Goal: Information Seeking & Learning: Learn about a topic

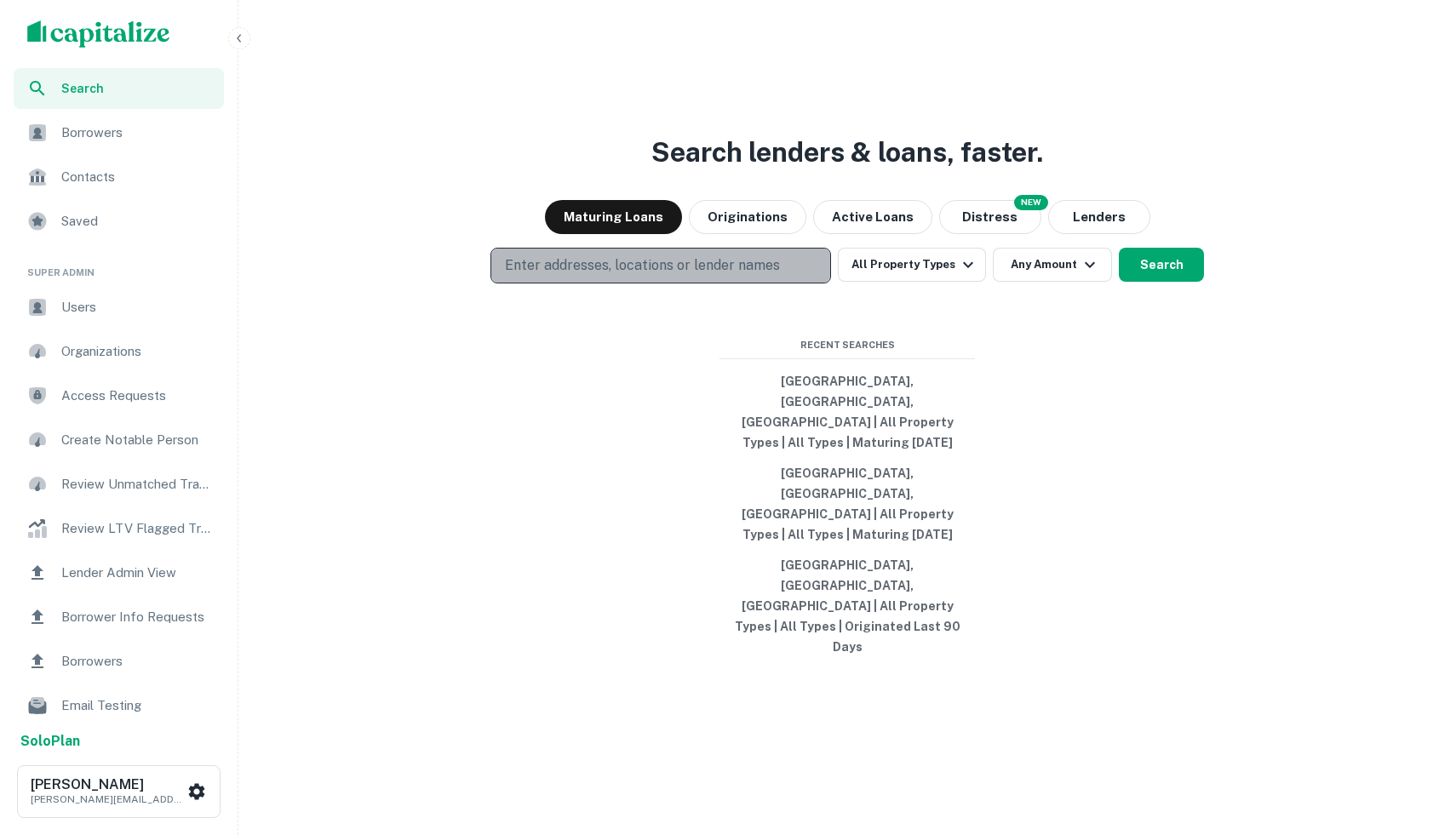
drag, startPoint x: 538, startPoint y: 336, endPoint x: 523, endPoint y: 334, distance: 15.1
click at [535, 276] on p "Enter addresses, locations or lender names" at bounding box center [643, 265] width 275 height 21
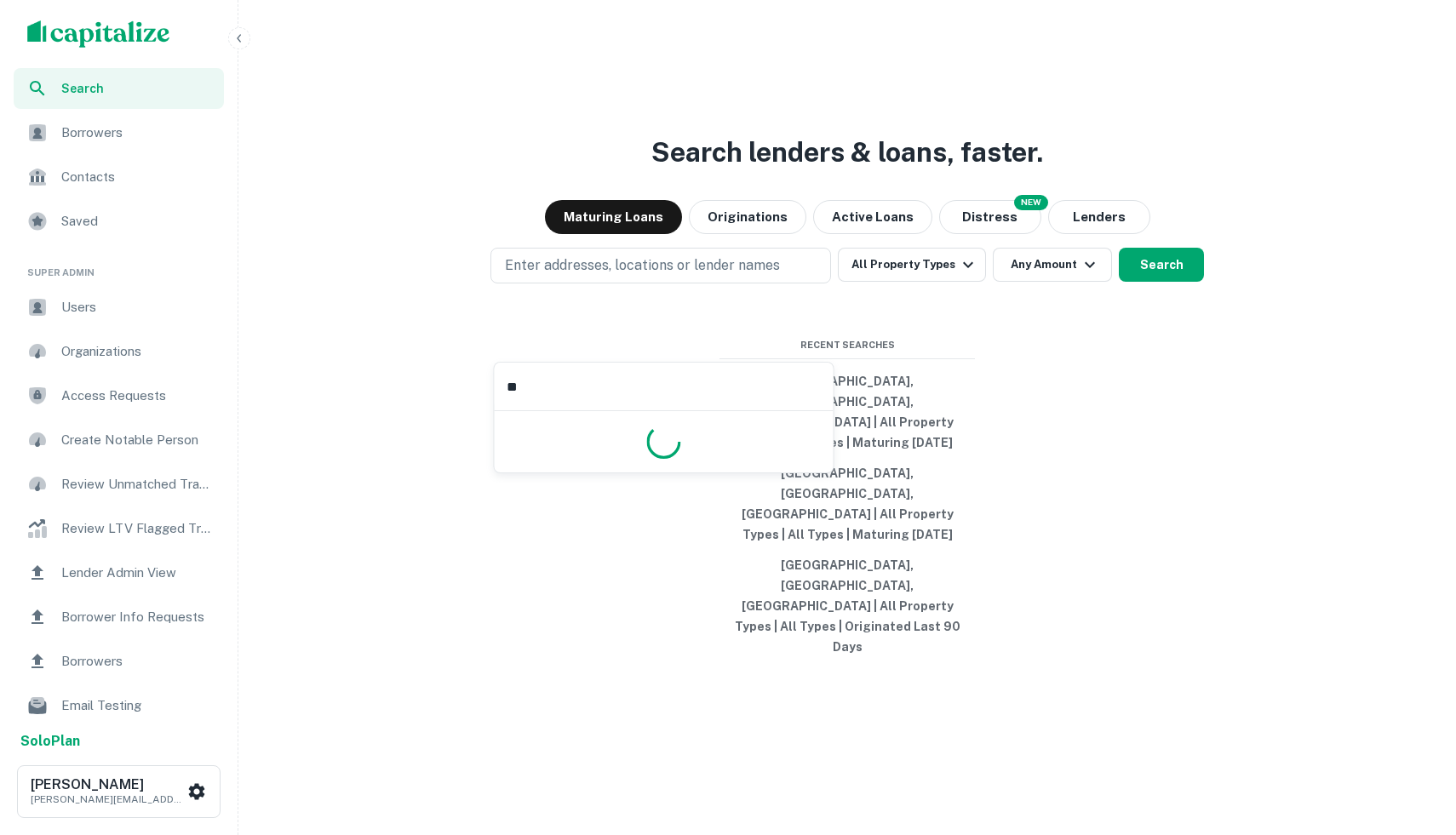
scroll to position [4, 0]
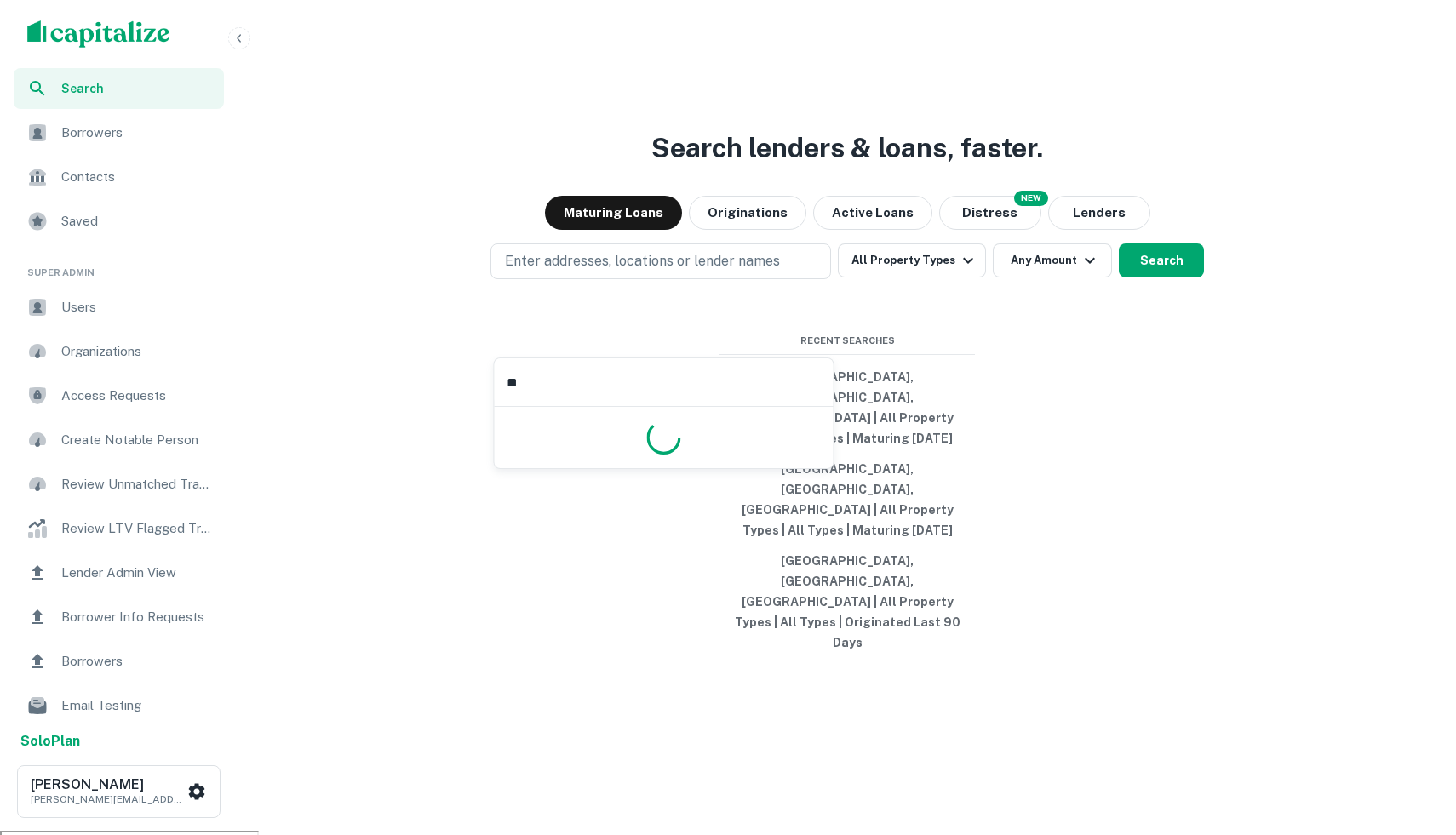
type input "*"
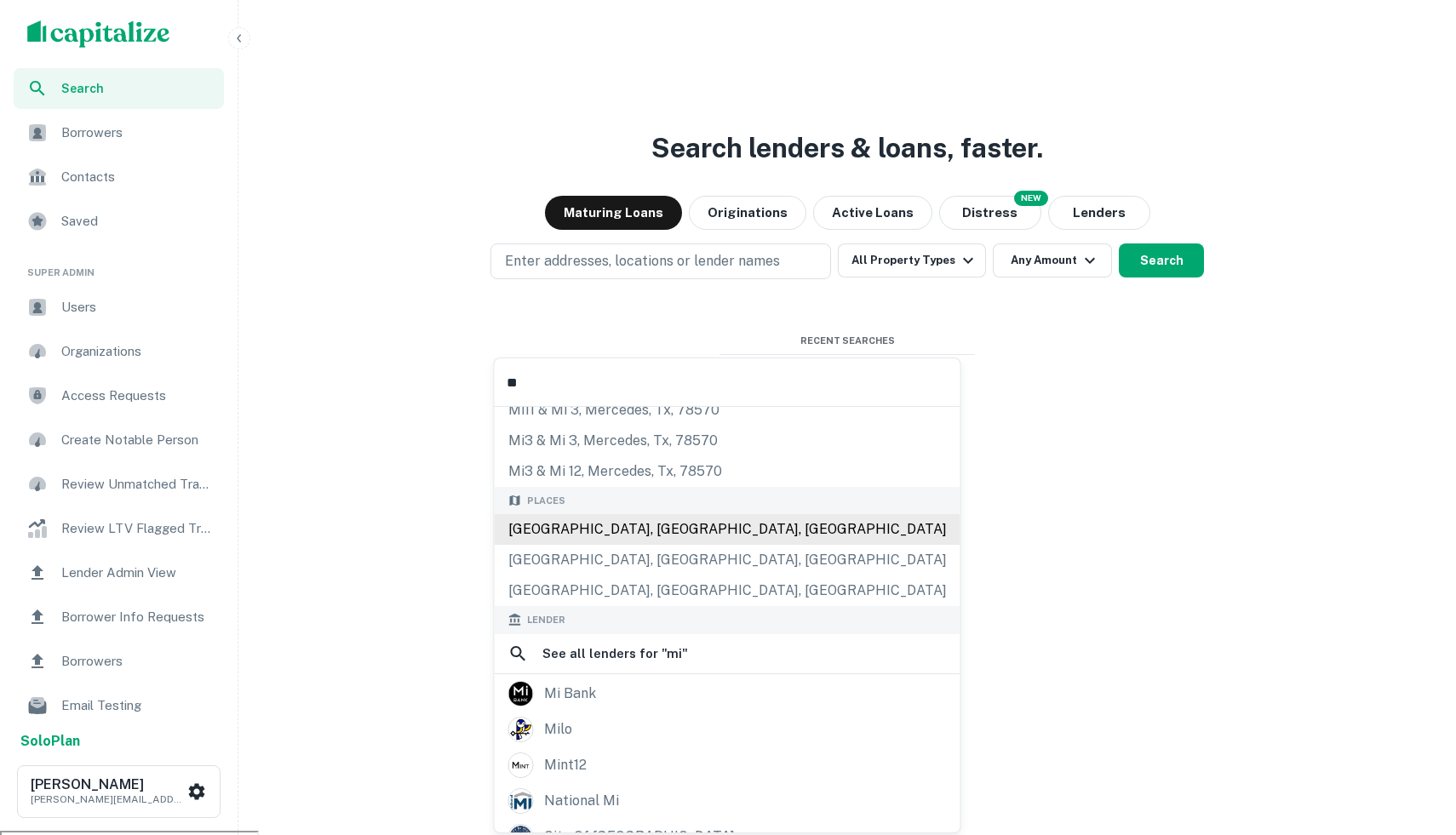
scroll to position [139, 0]
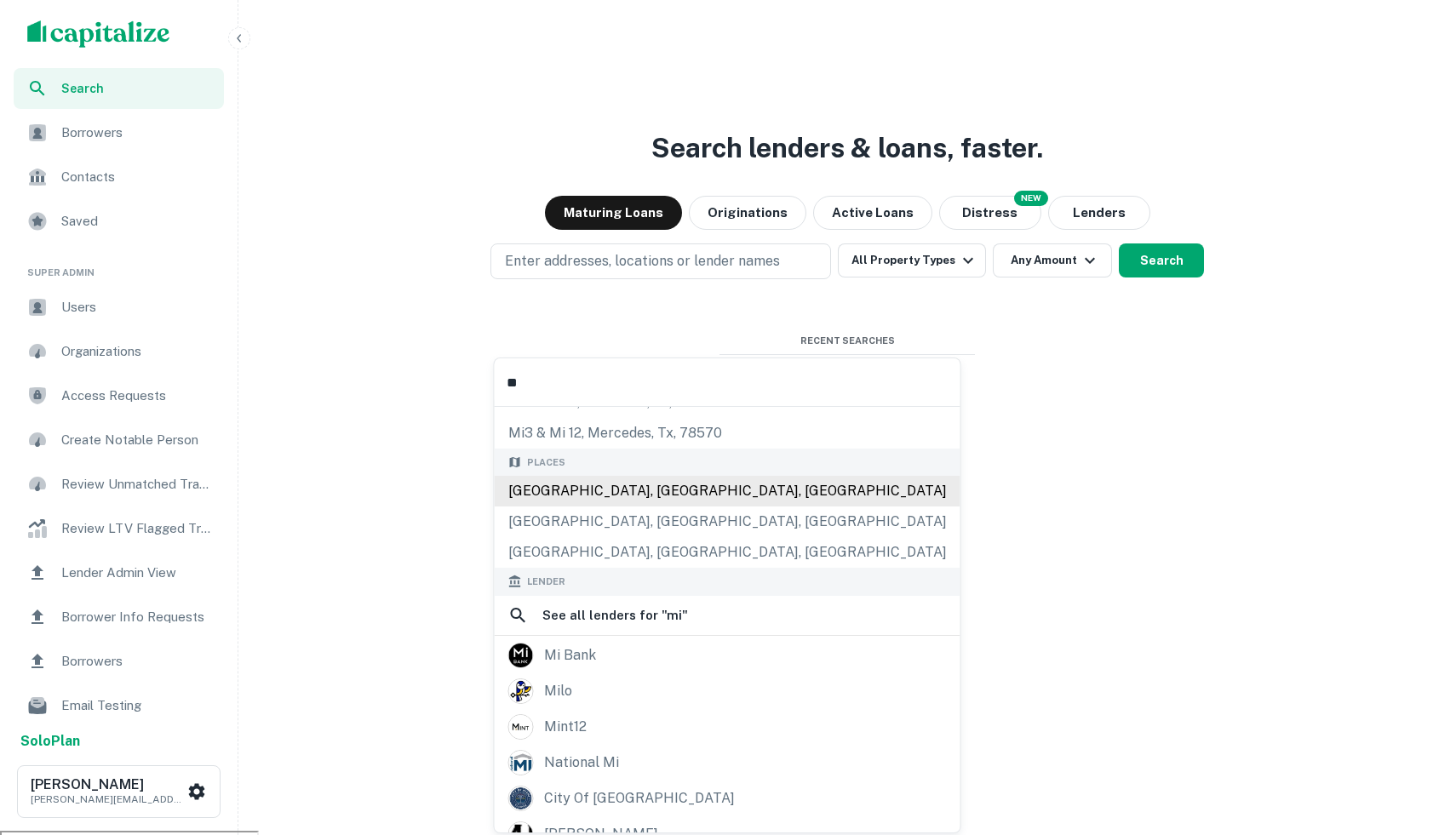
type input "***"
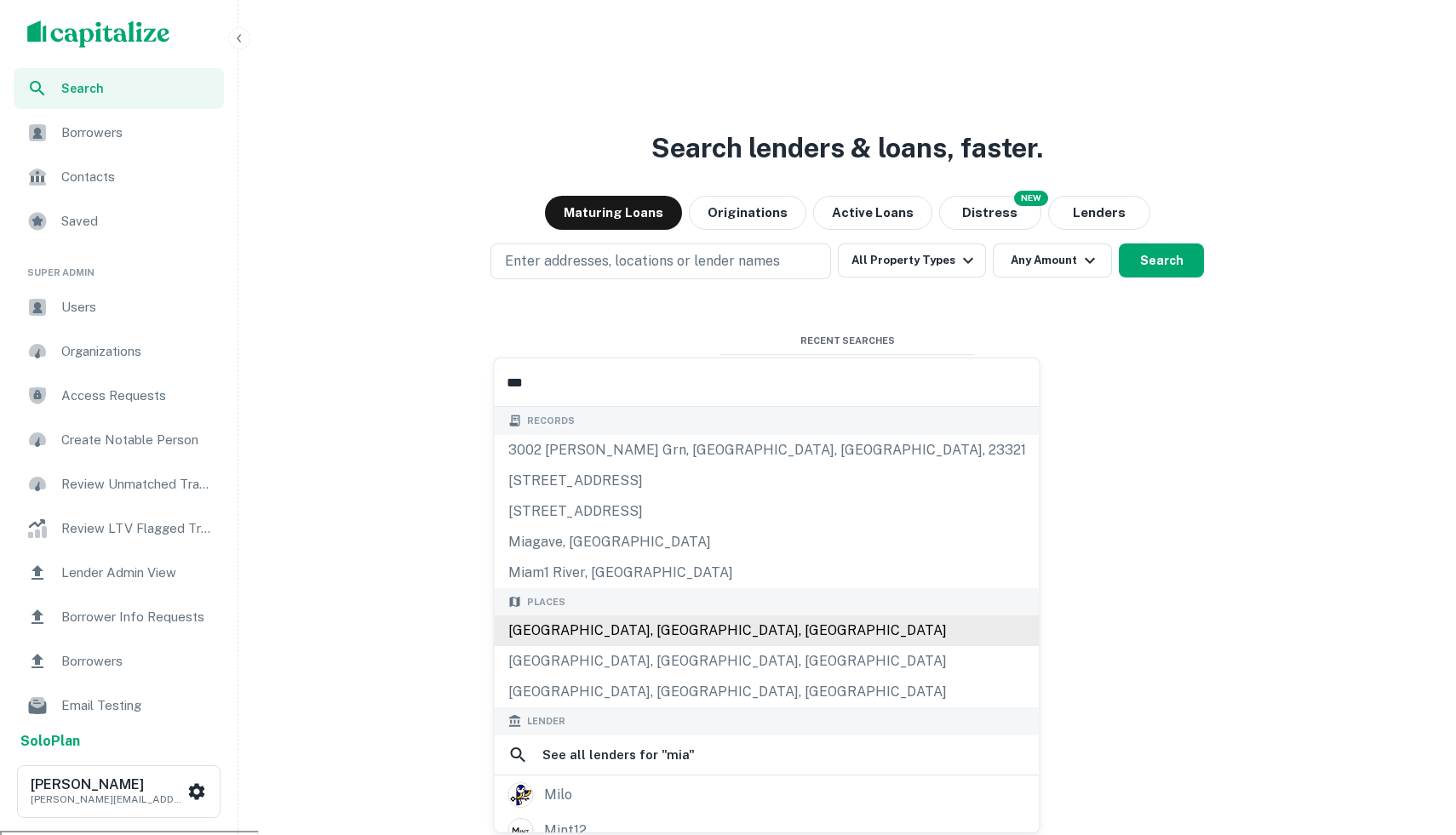
click at [593, 633] on div "Places Miami, FL, USA Miami Beach, FL, USA Los Angeles, CA, USA" at bounding box center [766, 648] width 545 height 120
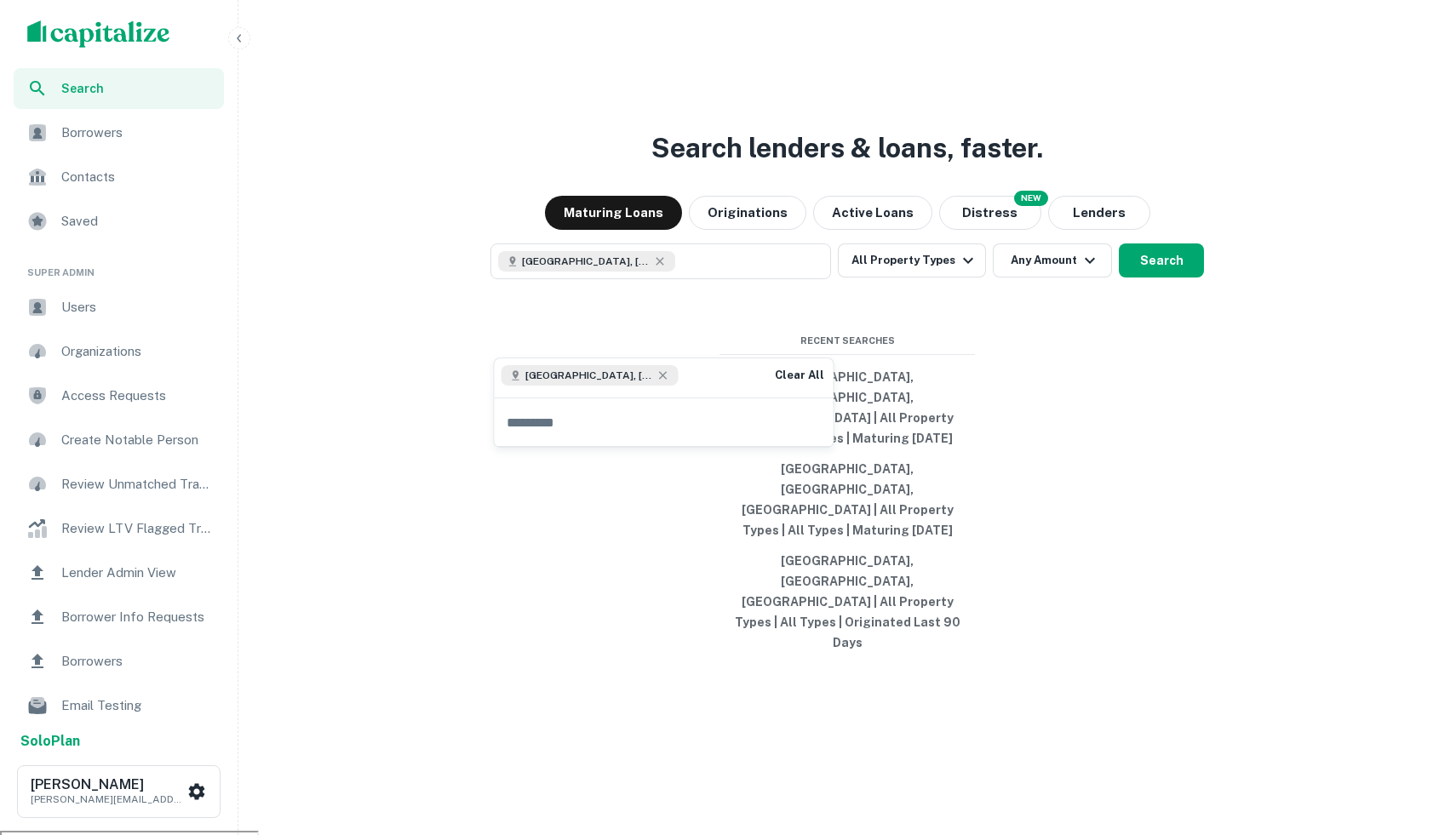
click at [653, 378] on div "Miami, FL, USA Clear All" at bounding box center [664, 378] width 339 height 39
click at [611, 431] on input "text" at bounding box center [664, 422] width 339 height 48
type input "*"
click at [575, 415] on input "text" at bounding box center [664, 422] width 339 height 48
click at [569, 413] on input "text" at bounding box center [664, 422] width 339 height 48
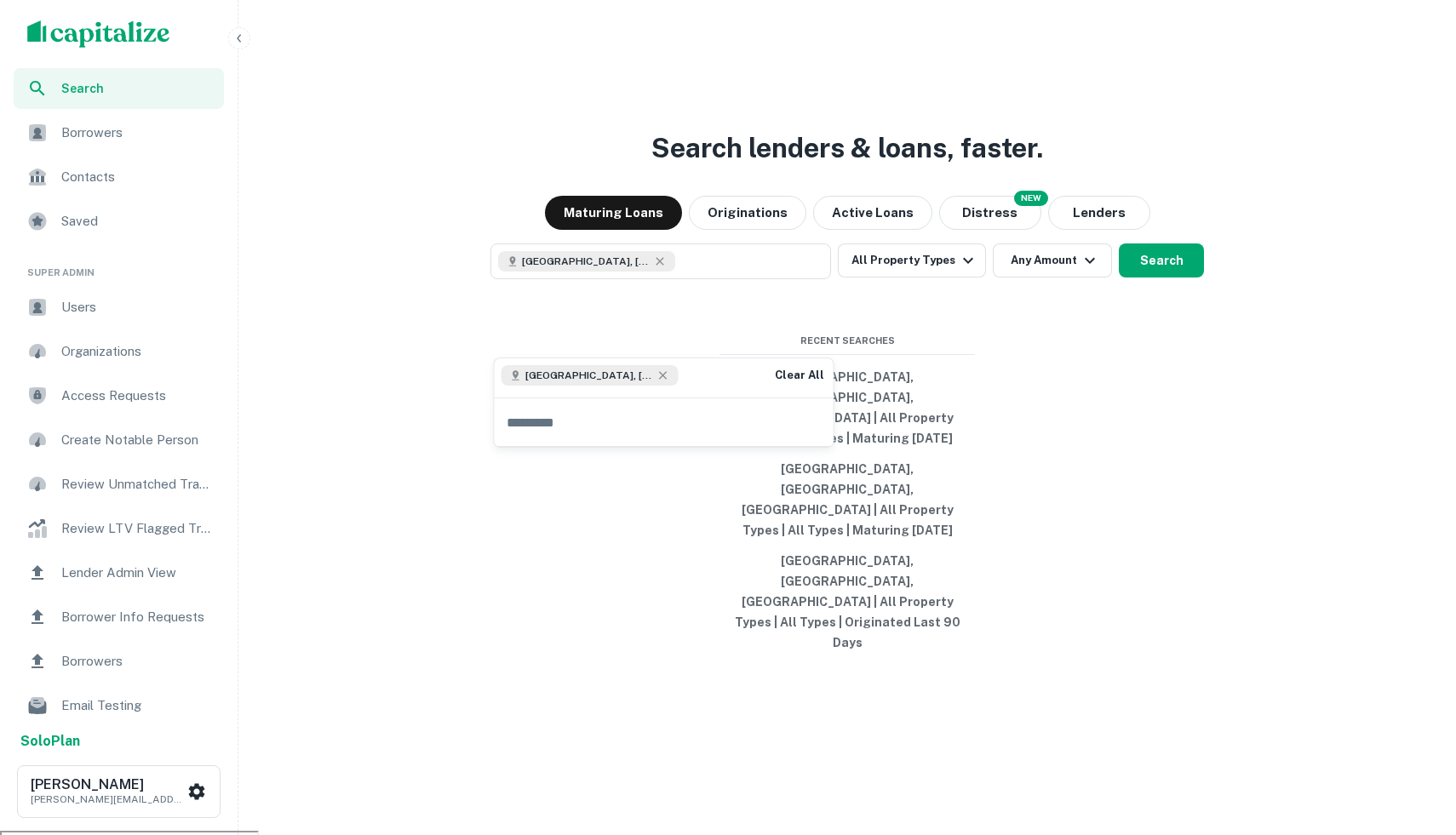
click at [564, 412] on input "text" at bounding box center [664, 422] width 339 height 48
click at [1187, 278] on button "Search" at bounding box center [1161, 260] width 85 height 34
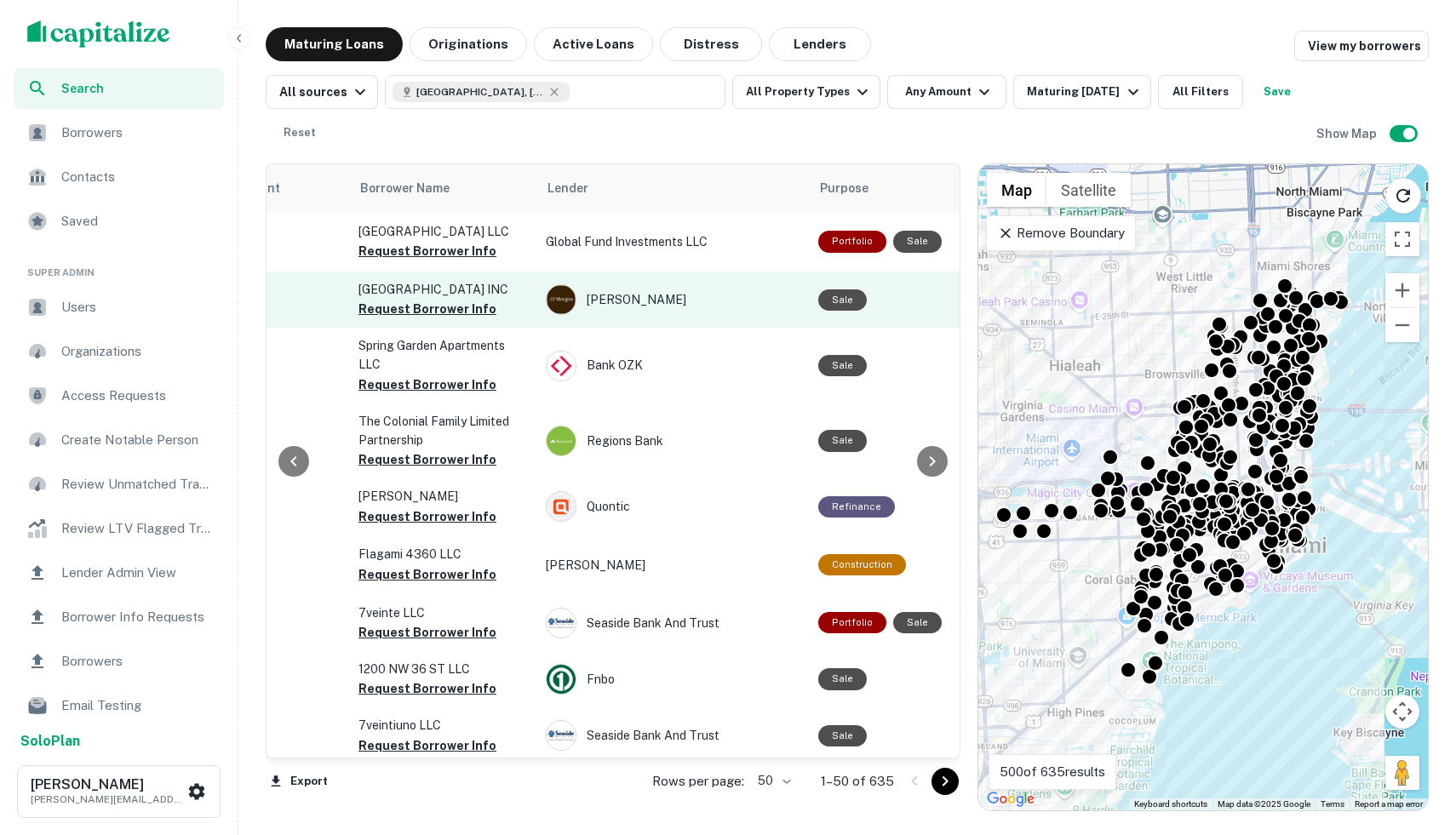
scroll to position [0, 547]
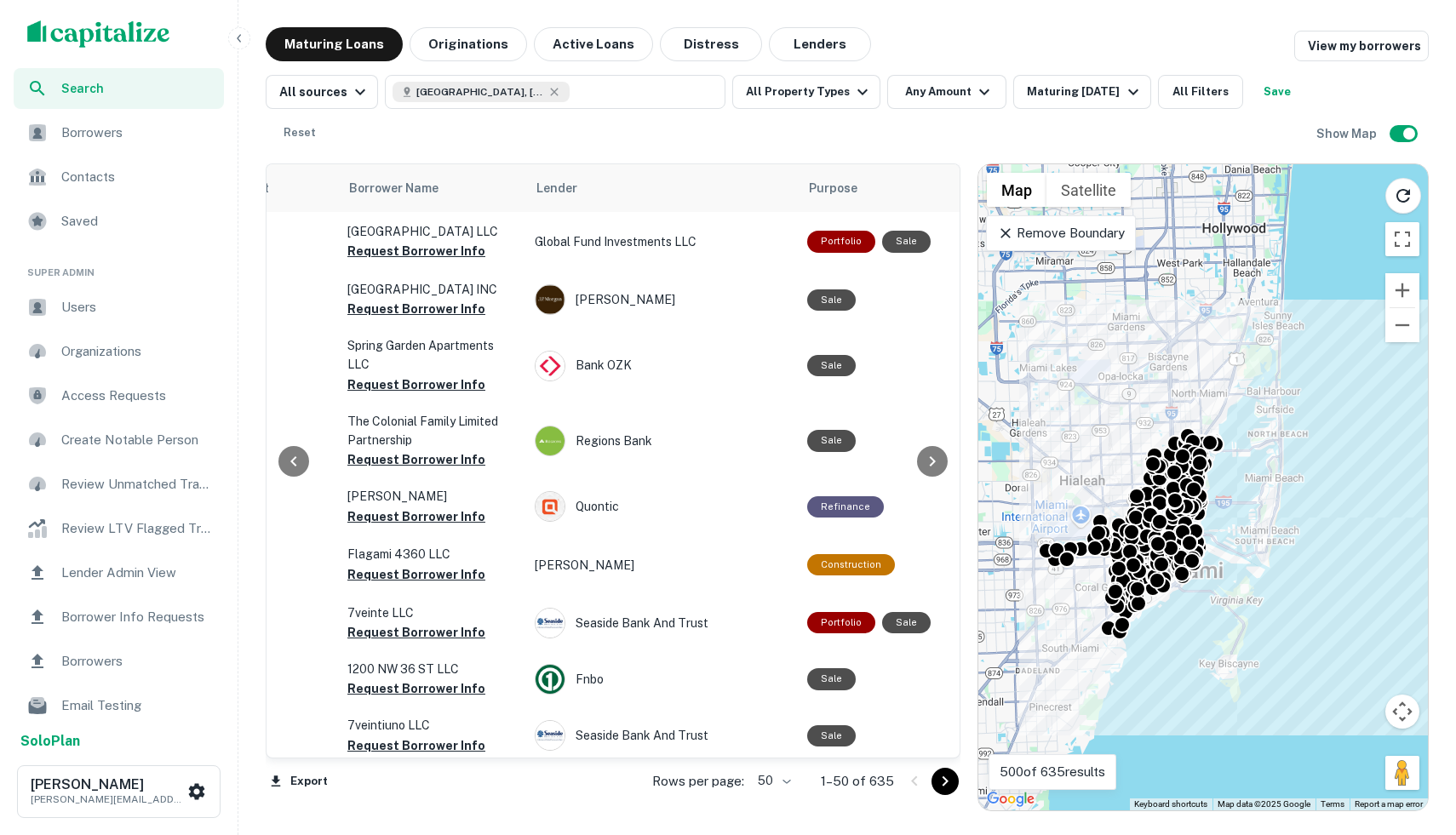
click at [1000, 237] on icon at bounding box center [1006, 233] width 17 height 17
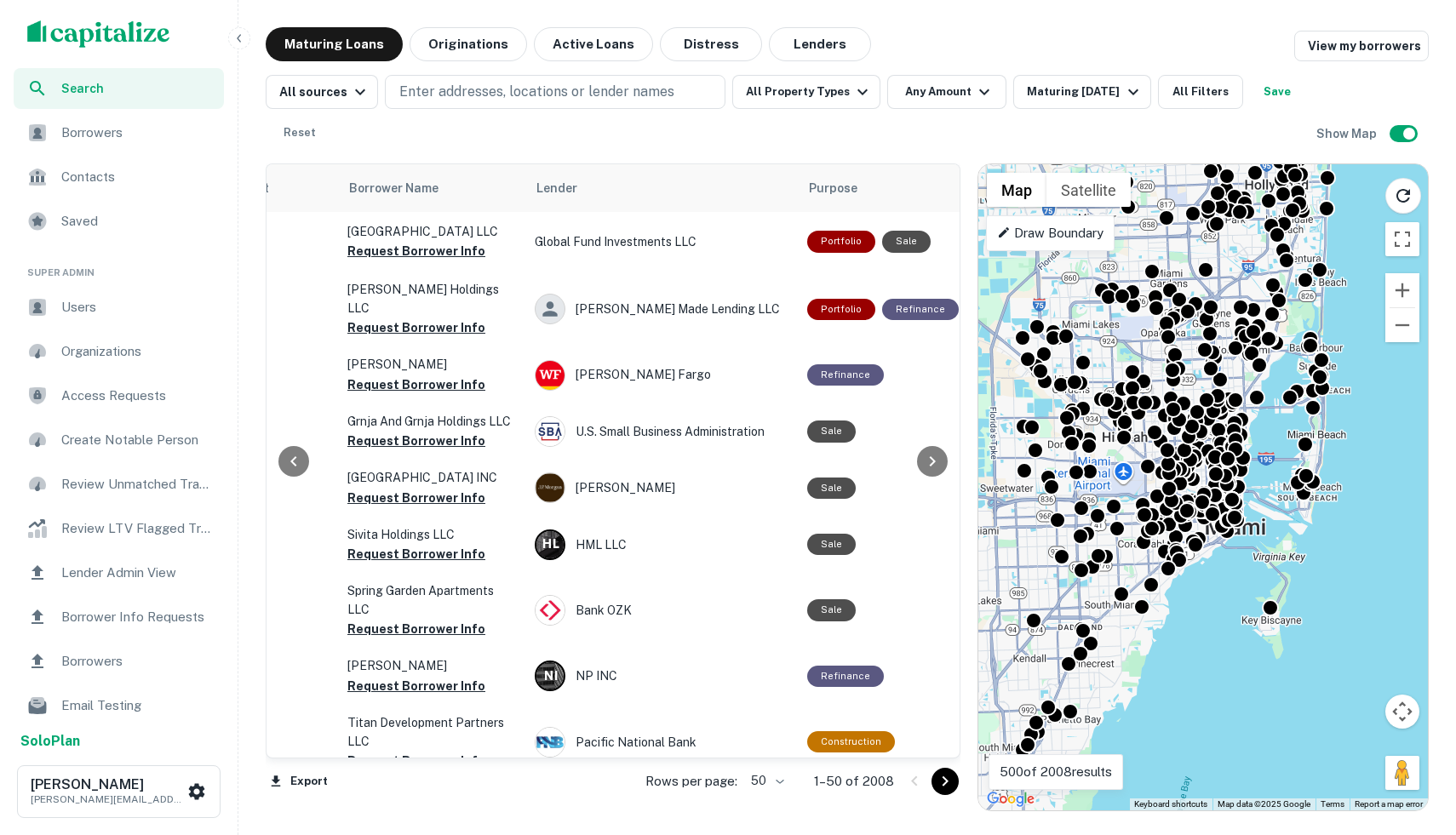
drag, startPoint x: 1098, startPoint y: 605, endPoint x: 1159, endPoint y: 526, distance: 99.8
click at [1159, 526] on div "To activate drag with keyboard, press Alt + Enter. Once in keyboard drag state,…" at bounding box center [1203, 487] width 449 height 647
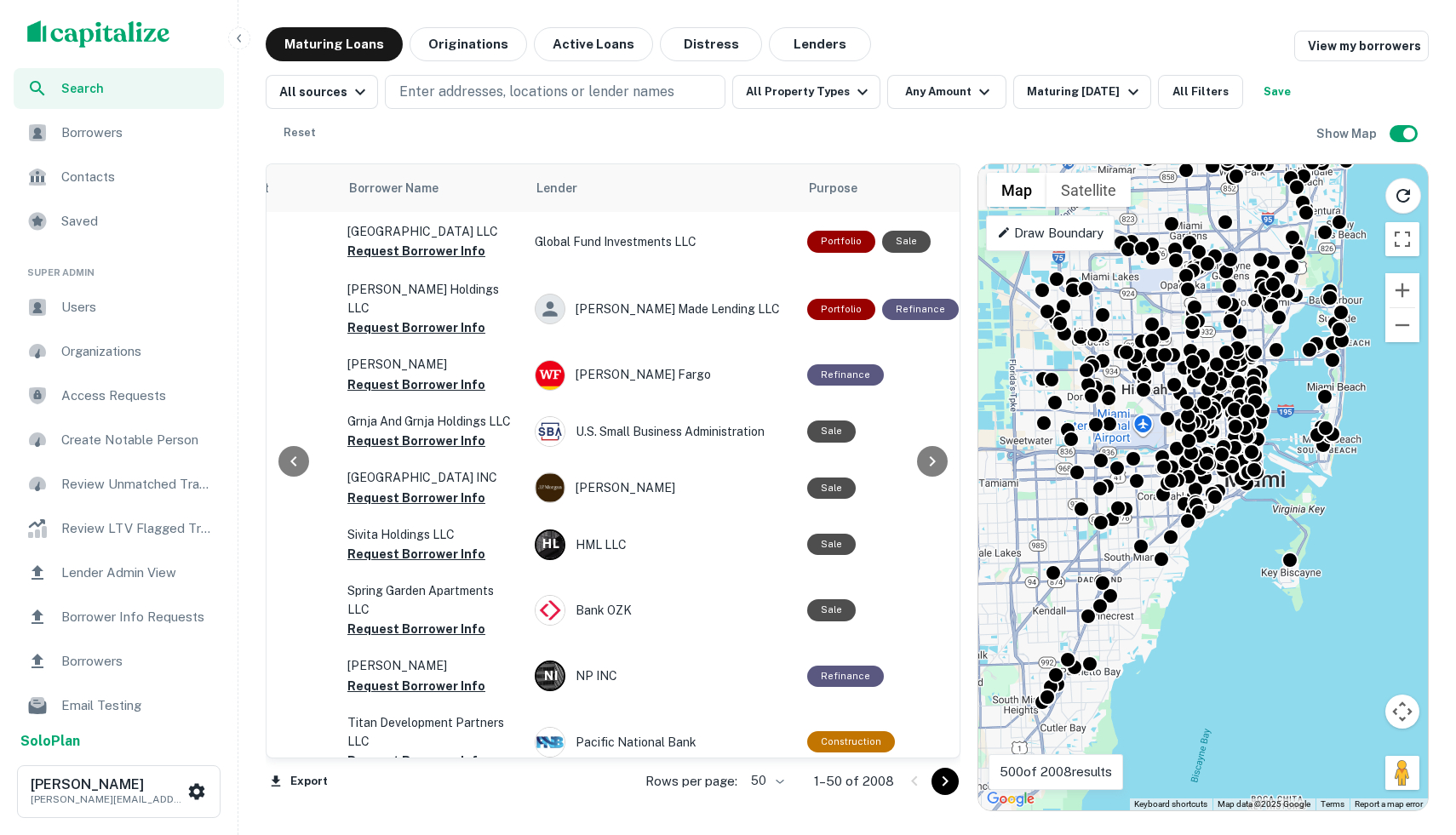
click at [1018, 243] on div "Draw Boundary" at bounding box center [1049, 233] width 129 height 36
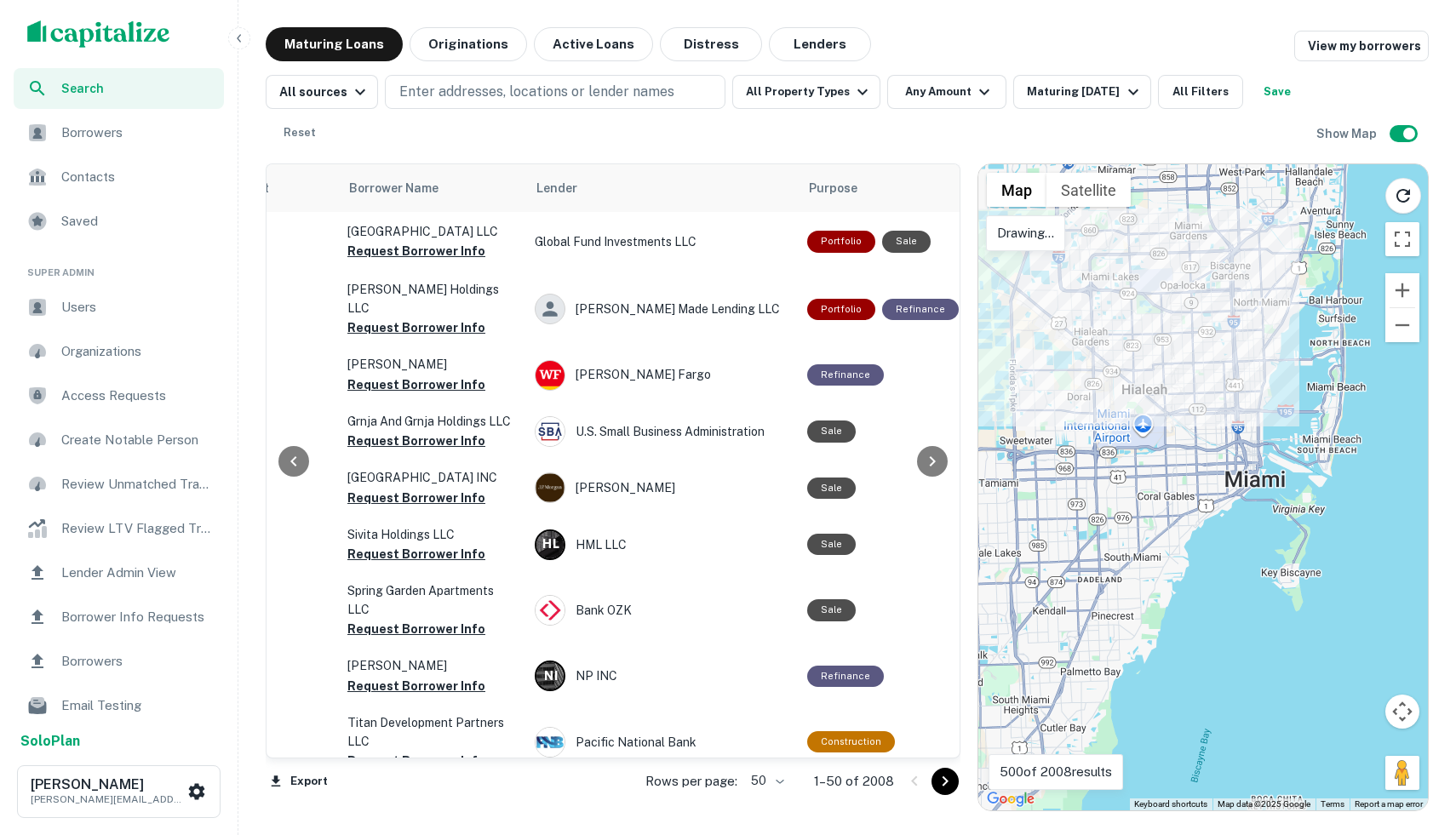
click at [1039, 235] on p "Drawing..." at bounding box center [1025, 233] width 57 height 21
click at [1030, 229] on p "Drawing..." at bounding box center [1025, 233] width 57 height 21
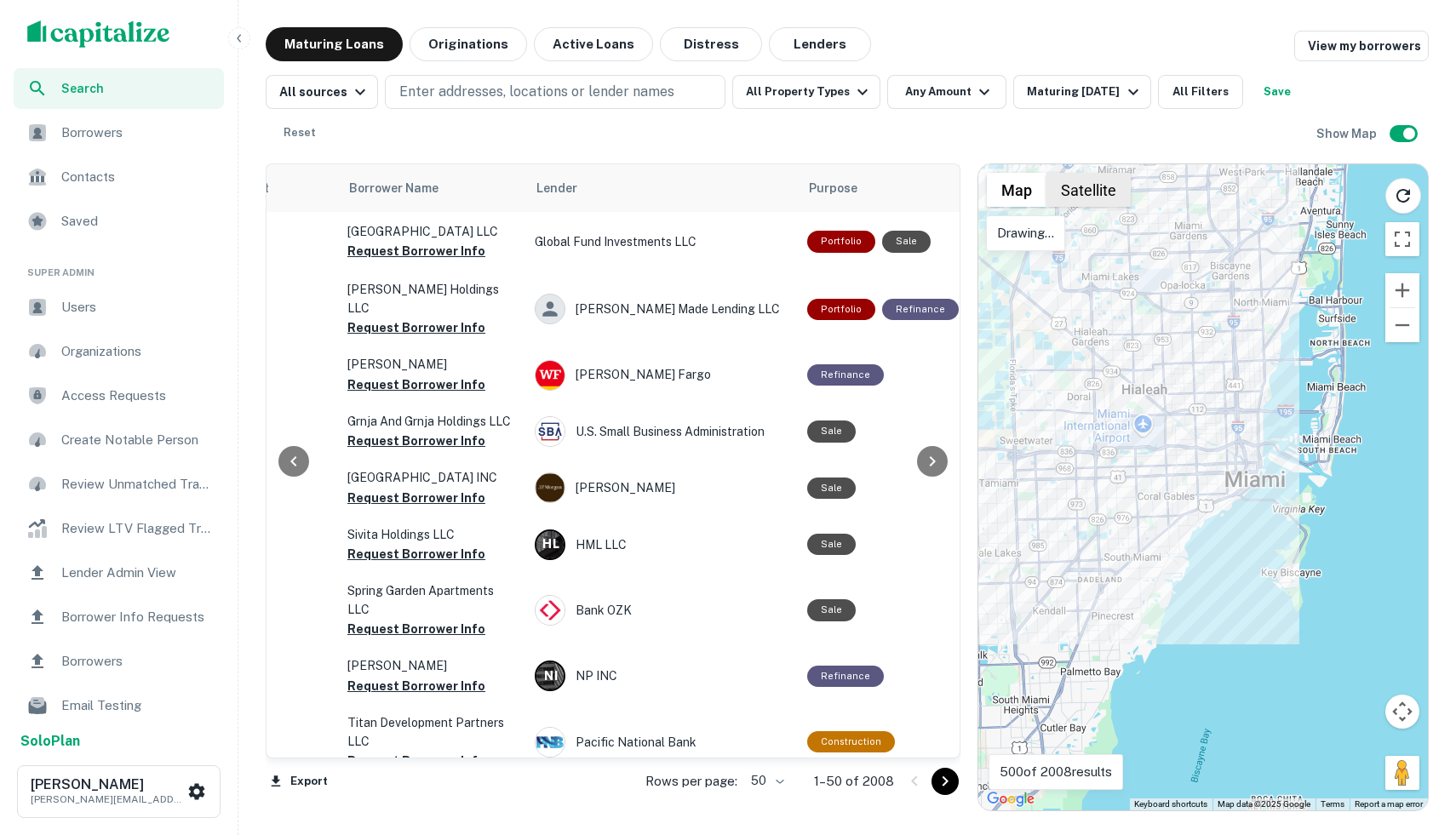
click at [1090, 189] on button "Satellite" at bounding box center [1088, 189] width 85 height 34
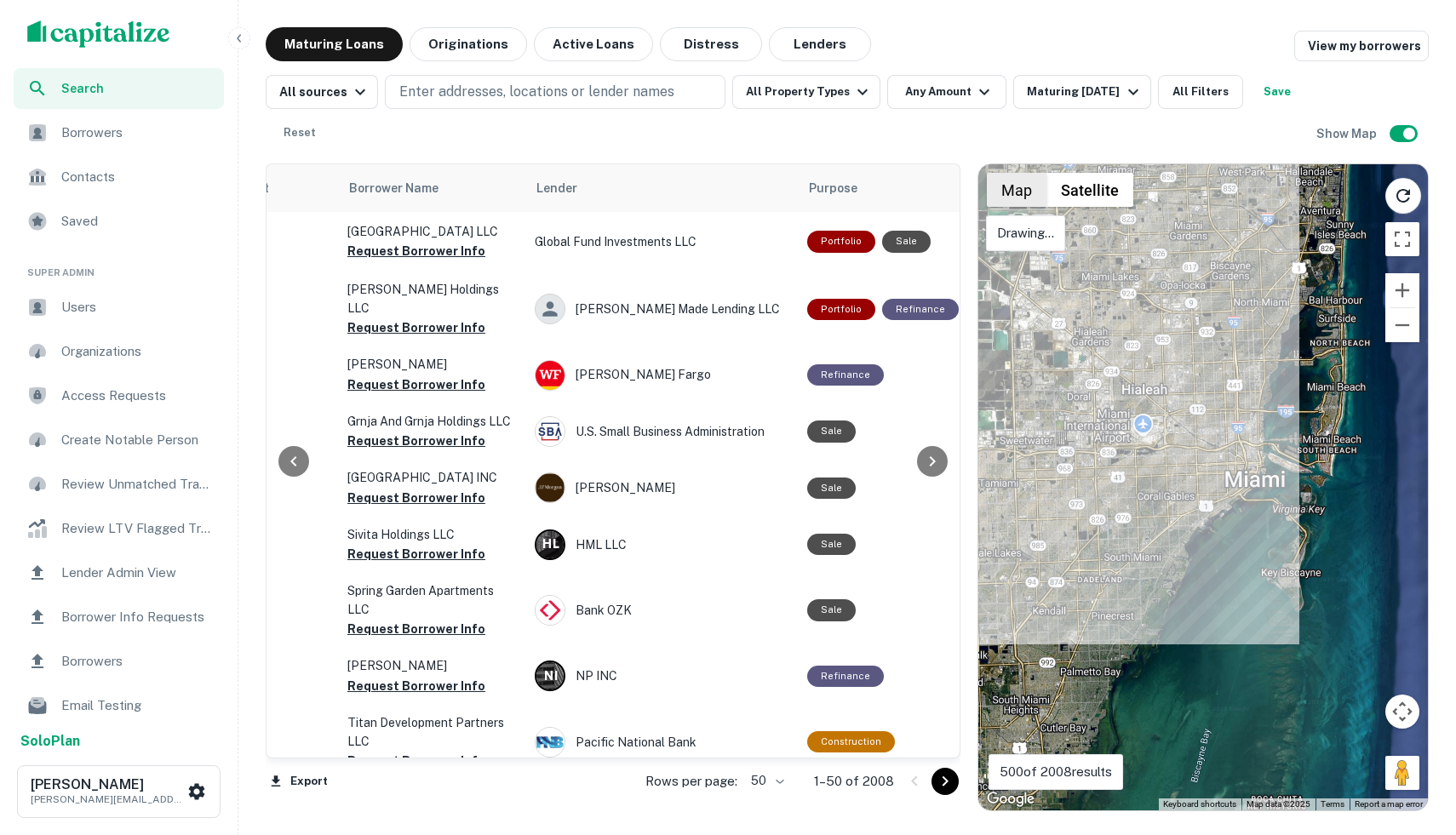
click at [1021, 190] on button "Map" at bounding box center [1017, 189] width 60 height 34
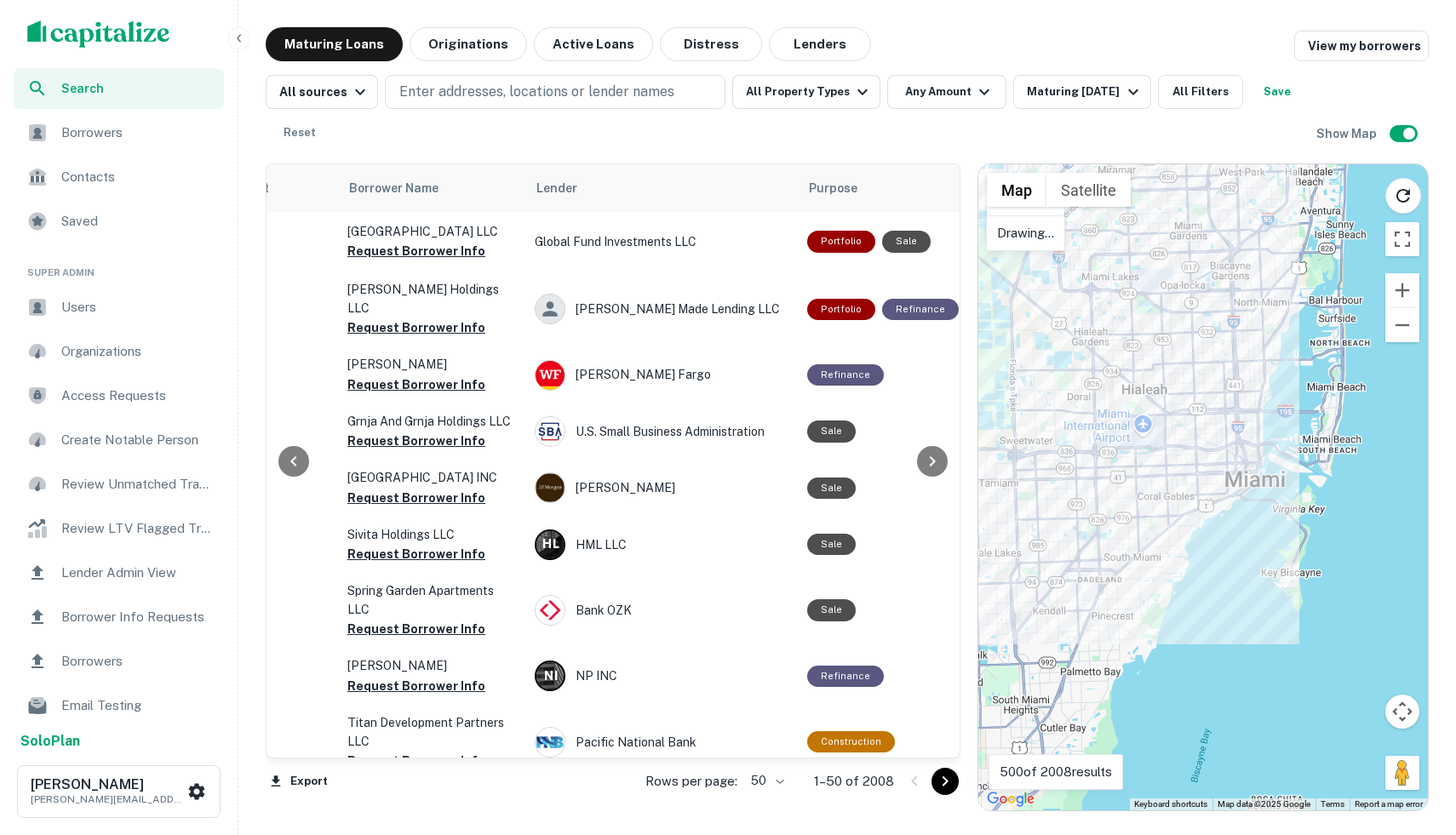
click at [1176, 588] on div at bounding box center [1203, 487] width 449 height 647
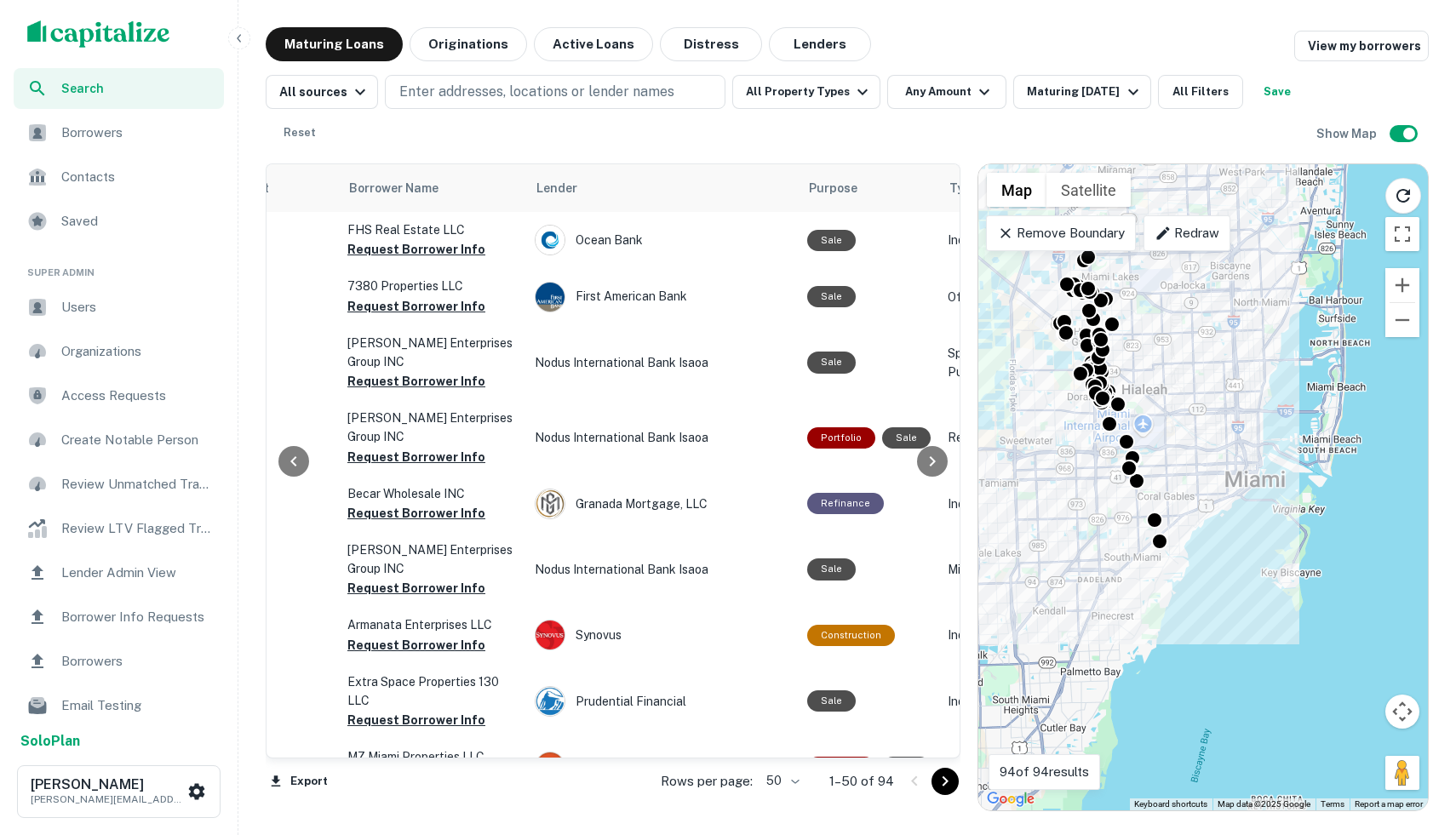
click at [1009, 227] on icon at bounding box center [1006, 233] width 17 height 17
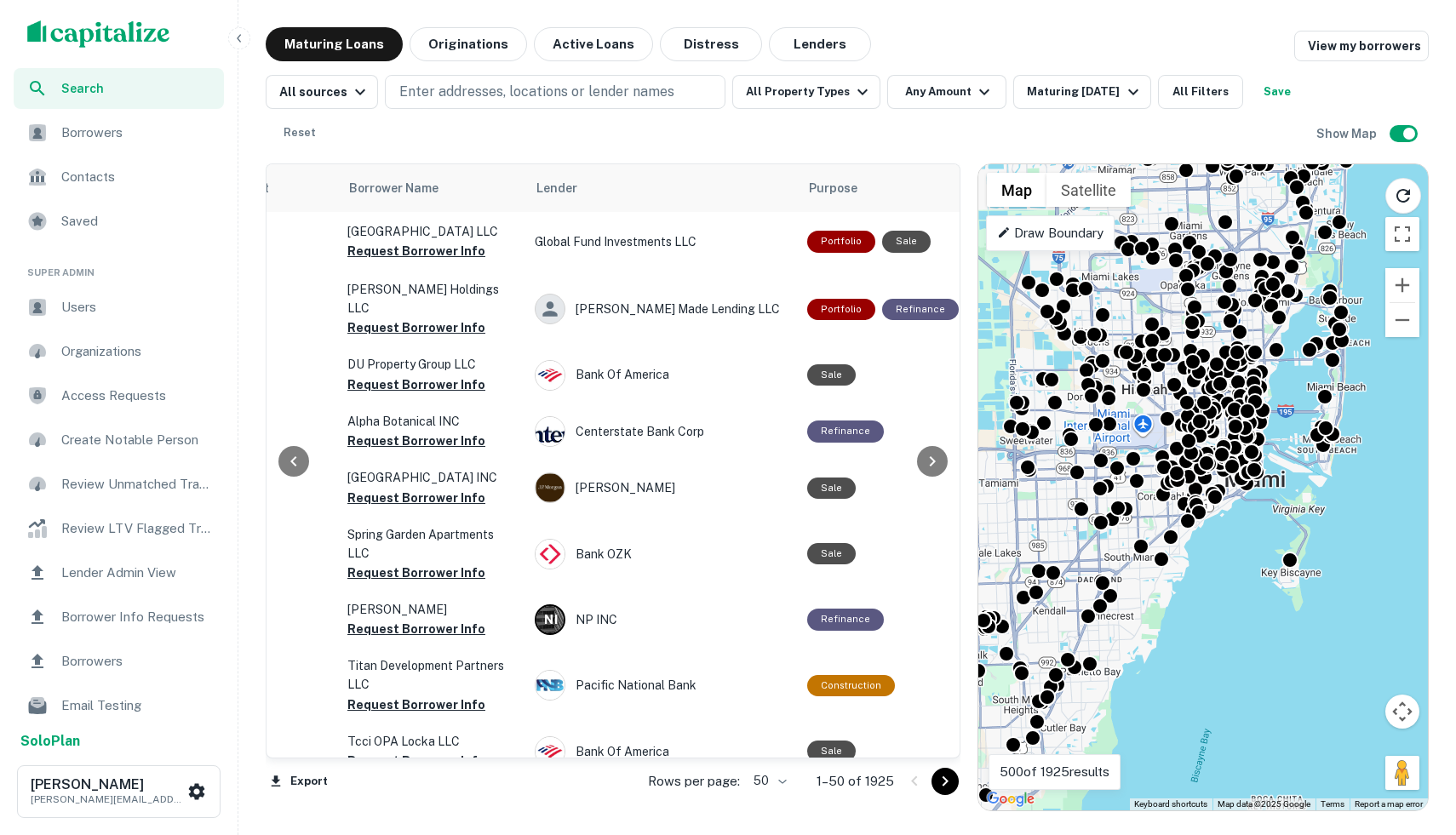
click at [1015, 228] on p "Draw Boundary" at bounding box center [1050, 233] width 107 height 21
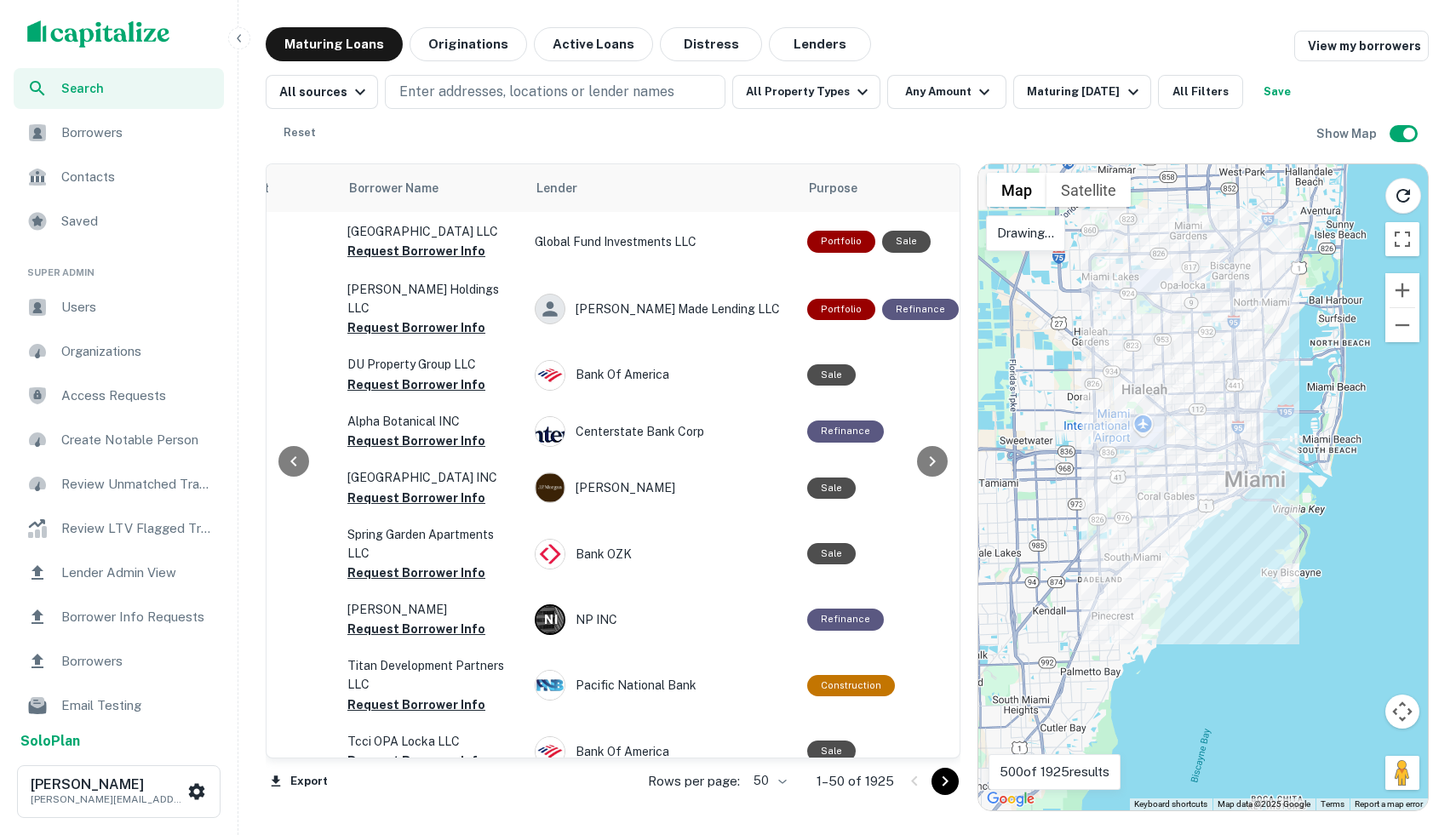
drag, startPoint x: 1164, startPoint y: 513, endPoint x: 1144, endPoint y: 503, distance: 22.4
click at [1144, 503] on div at bounding box center [1203, 487] width 449 height 647
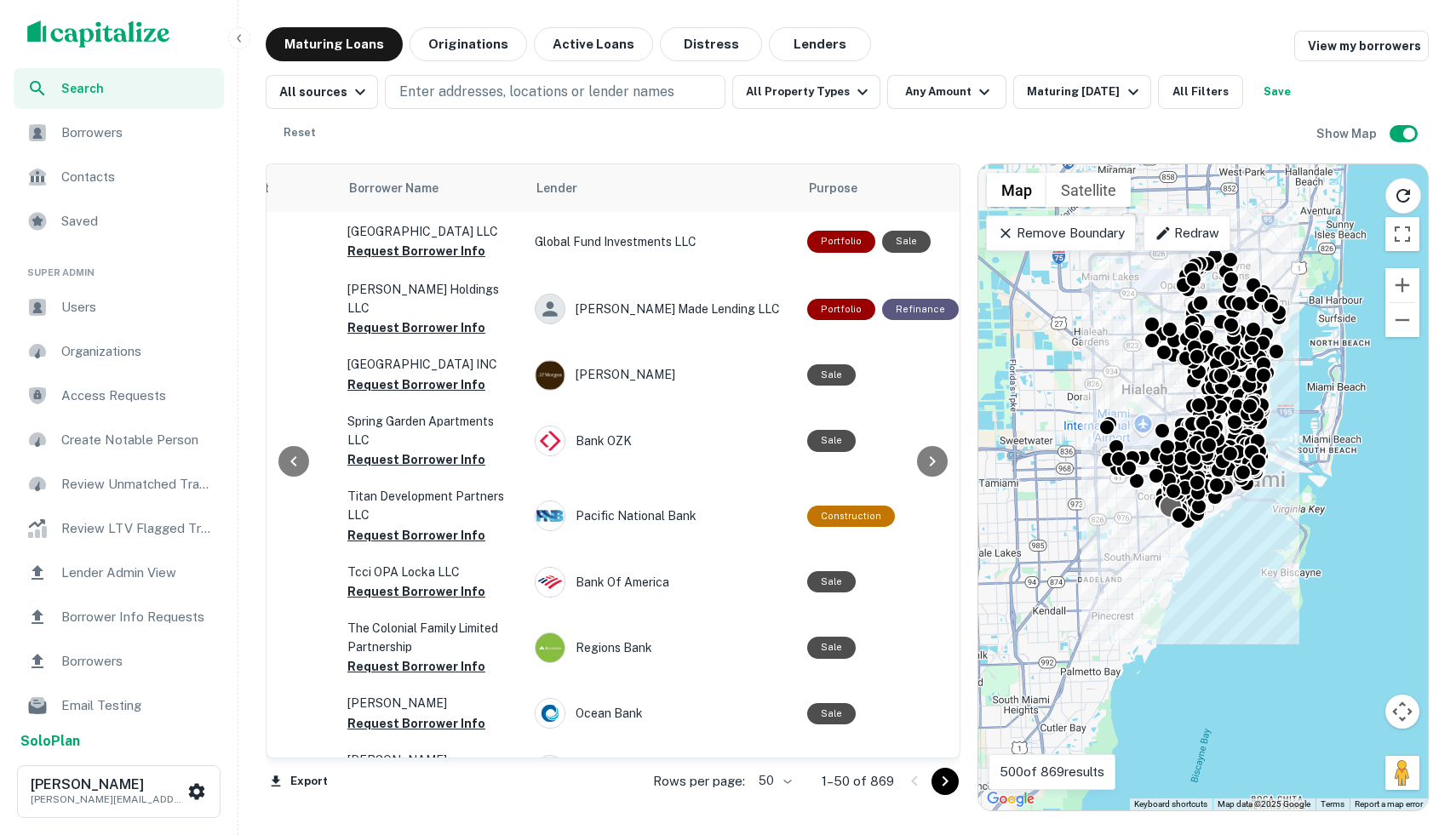
click at [1164, 513] on div at bounding box center [1171, 506] width 25 height 25
click at [1011, 232] on icon at bounding box center [1006, 233] width 17 height 17
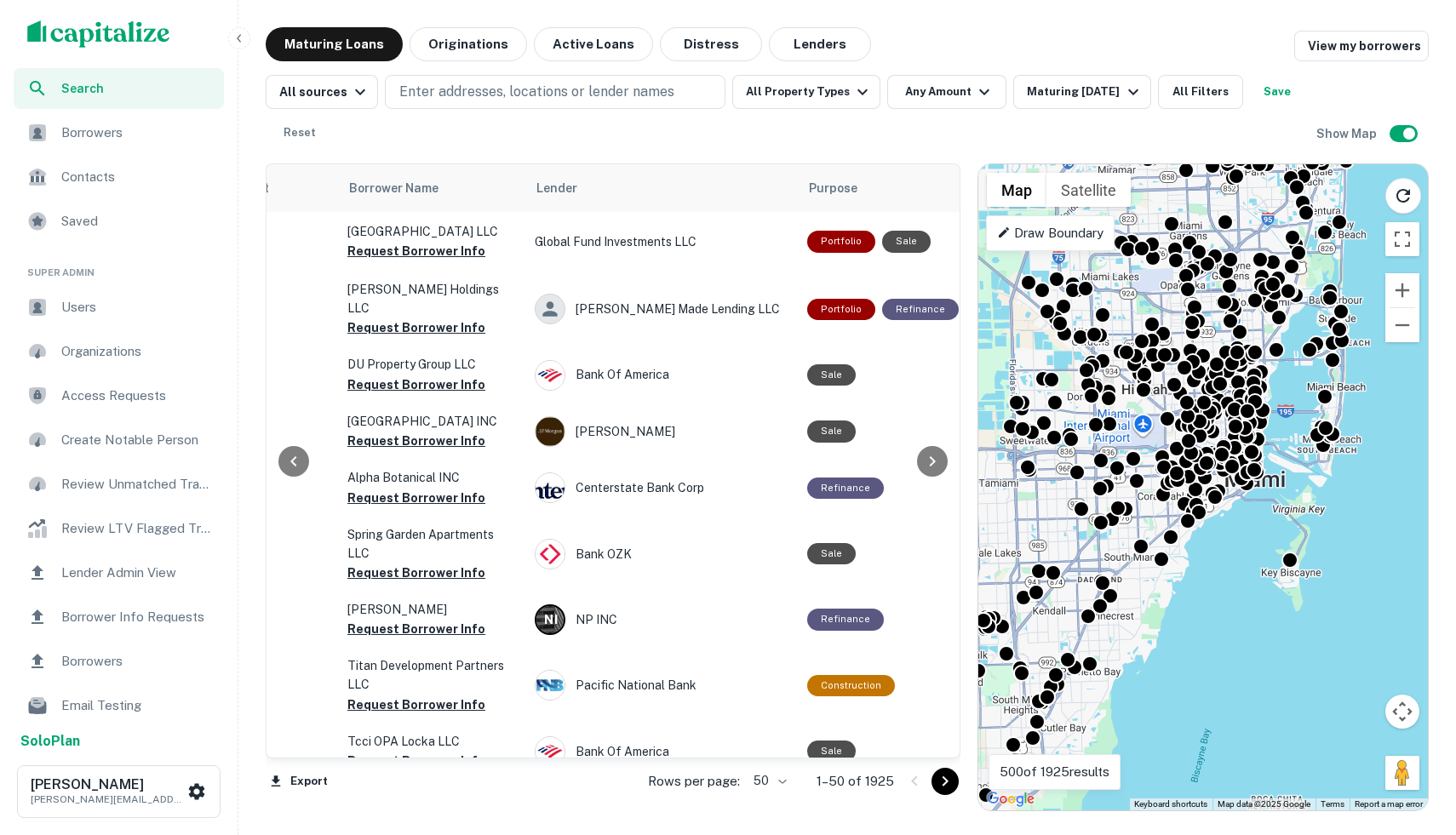
click at [1001, 234] on icon at bounding box center [1004, 232] width 10 height 10
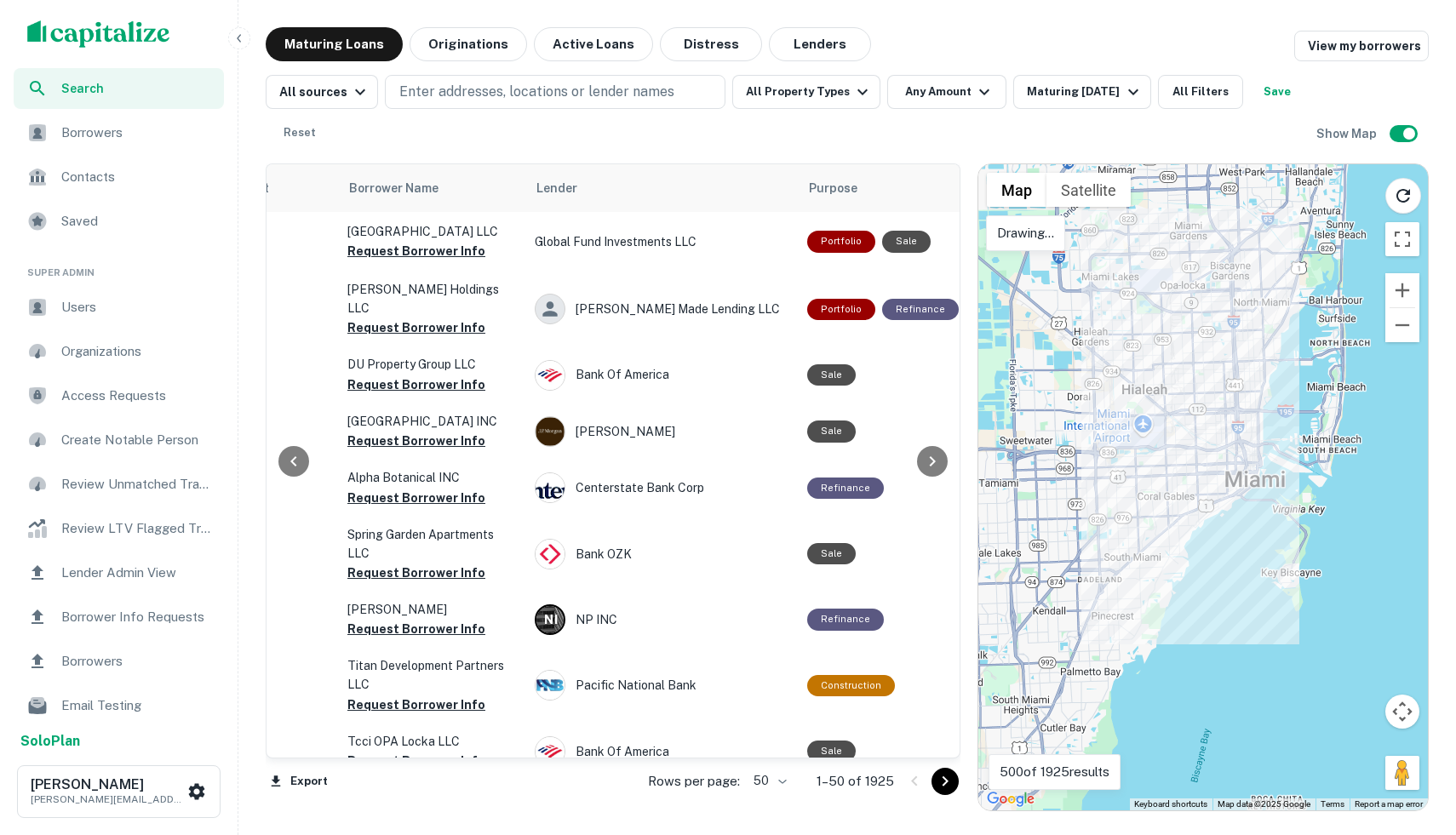
drag, startPoint x: 1186, startPoint y: 535, endPoint x: 1070, endPoint y: 279, distance: 281.1
click at [1144, 370] on div at bounding box center [1203, 487] width 449 height 647
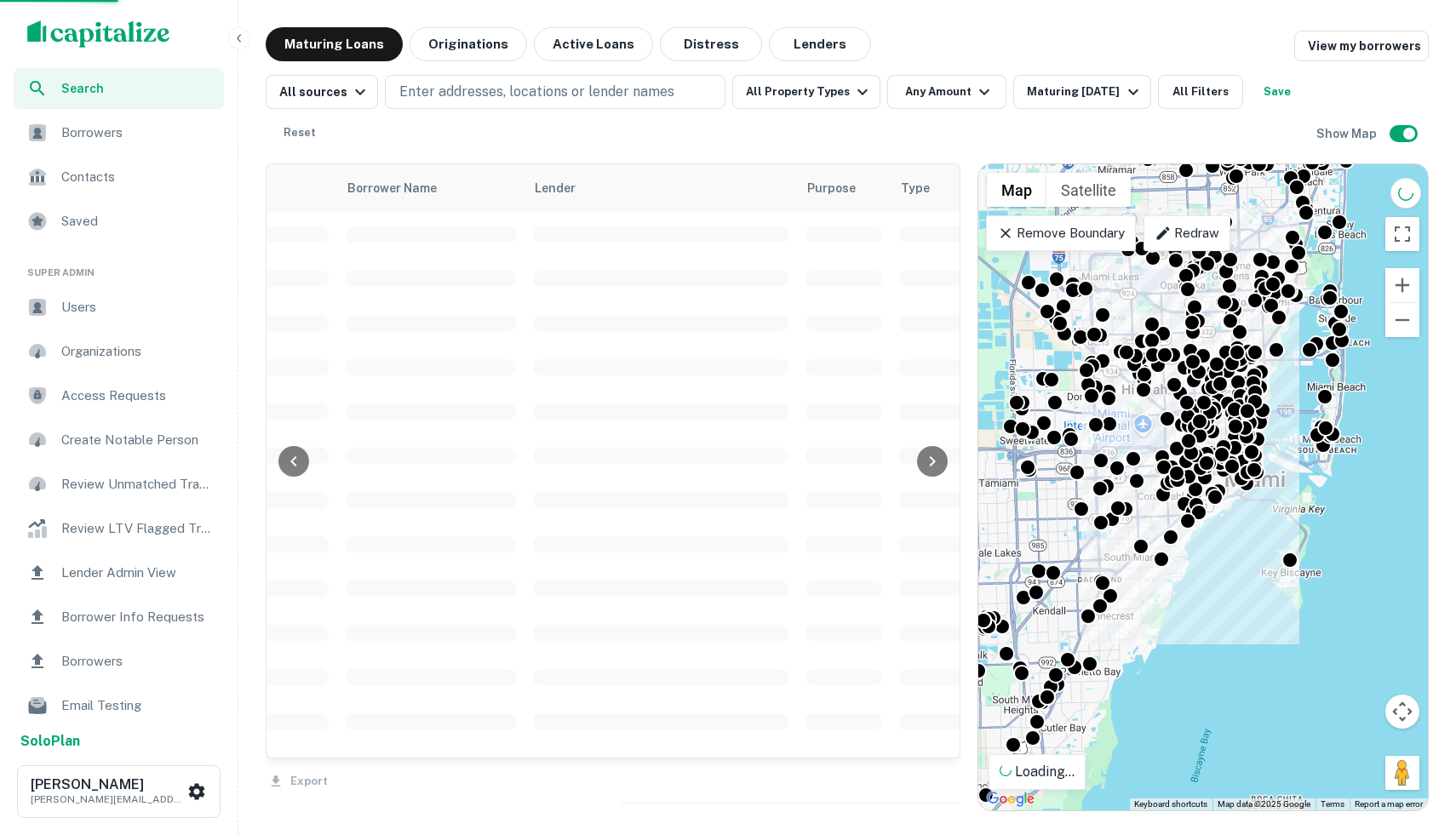
click at [1009, 246] on div "Remove Boundary" at bounding box center [1060, 233] width 149 height 36
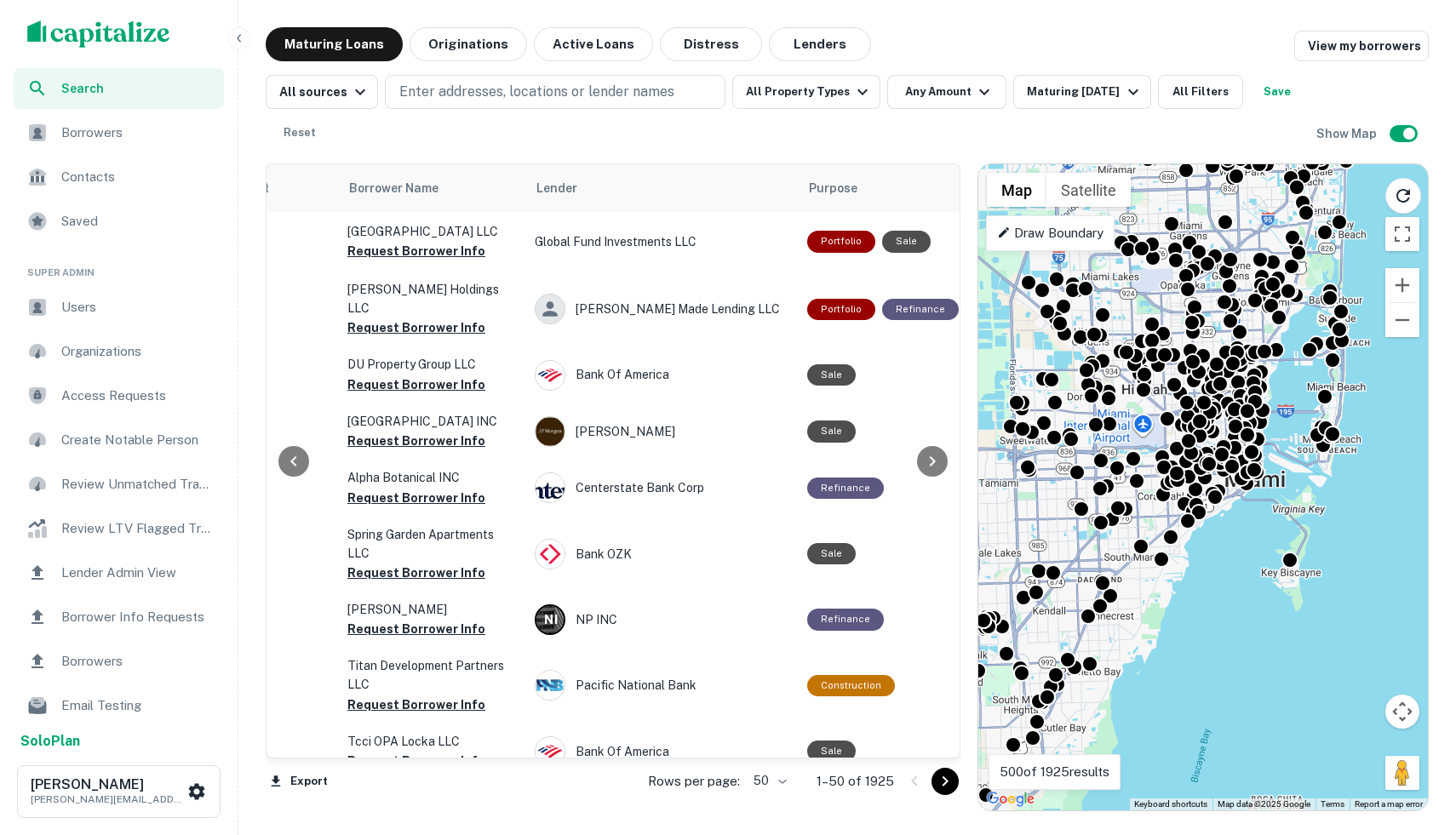
click at [1005, 235] on icon at bounding box center [1005, 232] width 14 height 14
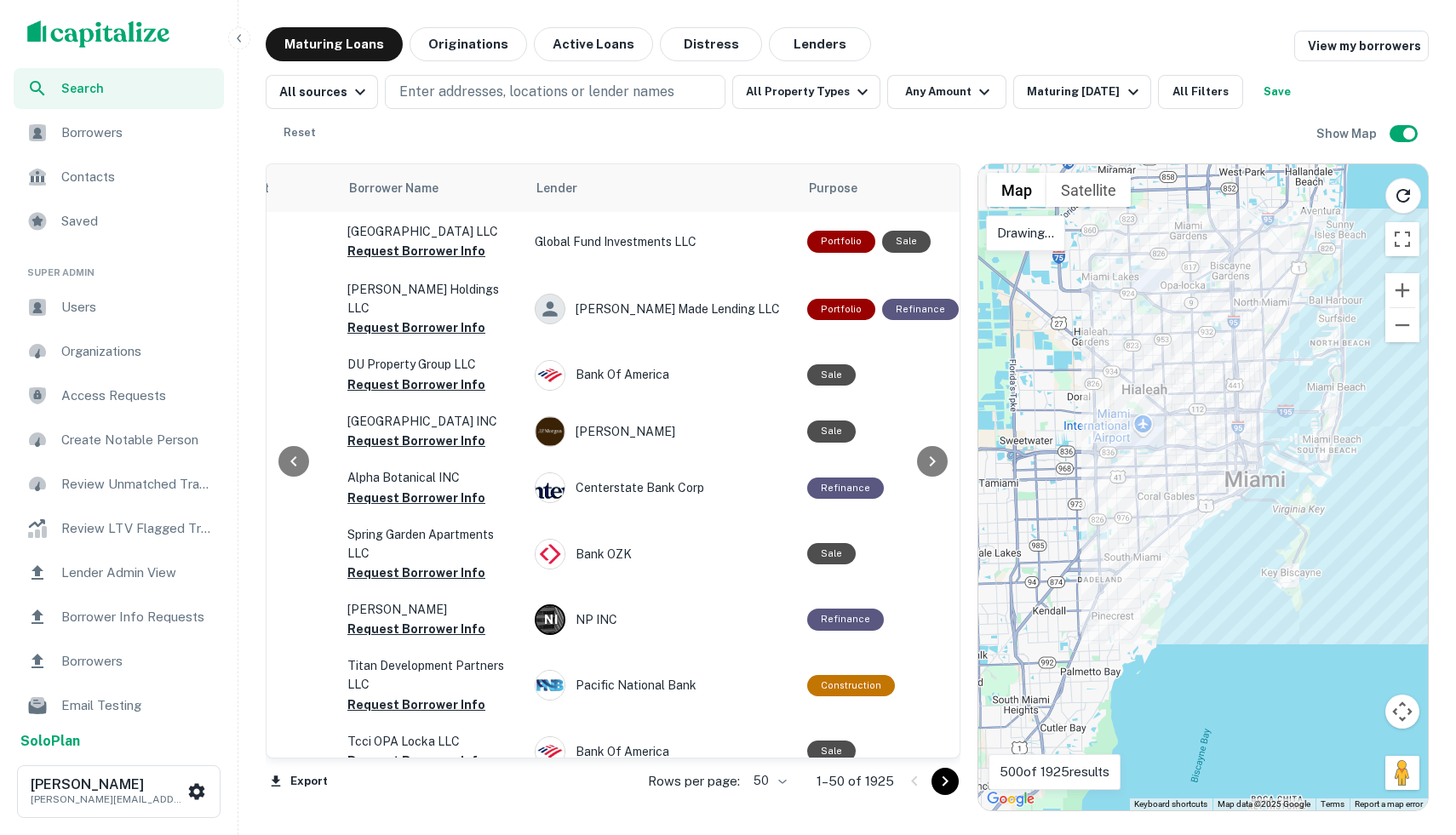
drag, startPoint x: 1184, startPoint y: 539, endPoint x: 1165, endPoint y: 523, distance: 24.8
click at [1165, 519] on div at bounding box center [1203, 487] width 449 height 647
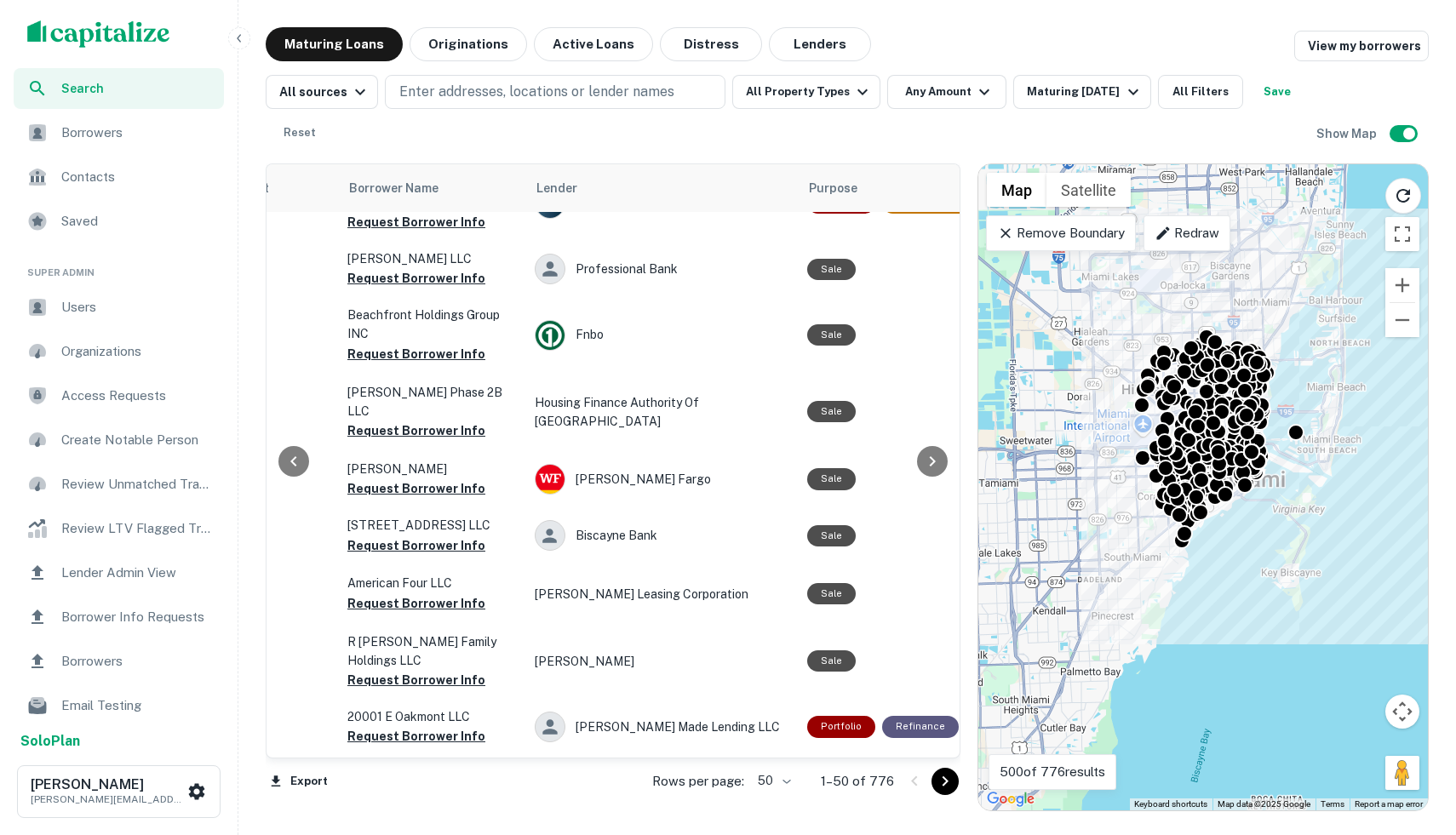
scroll to position [2366, 547]
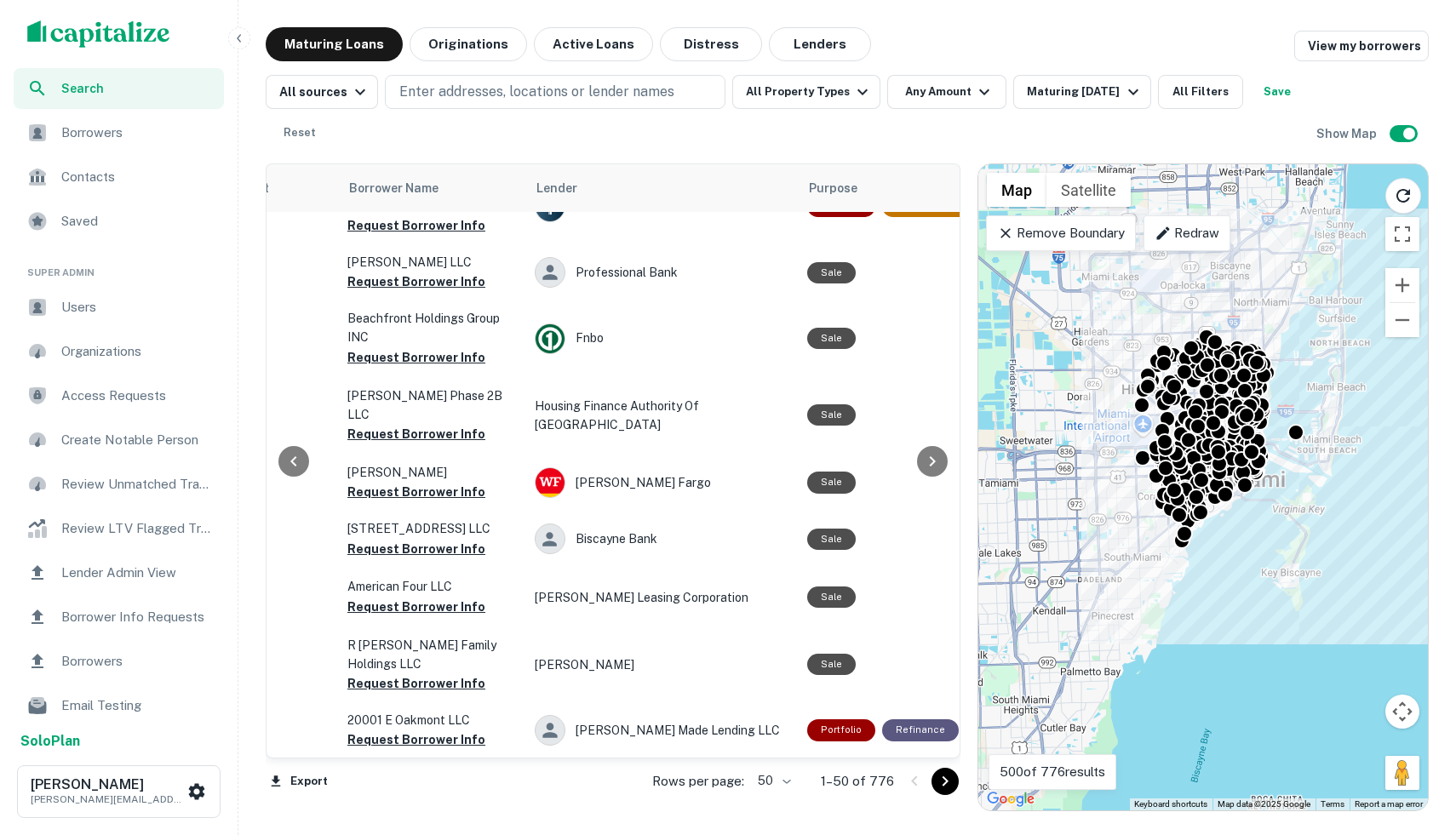
click at [1007, 241] on p "Remove Boundary" at bounding box center [1060, 233] width 127 height 21
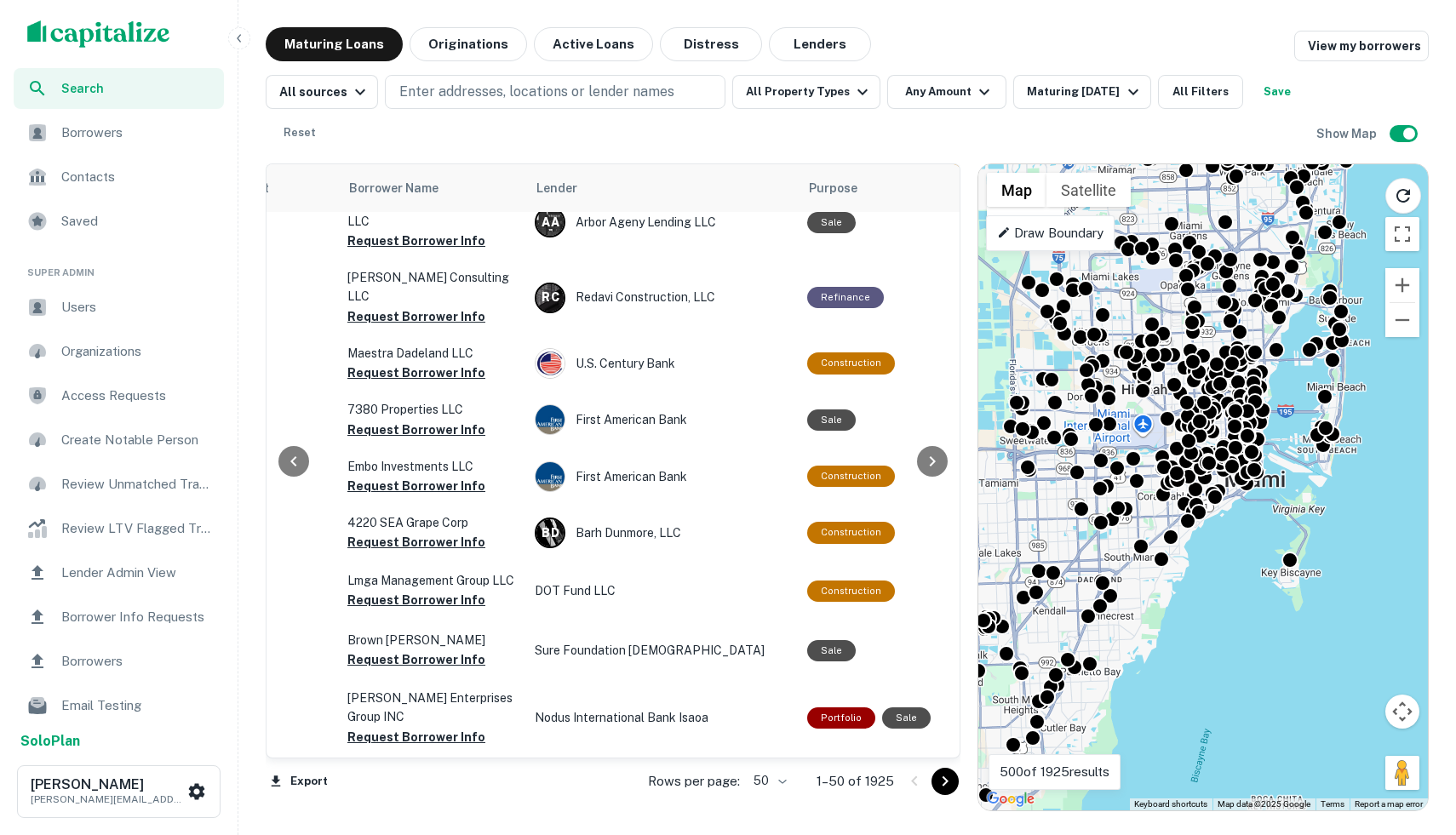
click at [1006, 229] on icon at bounding box center [1005, 232] width 14 height 14
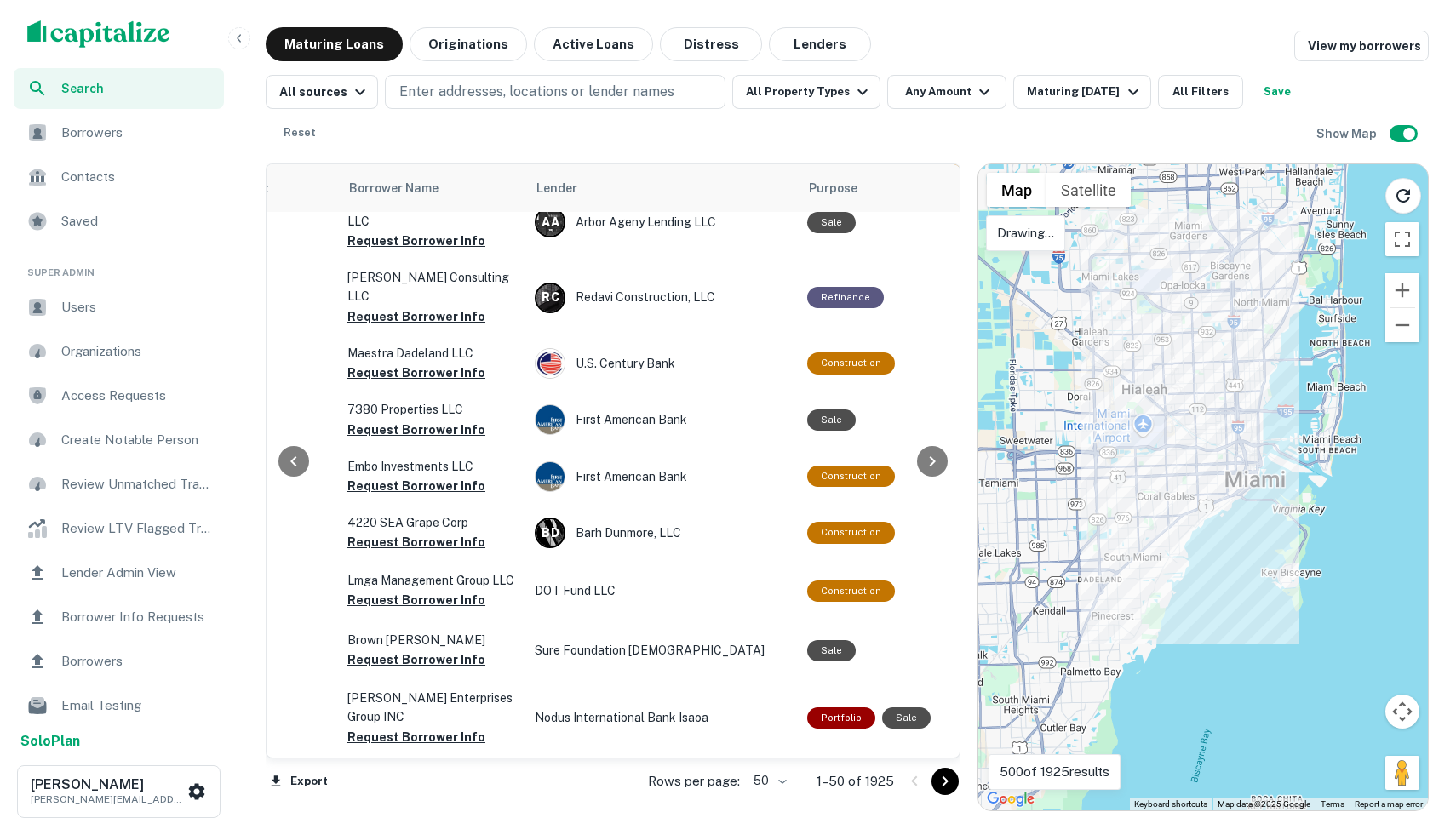
drag, startPoint x: 1160, startPoint y: 402, endPoint x: 1211, endPoint y: 345, distance: 76.5
click at [1211, 345] on div at bounding box center [1203, 487] width 449 height 647
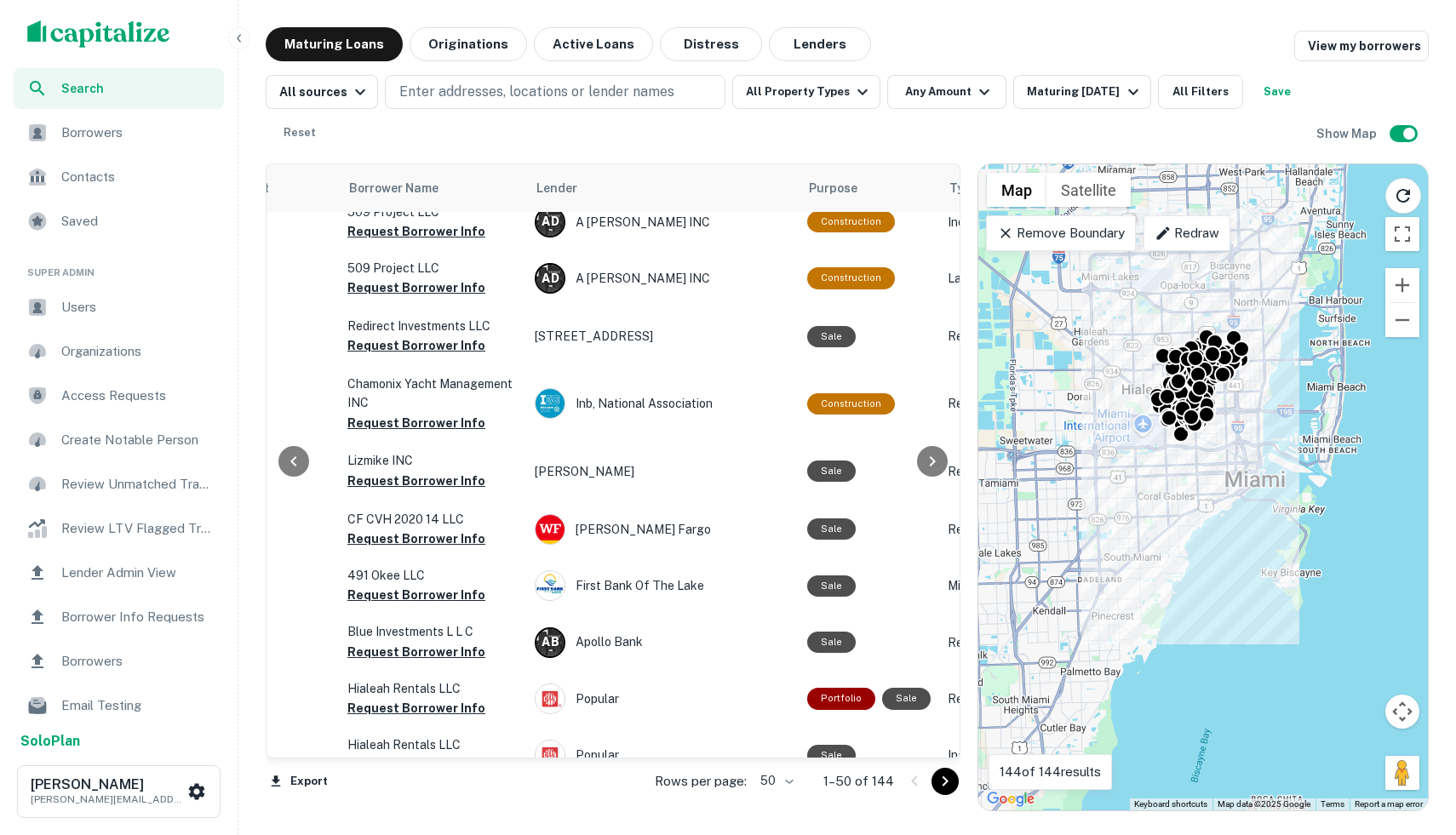
click at [1002, 237] on icon at bounding box center [1007, 233] width 10 height 10
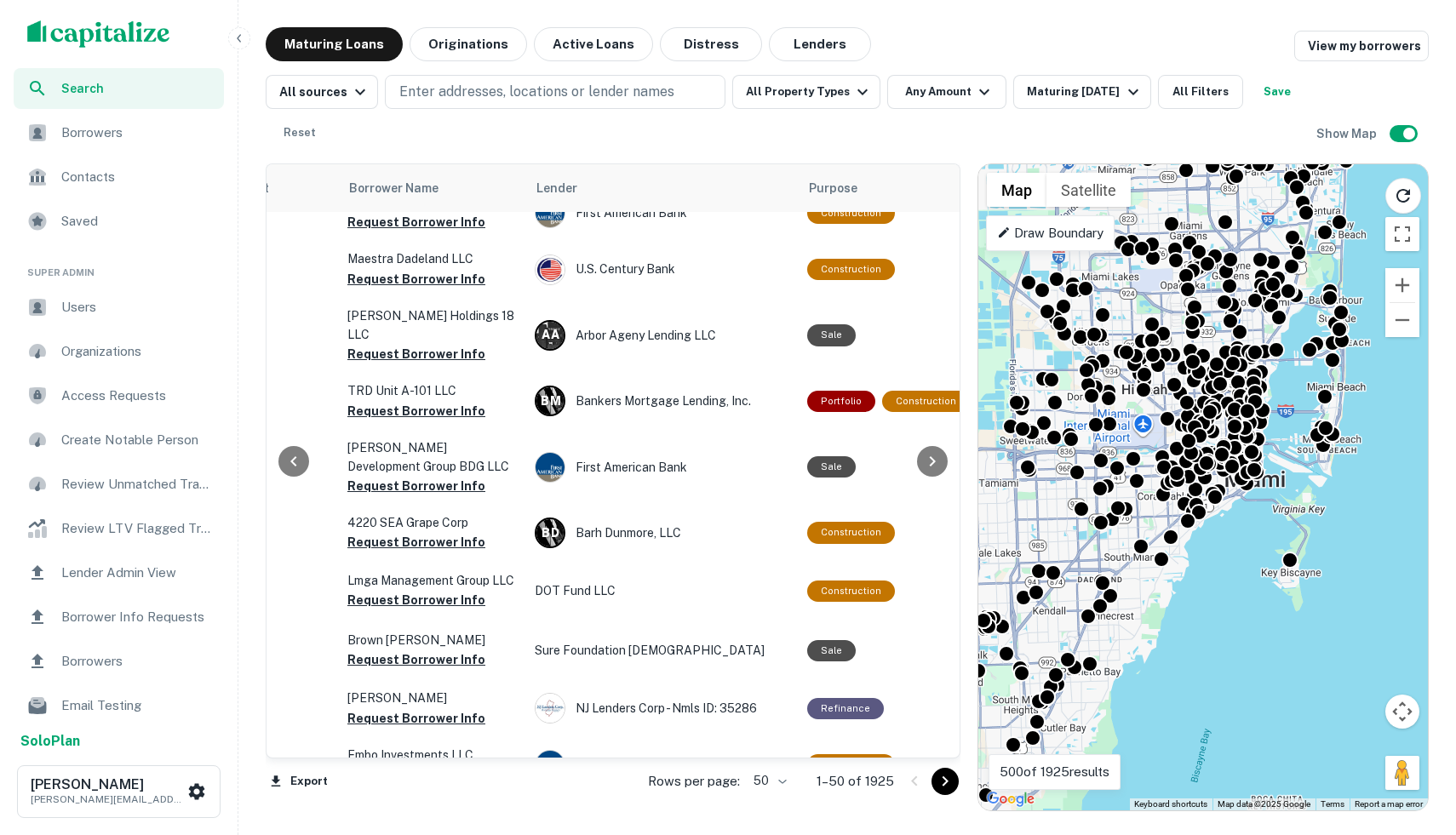
click at [1005, 239] on p "Draw Boundary" at bounding box center [1050, 233] width 107 height 21
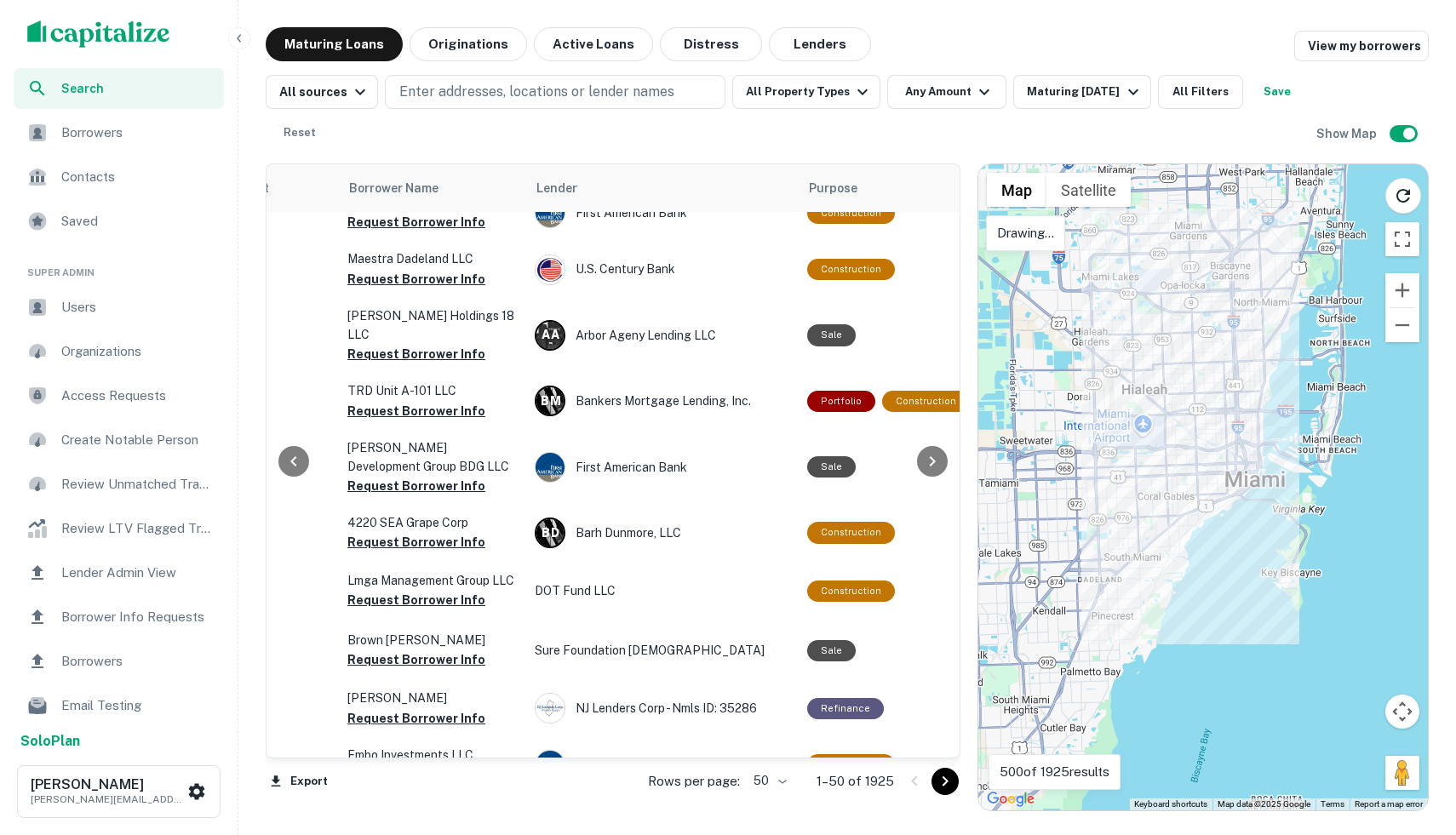
click at [1170, 506] on div at bounding box center [1203, 487] width 449 height 647
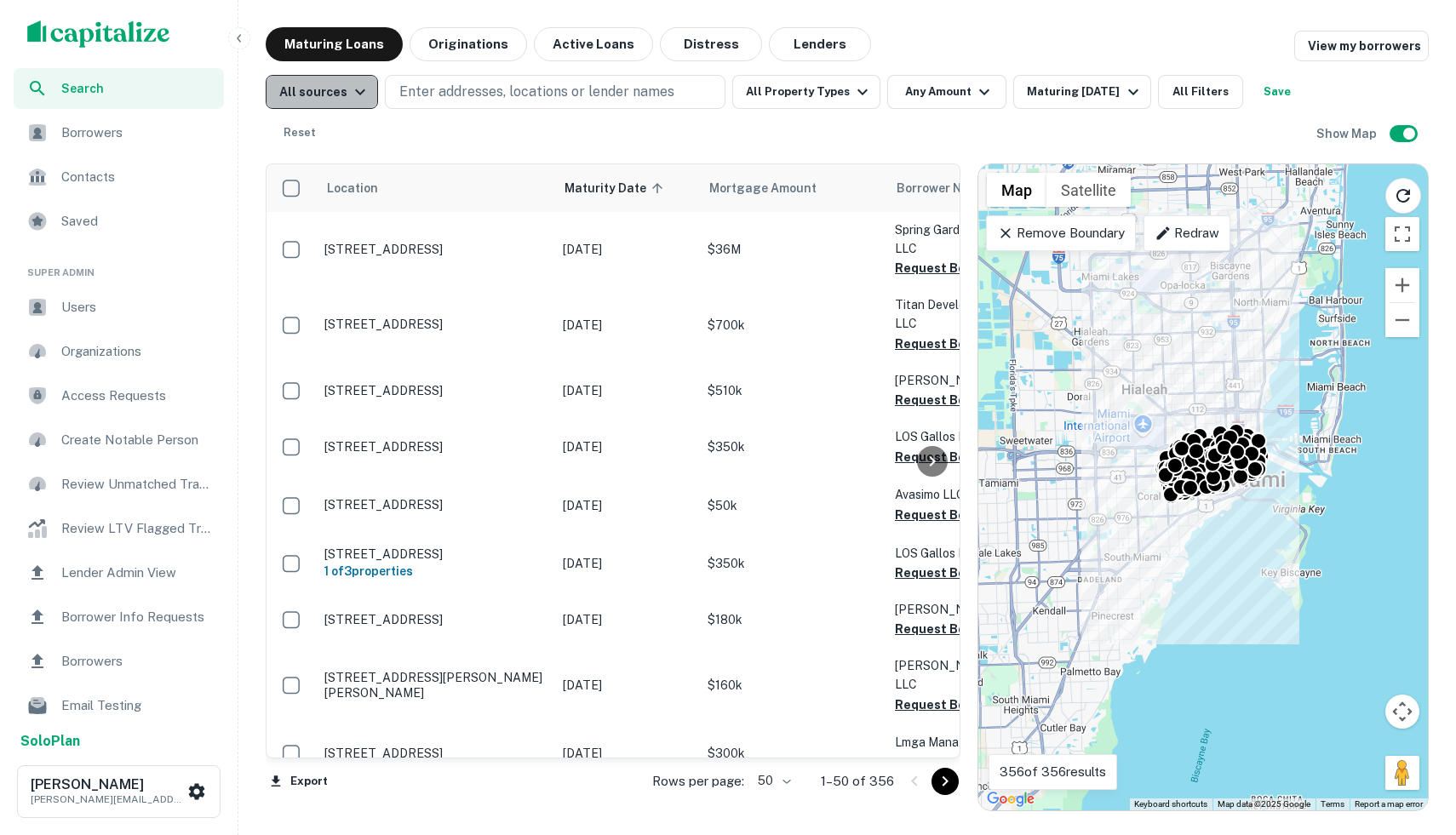
click at [339, 87] on div "All sources" at bounding box center [324, 92] width 91 height 21
click at [1169, 467] on div at bounding box center [728, 418] width 1456 height 835
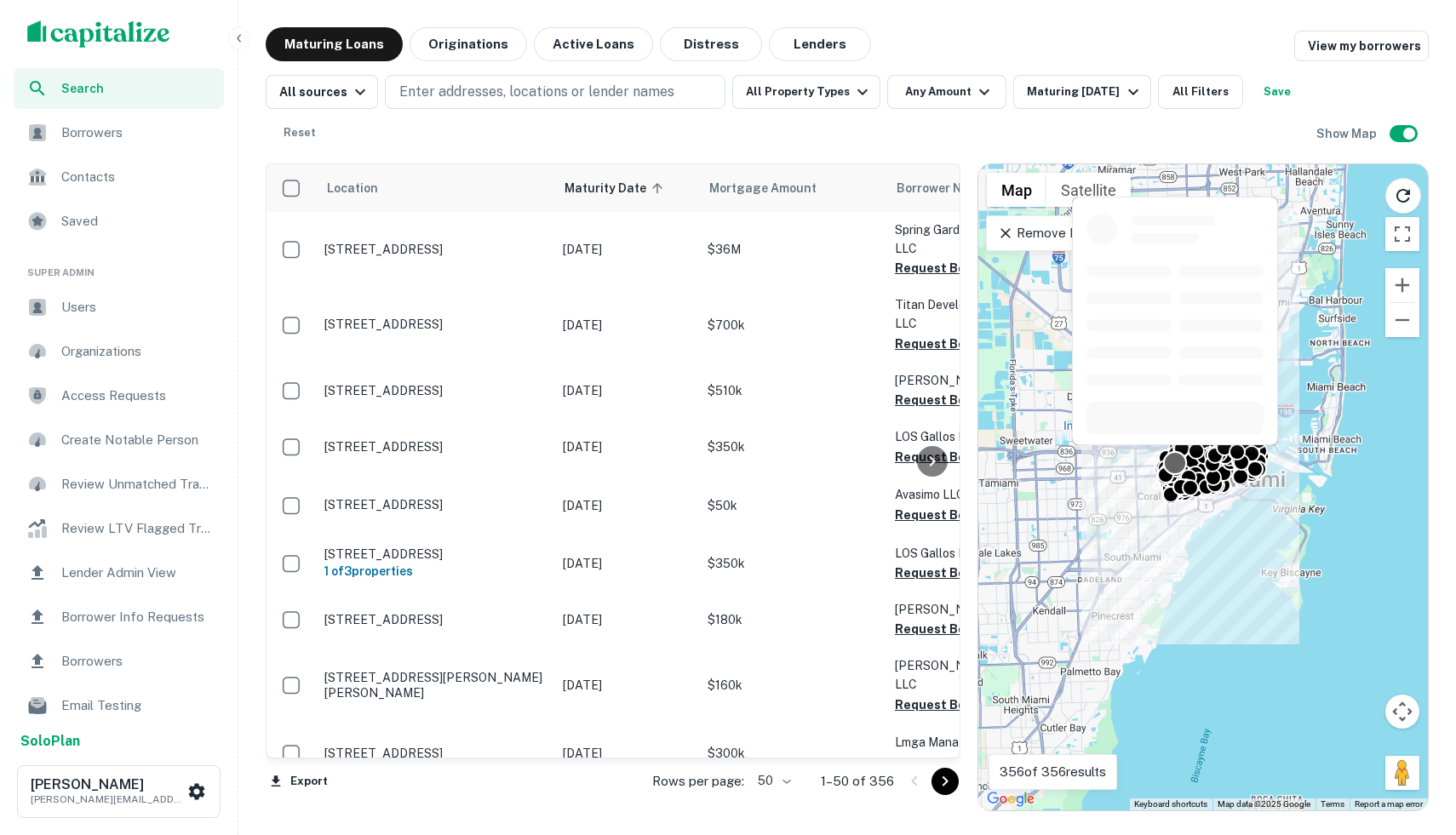
click at [1170, 468] on div at bounding box center [1175, 462] width 25 height 25
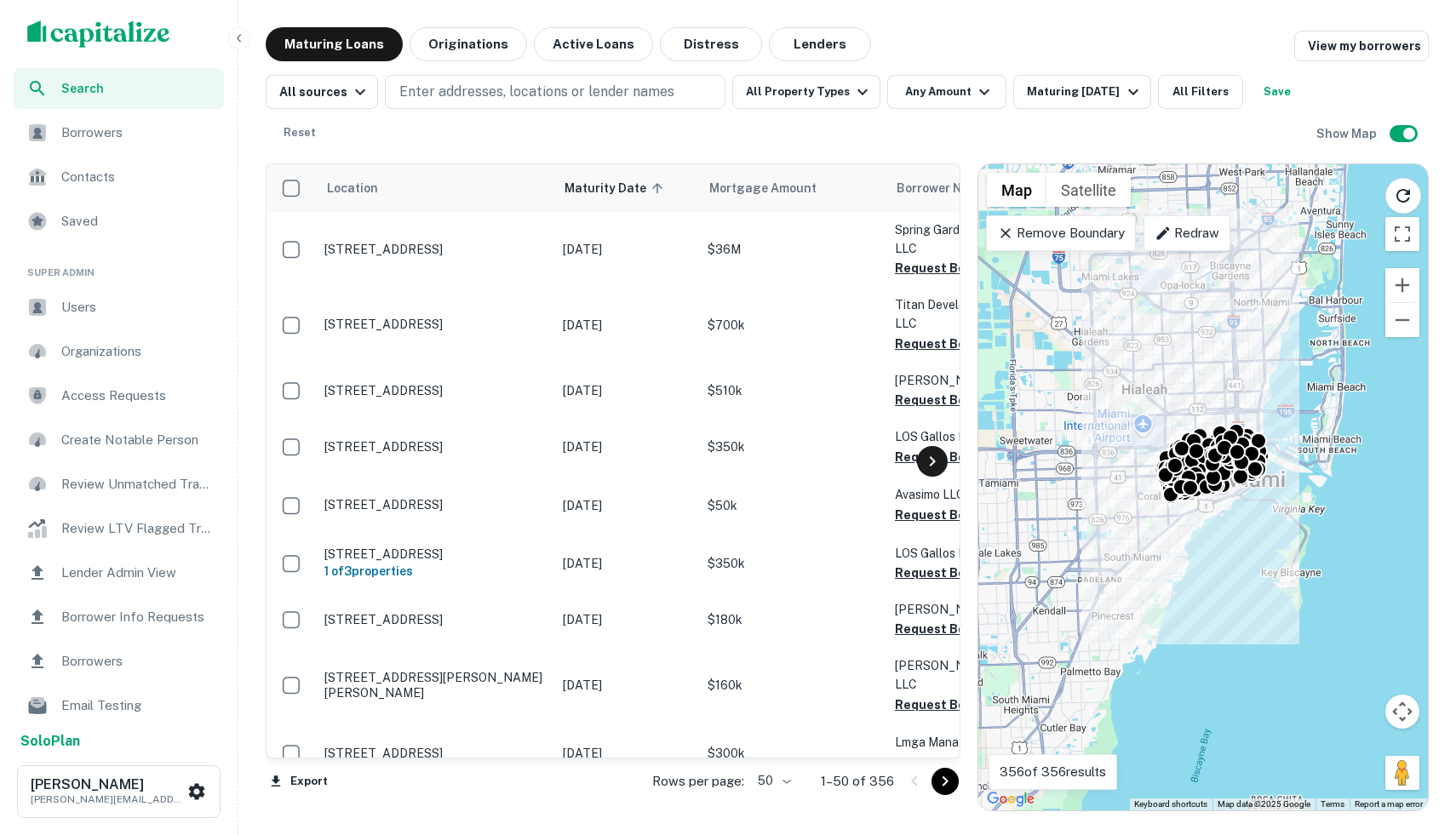
click at [941, 470] on div at bounding box center [932, 461] width 31 height 31
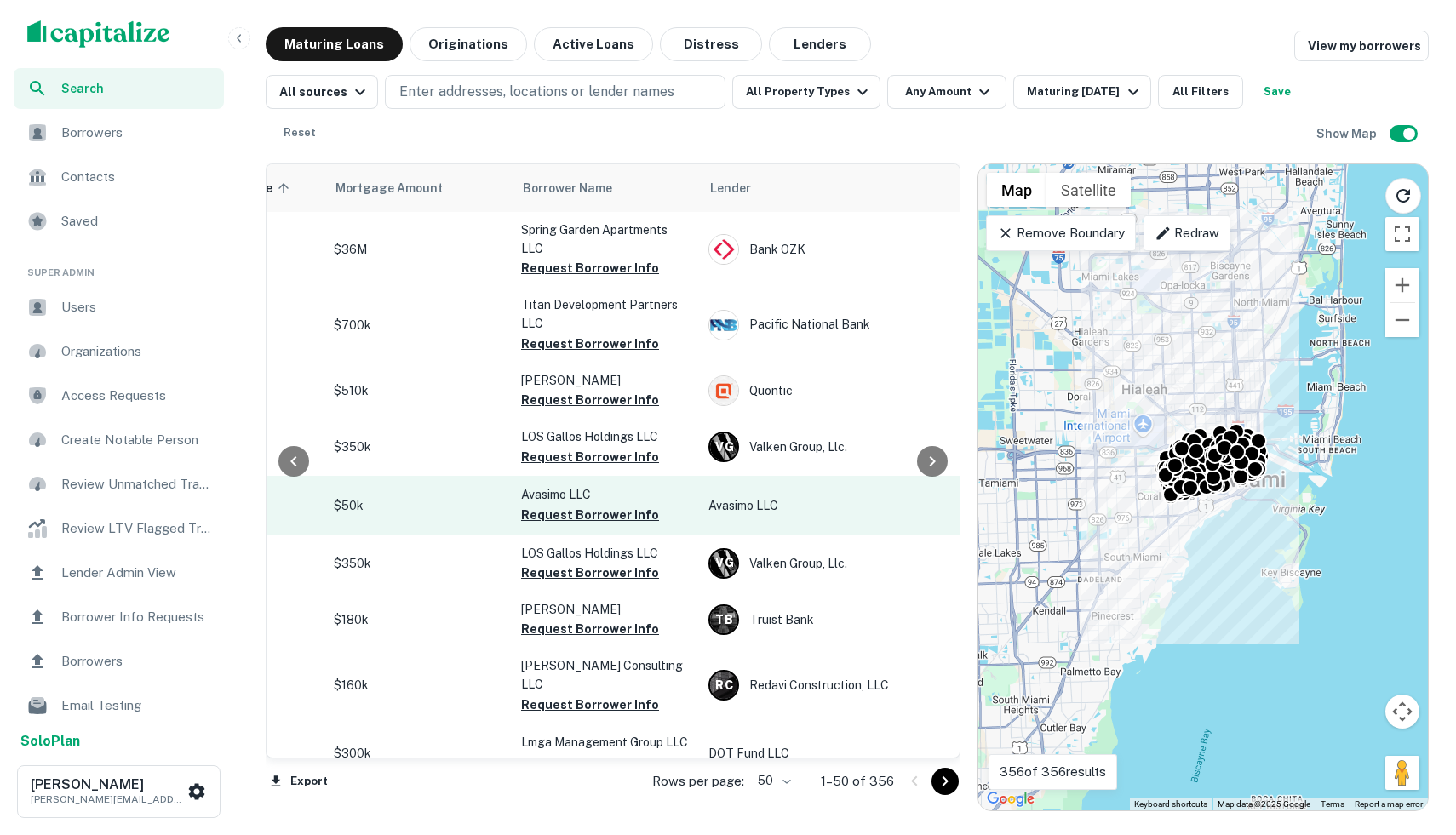
scroll to position [0, 360]
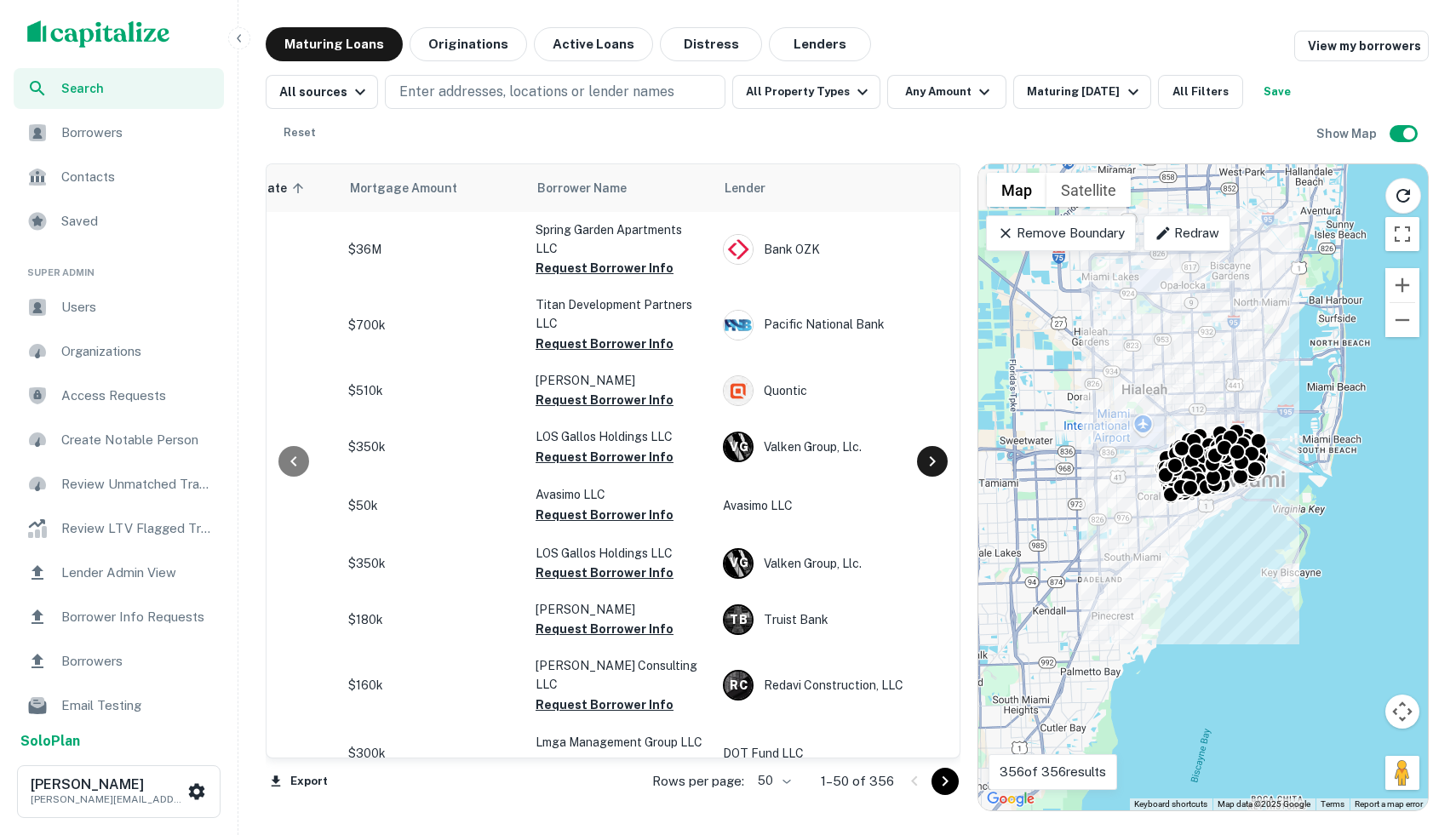
click at [936, 456] on icon at bounding box center [932, 461] width 21 height 21
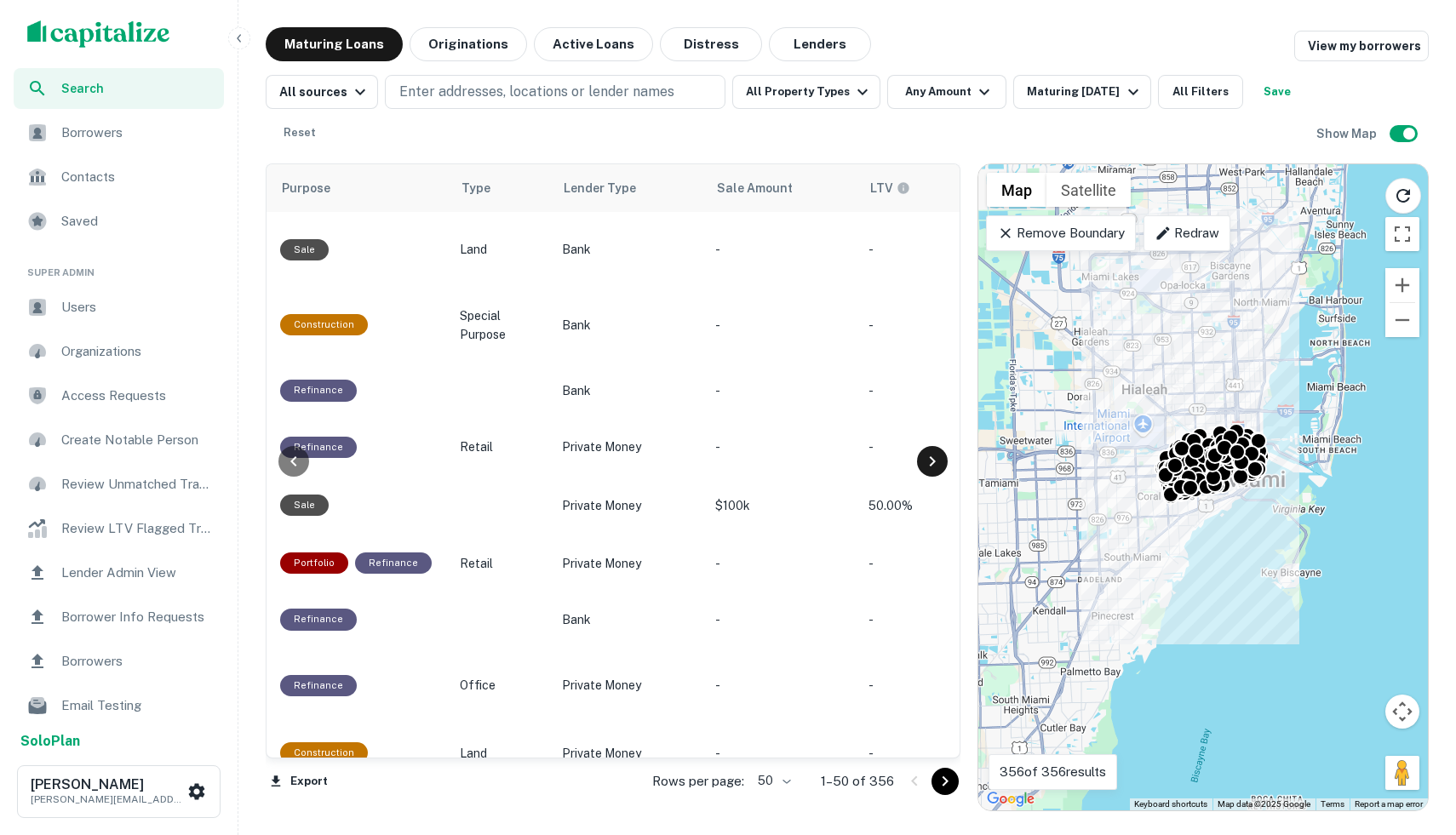
click at [936, 456] on icon at bounding box center [932, 461] width 21 height 21
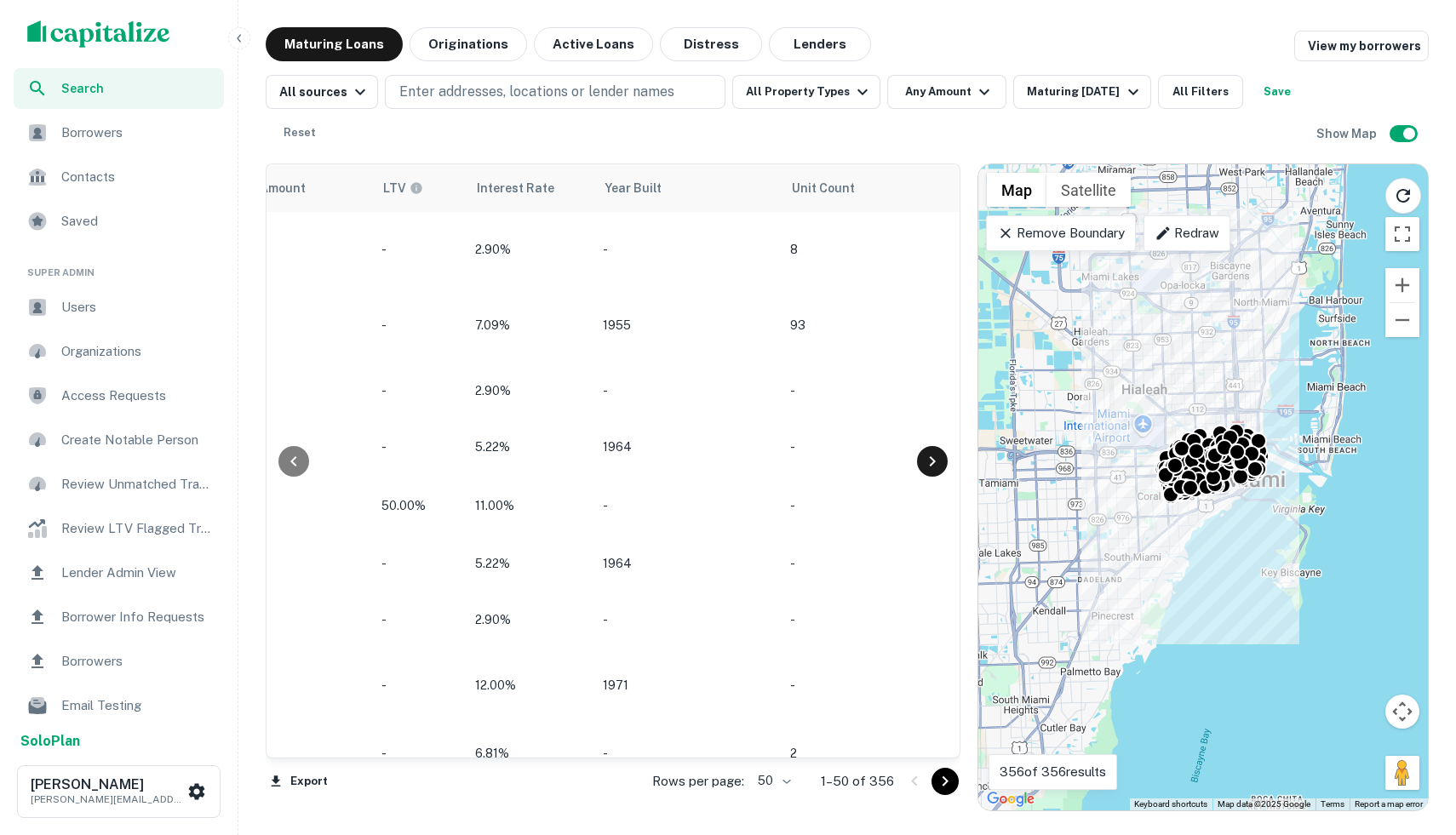
scroll to position [0, 1610]
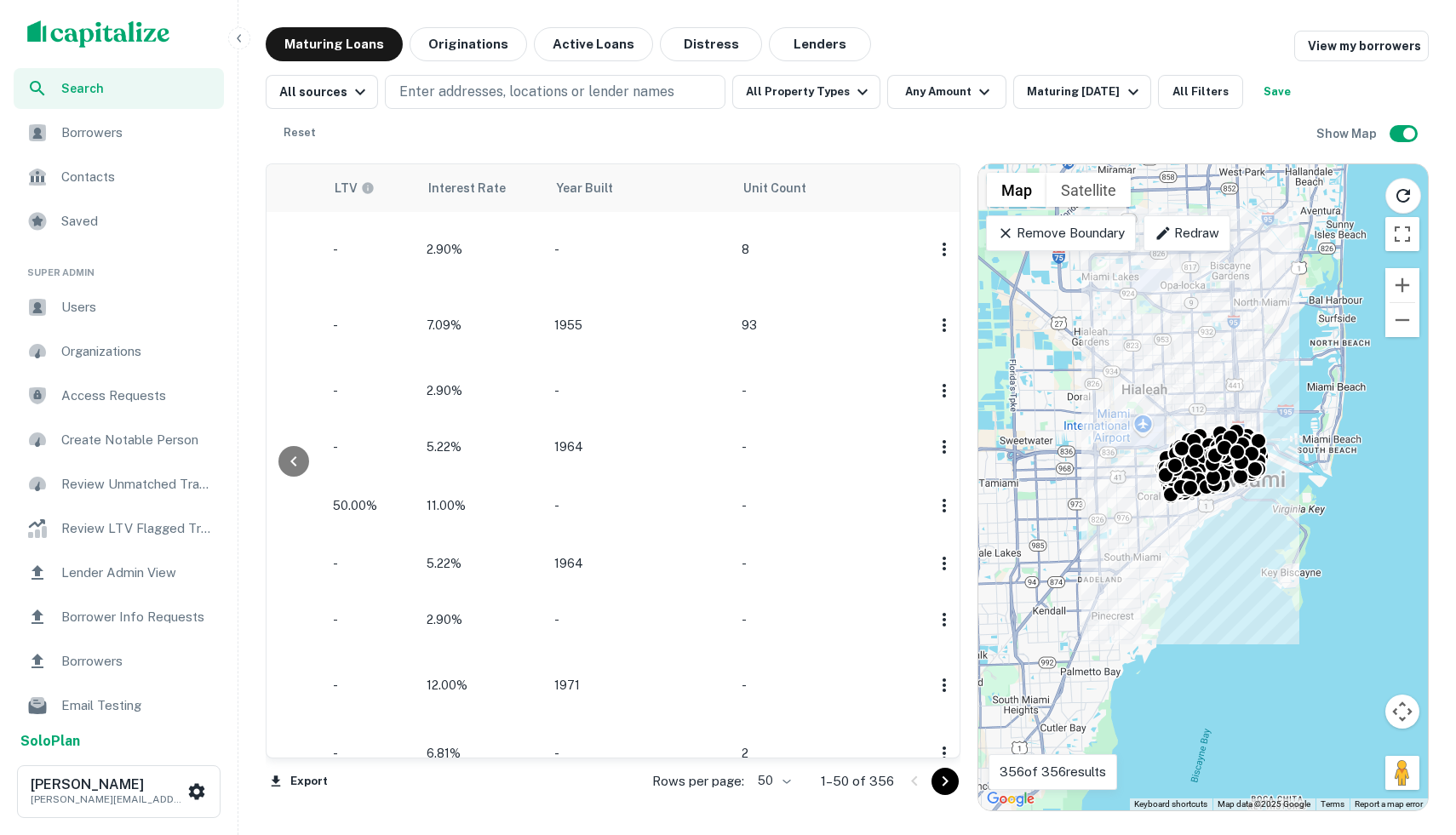
click at [1012, 231] on icon at bounding box center [1006, 233] width 17 height 17
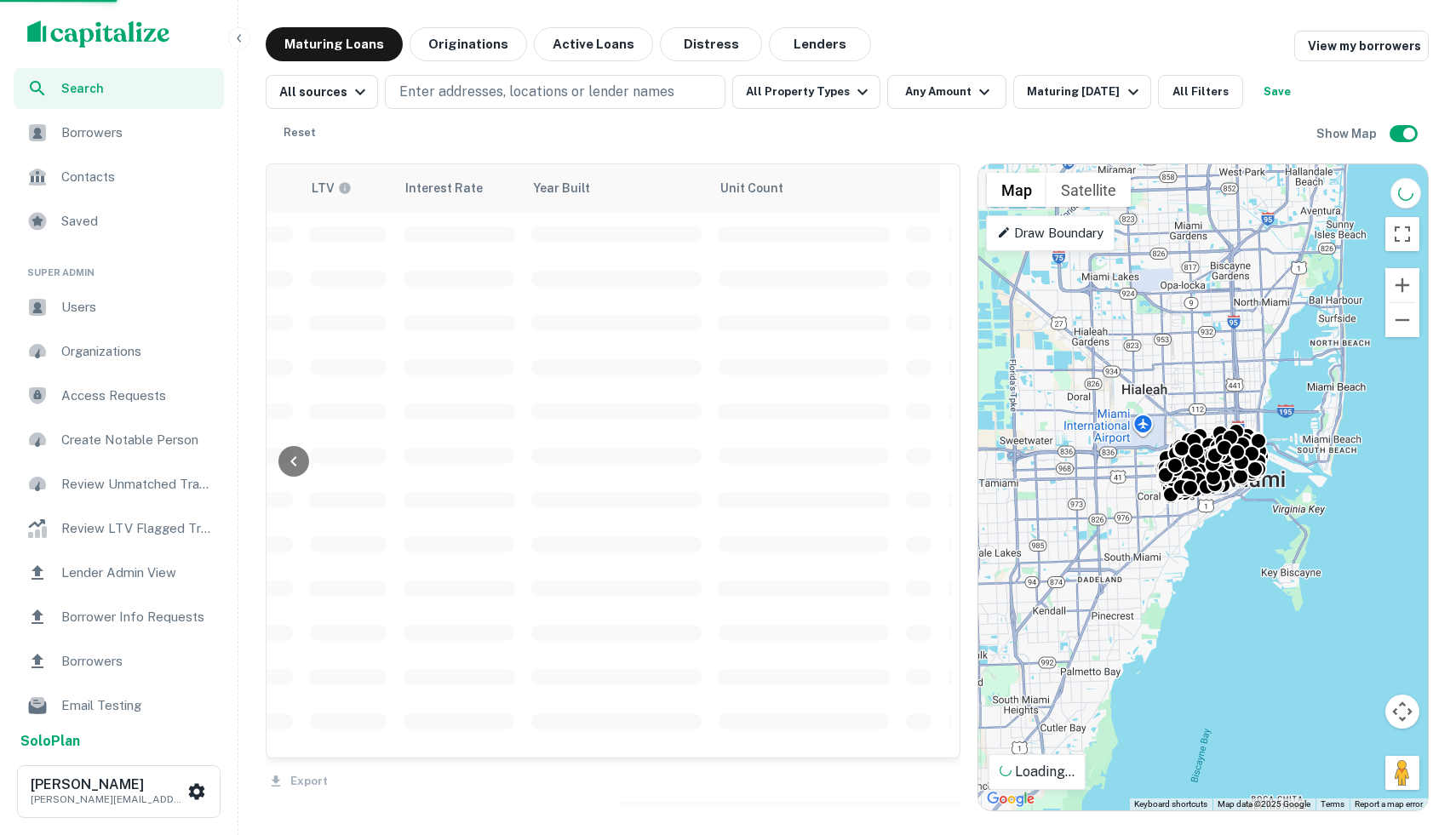
scroll to position [0, 1546]
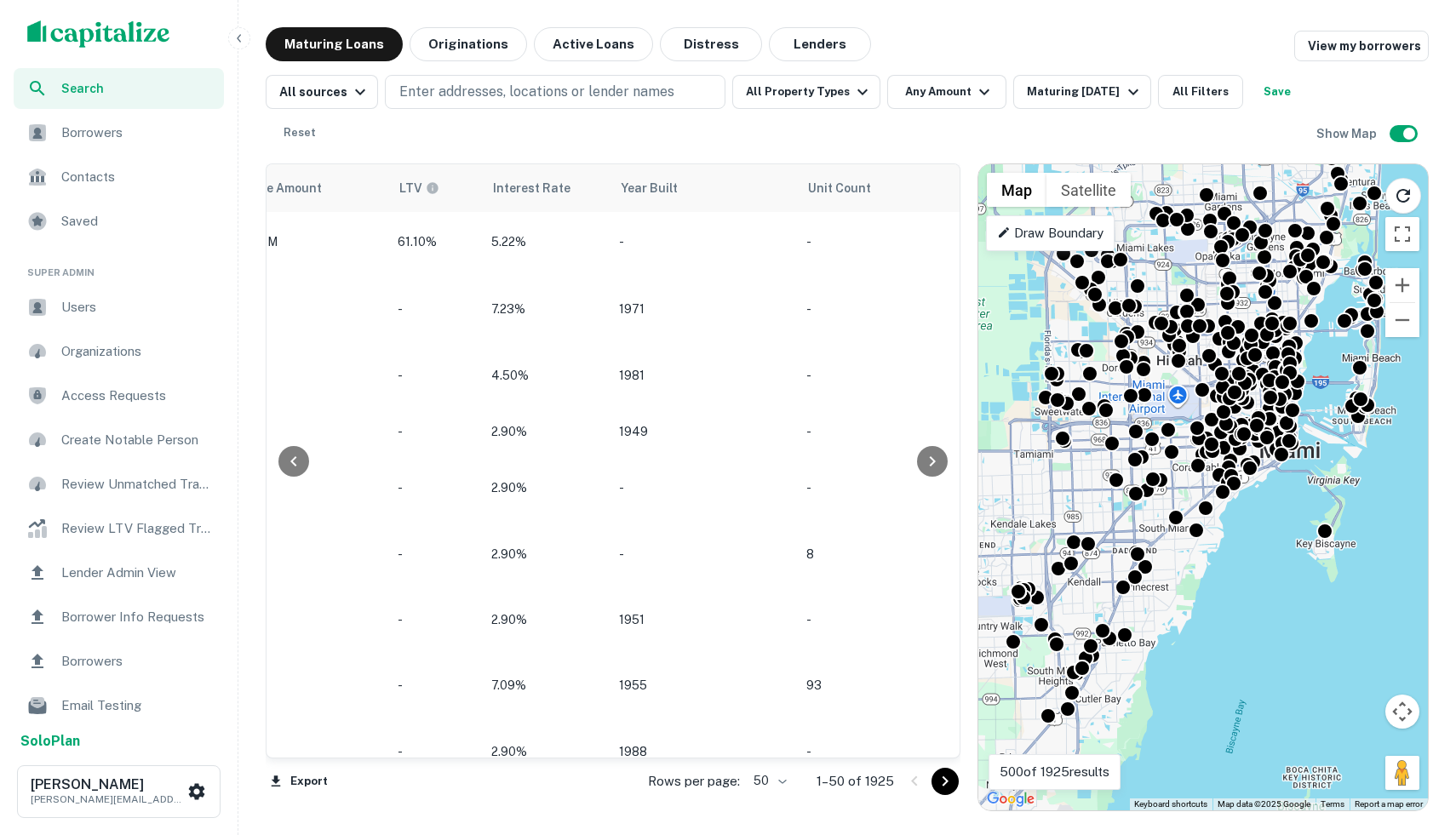
drag, startPoint x: 1176, startPoint y: 516, endPoint x: 1190, endPoint y: 485, distance: 34.0
click at [1190, 487] on div "To activate drag with keyboard, press Alt + Enter. Once in keyboard drag state,…" at bounding box center [1203, 487] width 449 height 647
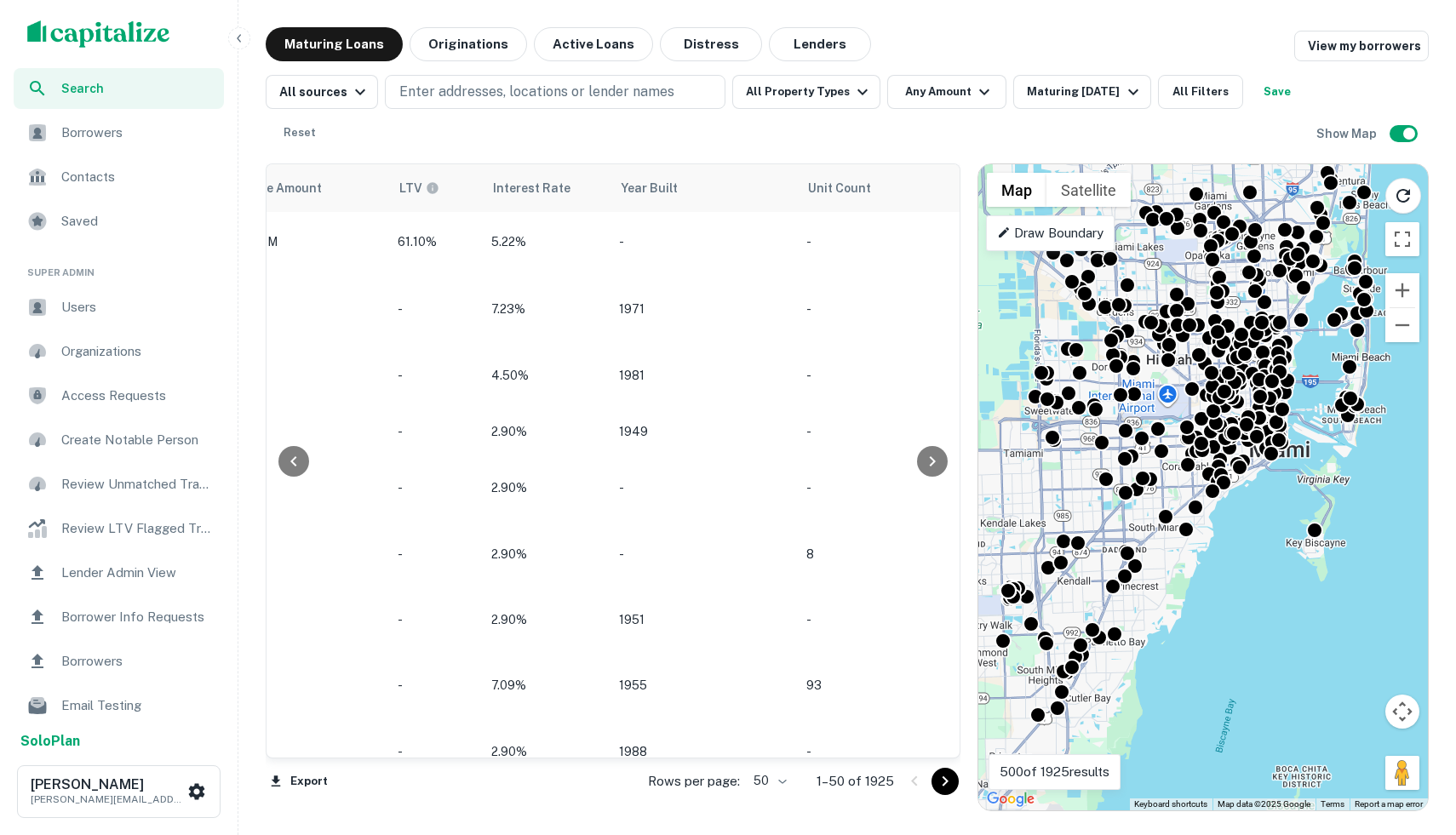
click at [1004, 240] on p "Draw Boundary" at bounding box center [1050, 233] width 107 height 21
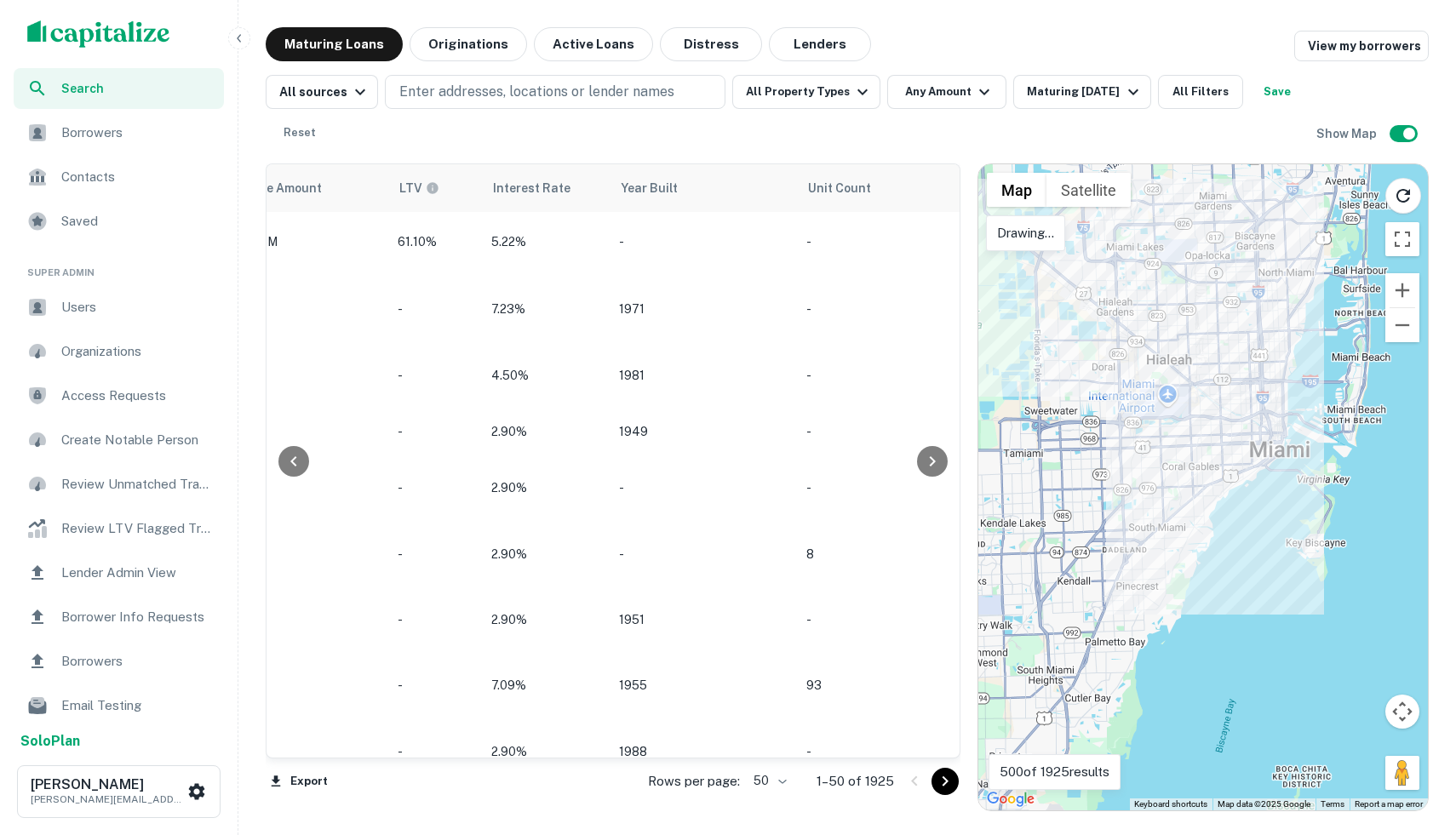
click at [1009, 220] on div "Drawing..." at bounding box center [1024, 233] width 79 height 36
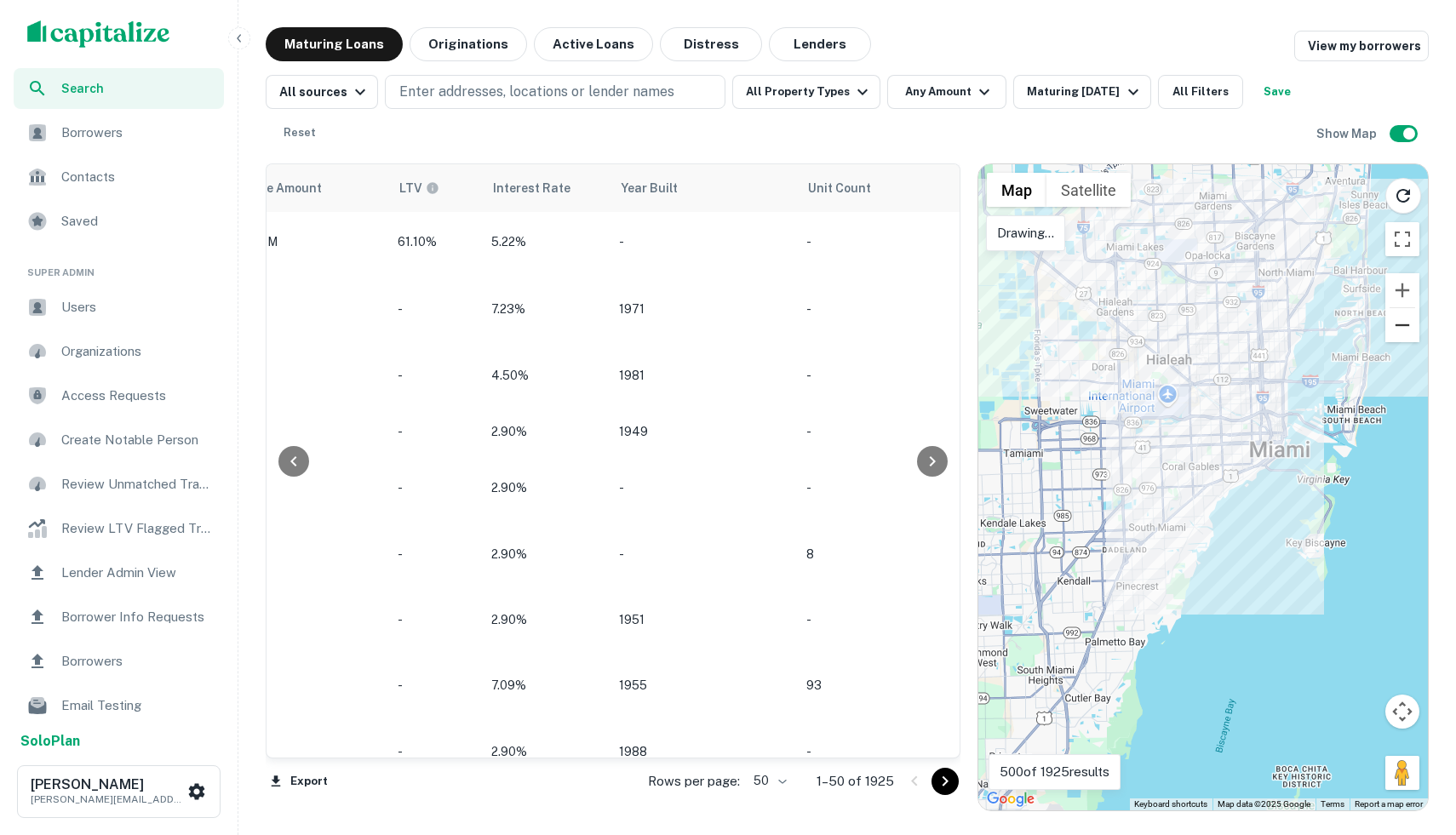
click at [1402, 328] on button "Zoom out" at bounding box center [1402, 325] width 34 height 34
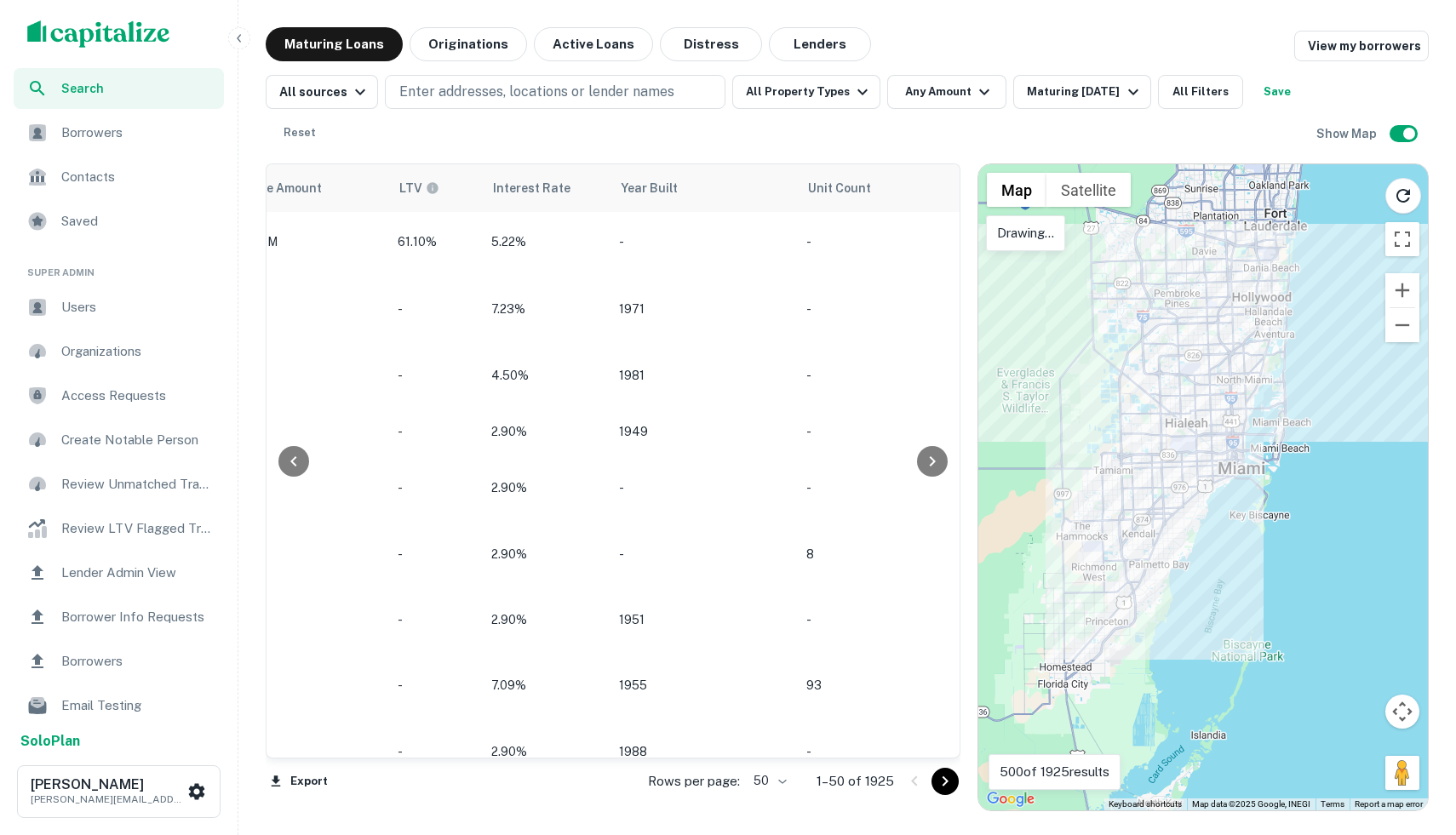
click at [1041, 236] on p "Drawing..." at bounding box center [1025, 233] width 57 height 21
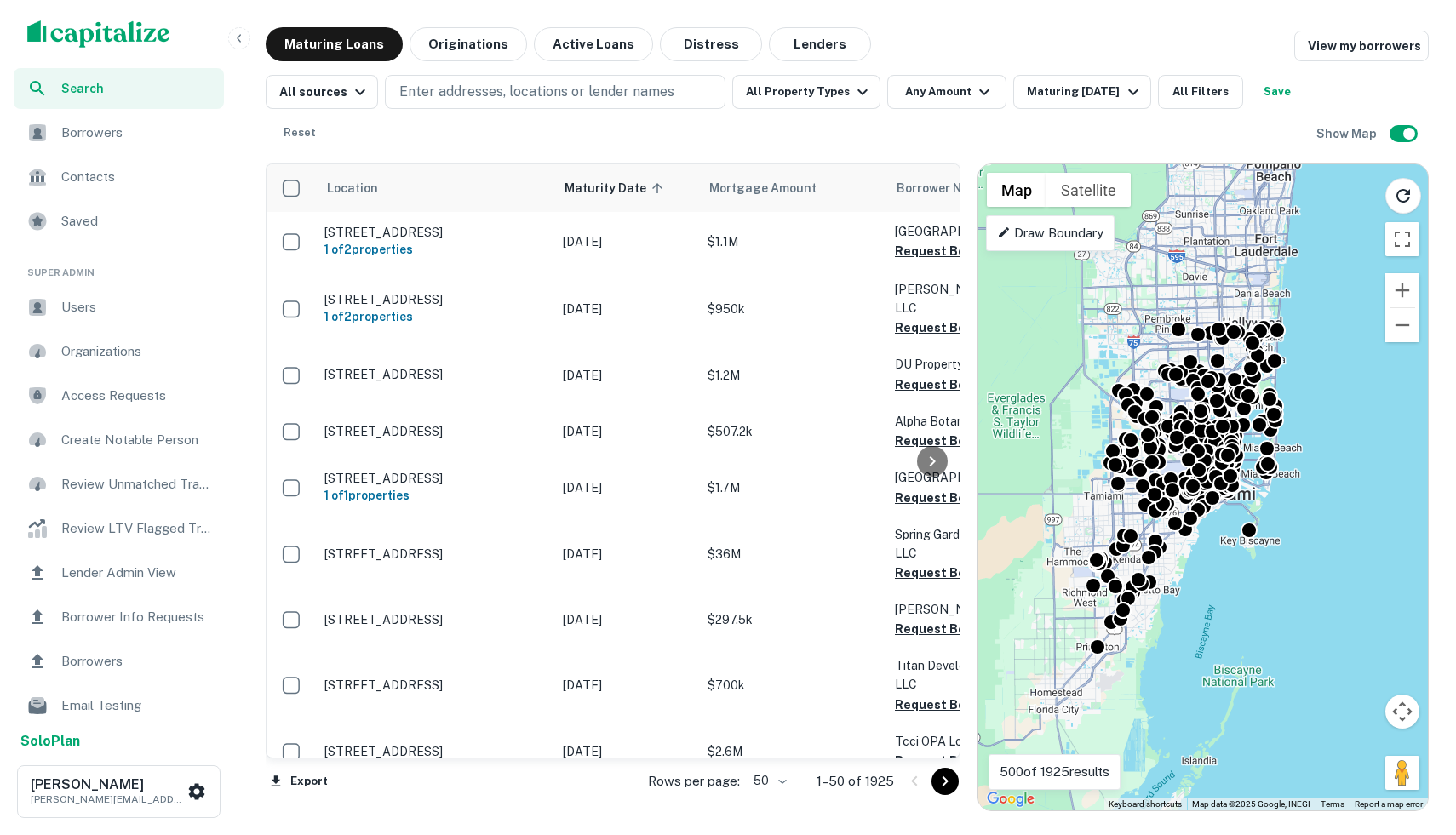
click at [998, 243] on p "Draw Boundary" at bounding box center [1050, 233] width 107 height 21
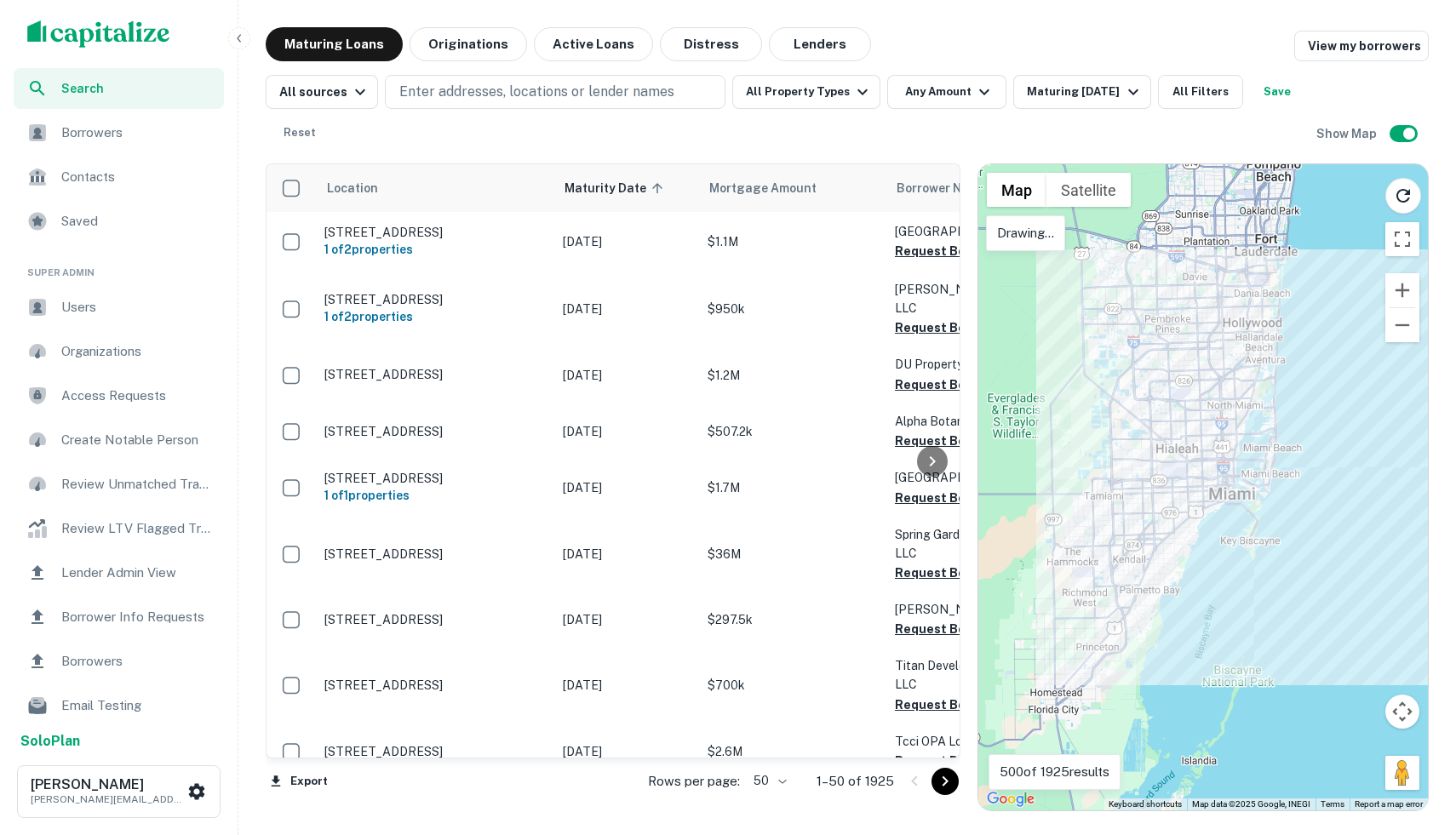
drag, startPoint x: 1172, startPoint y: 459, endPoint x: 1161, endPoint y: 471, distance: 16.3
click at [1161, 471] on div at bounding box center [1203, 487] width 449 height 647
click at [1019, 234] on p "Drawing..." at bounding box center [1025, 233] width 57 height 21
click at [1150, 368] on div at bounding box center [1203, 487] width 449 height 647
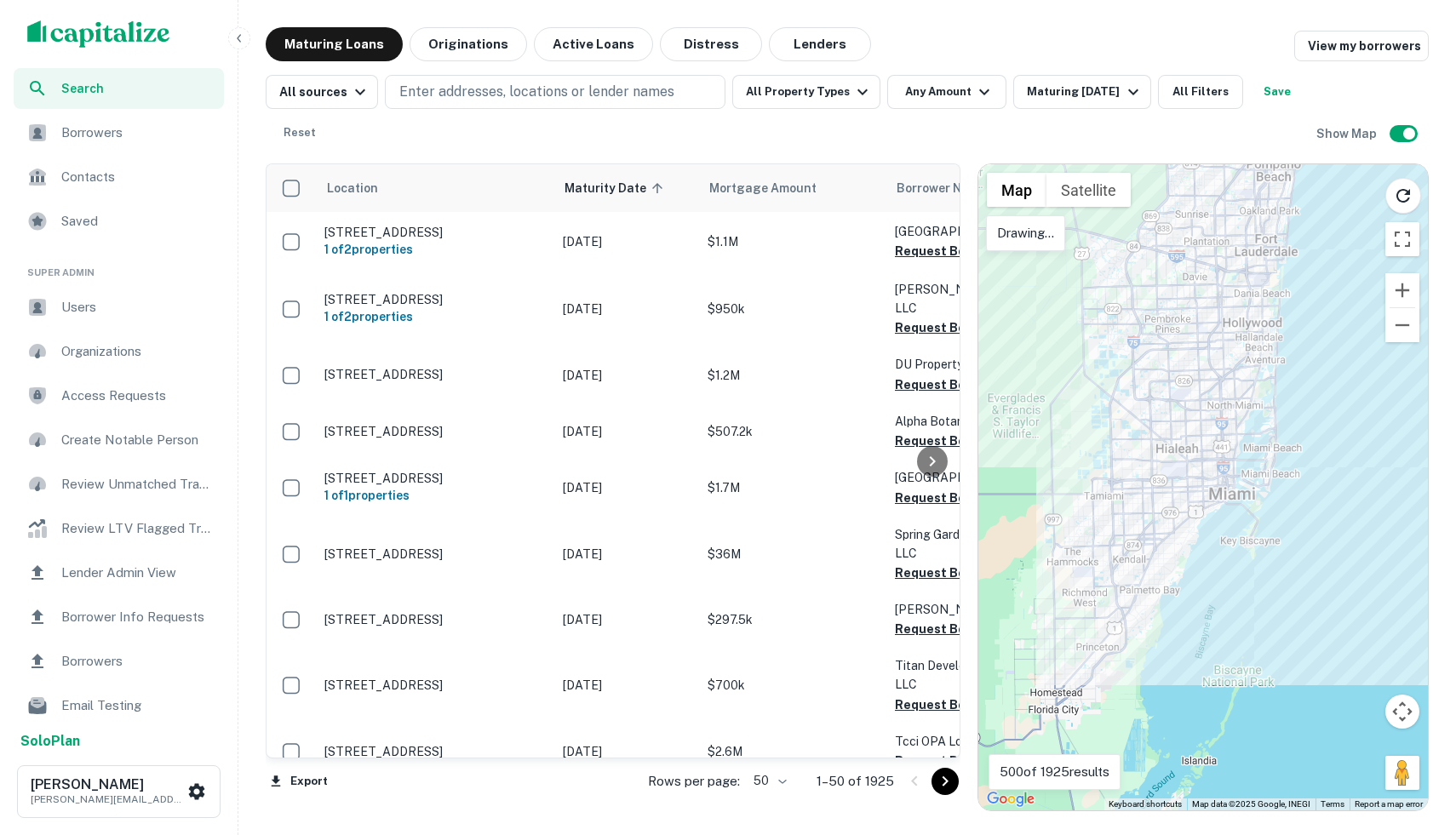
click at [1031, 237] on p "Drawing..." at bounding box center [1025, 233] width 57 height 21
click at [1130, 418] on div at bounding box center [1203, 487] width 449 height 647
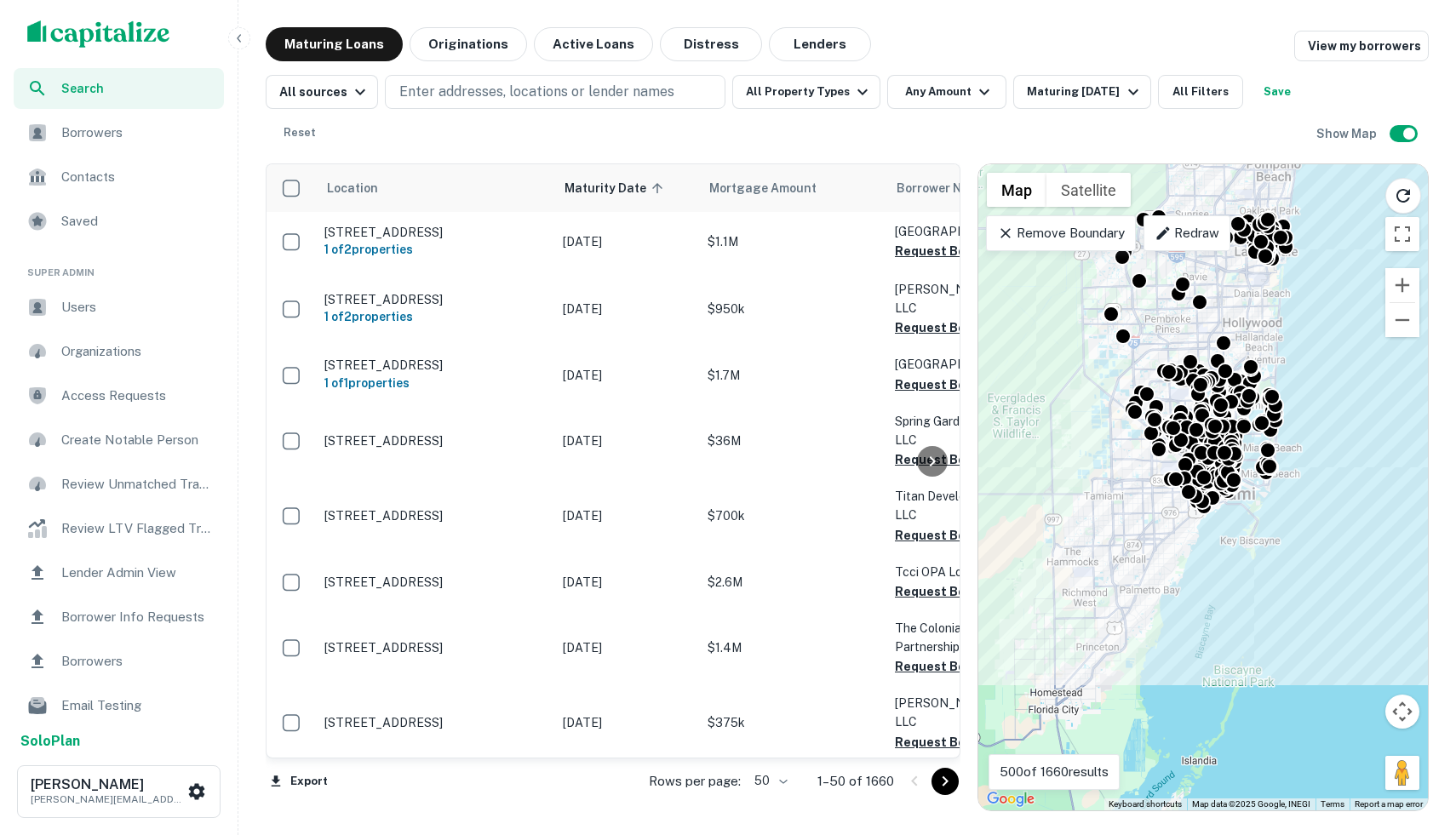
click at [1000, 230] on icon at bounding box center [1006, 233] width 17 height 17
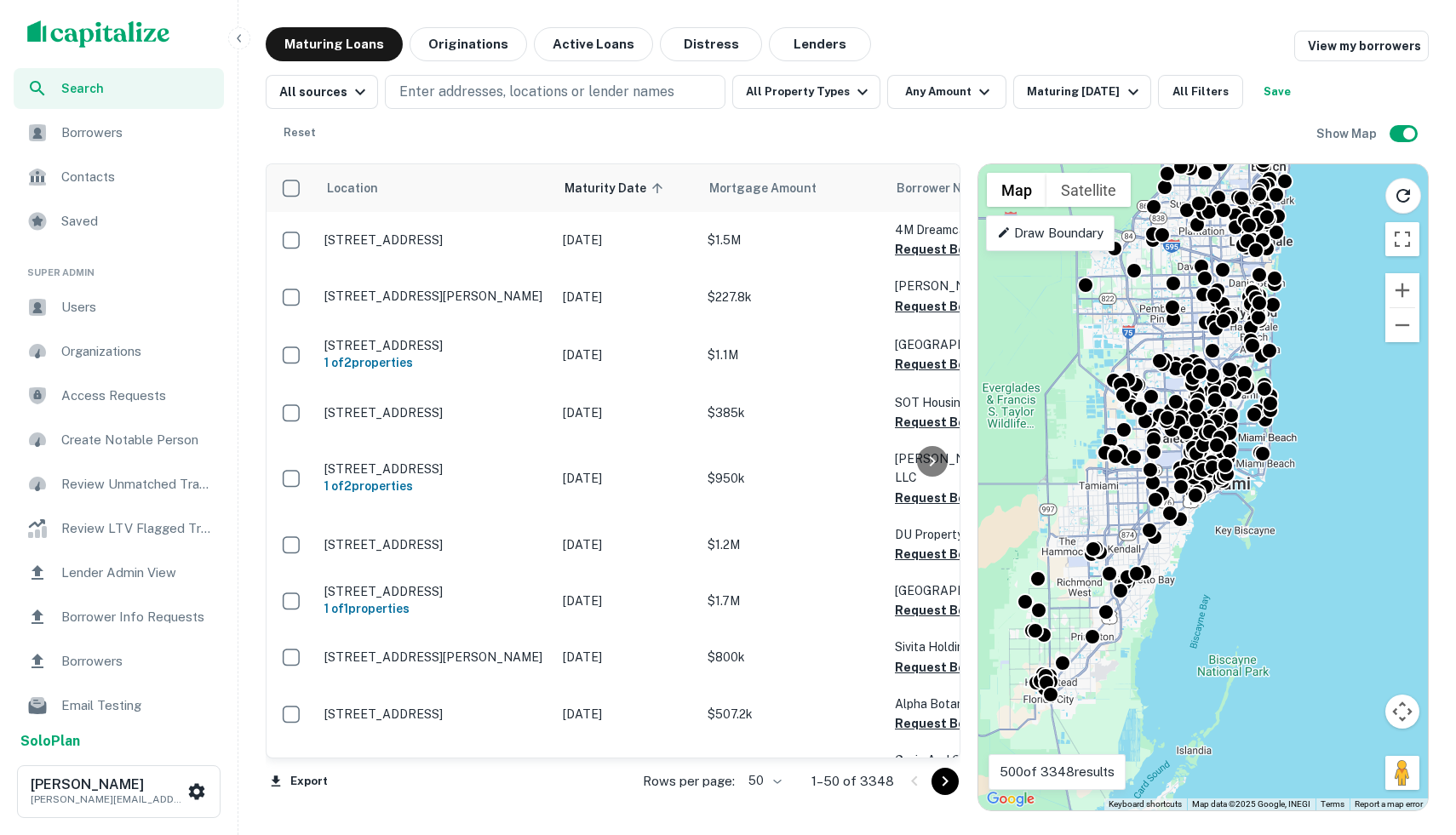
drag, startPoint x: 1131, startPoint y: 504, endPoint x: 1118, endPoint y: 470, distance: 36.4
click at [1118, 470] on div "To activate drag with keyboard, press Alt + Enter. Once in keyboard drag state,…" at bounding box center [1203, 487] width 449 height 647
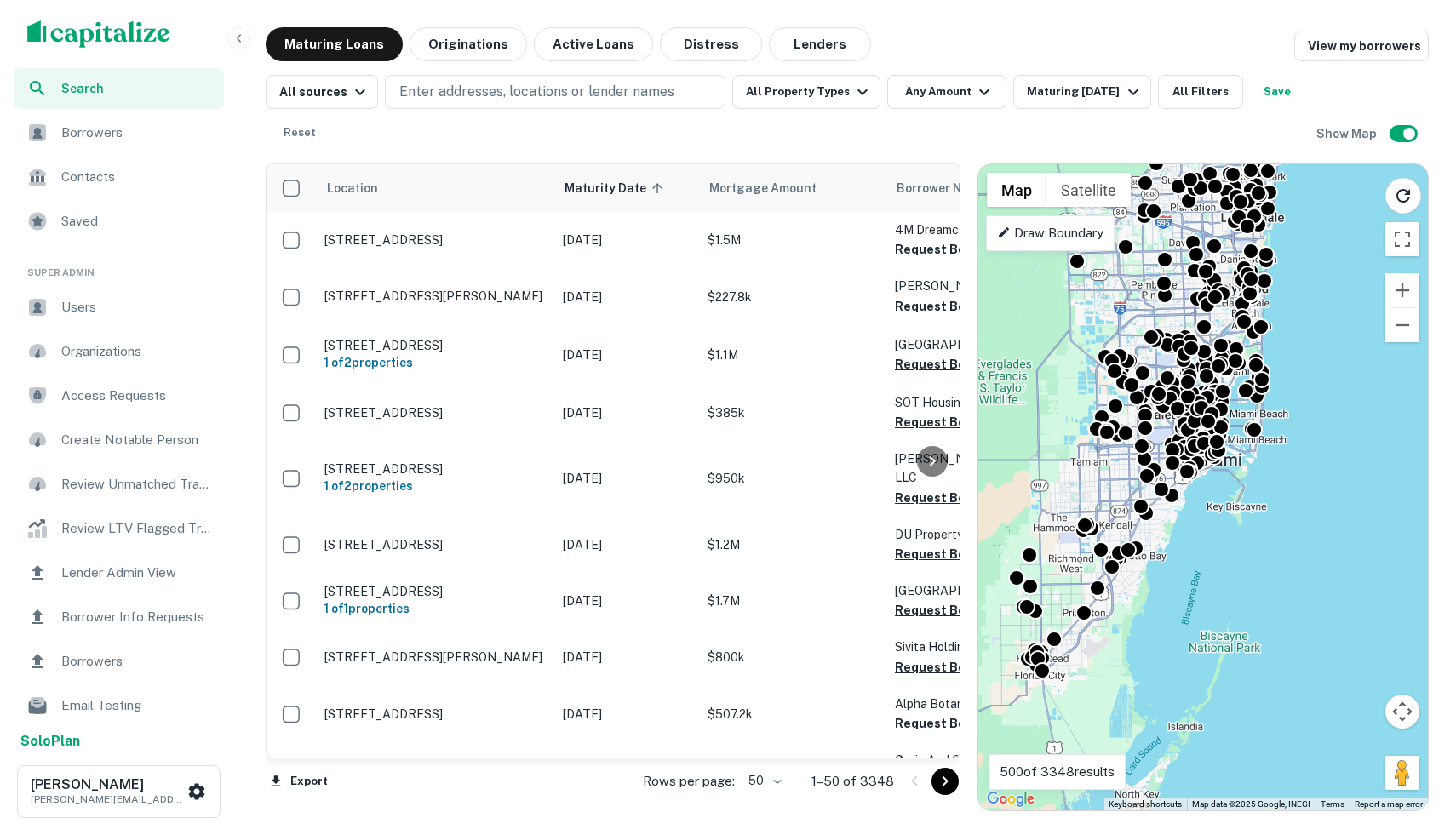
click at [999, 241] on p "Draw Boundary" at bounding box center [1050, 233] width 107 height 21
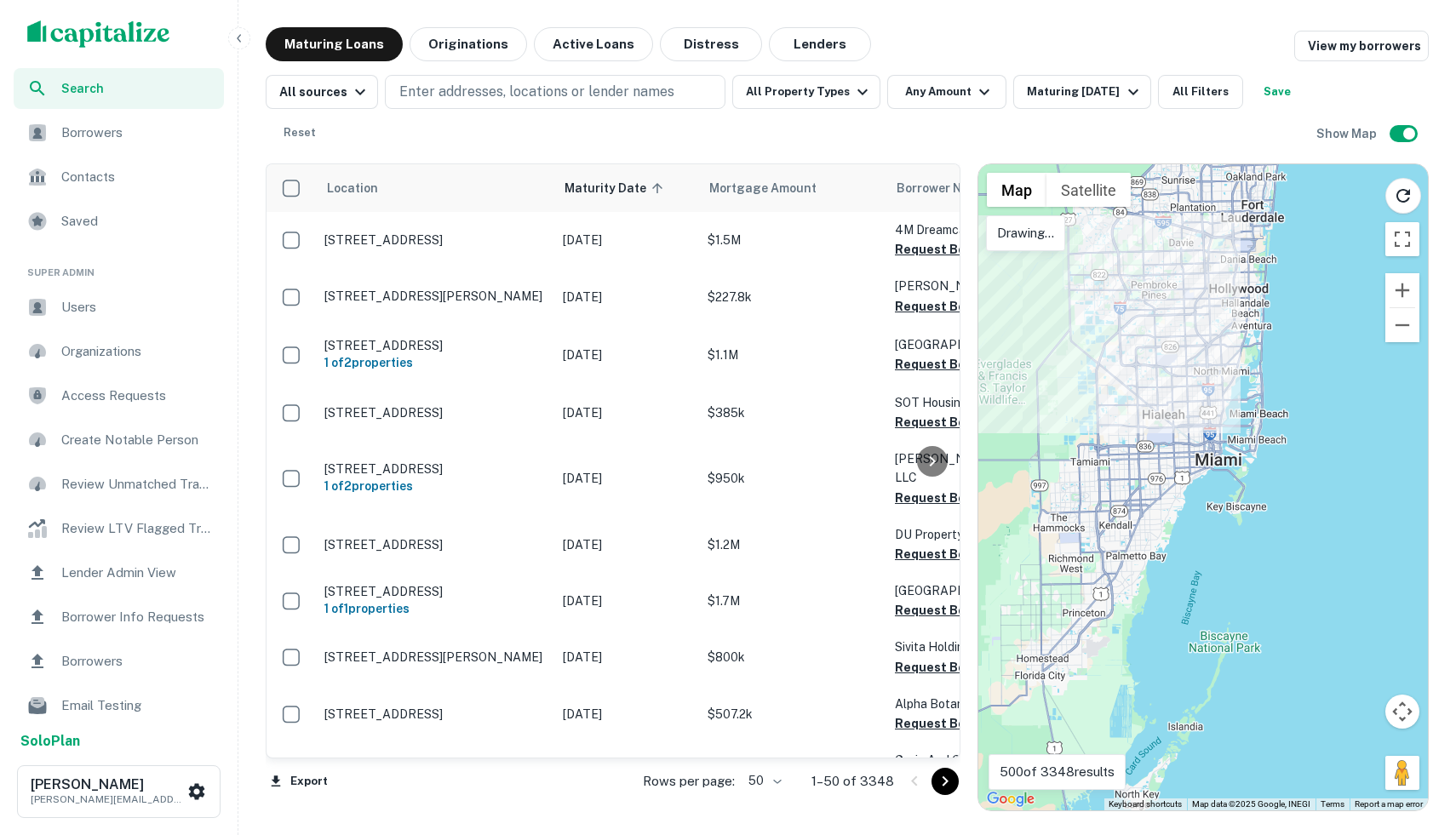
click at [1069, 373] on div at bounding box center [1203, 487] width 449 height 647
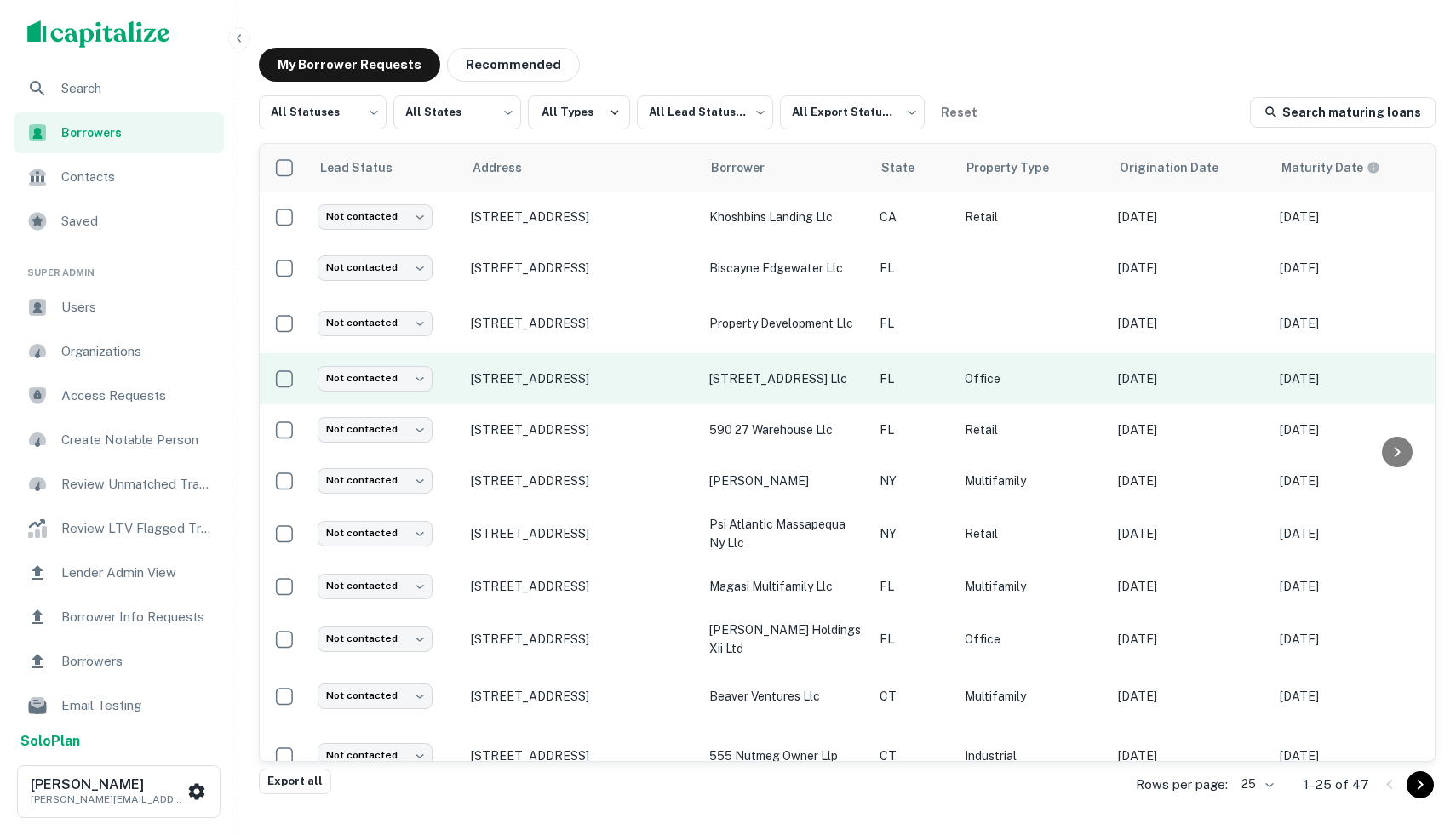
scroll to position [779, 0]
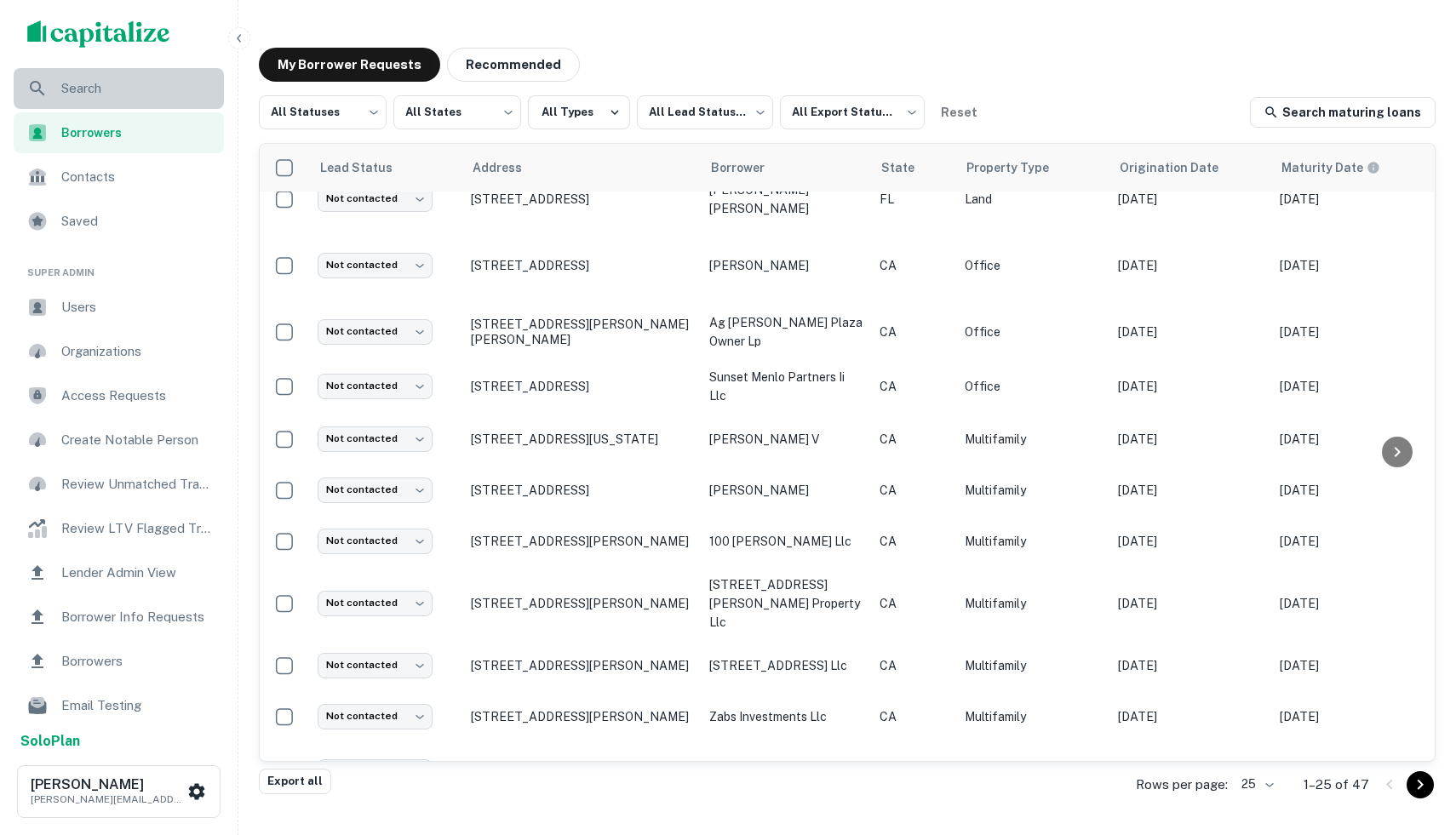
click at [152, 100] on div "Search" at bounding box center [119, 88] width 210 height 41
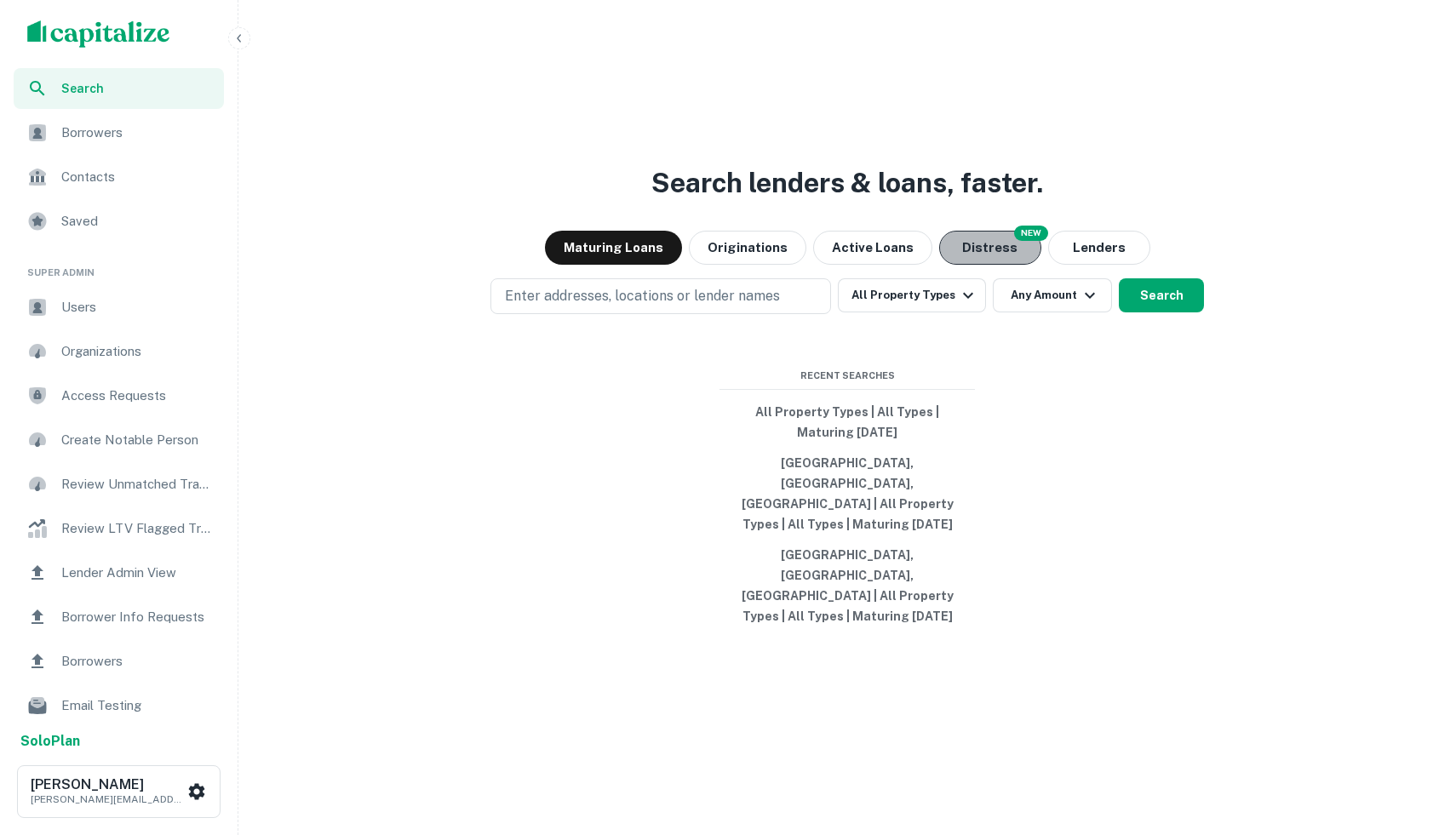
click at [988, 265] on button "Distress" at bounding box center [990, 248] width 103 height 34
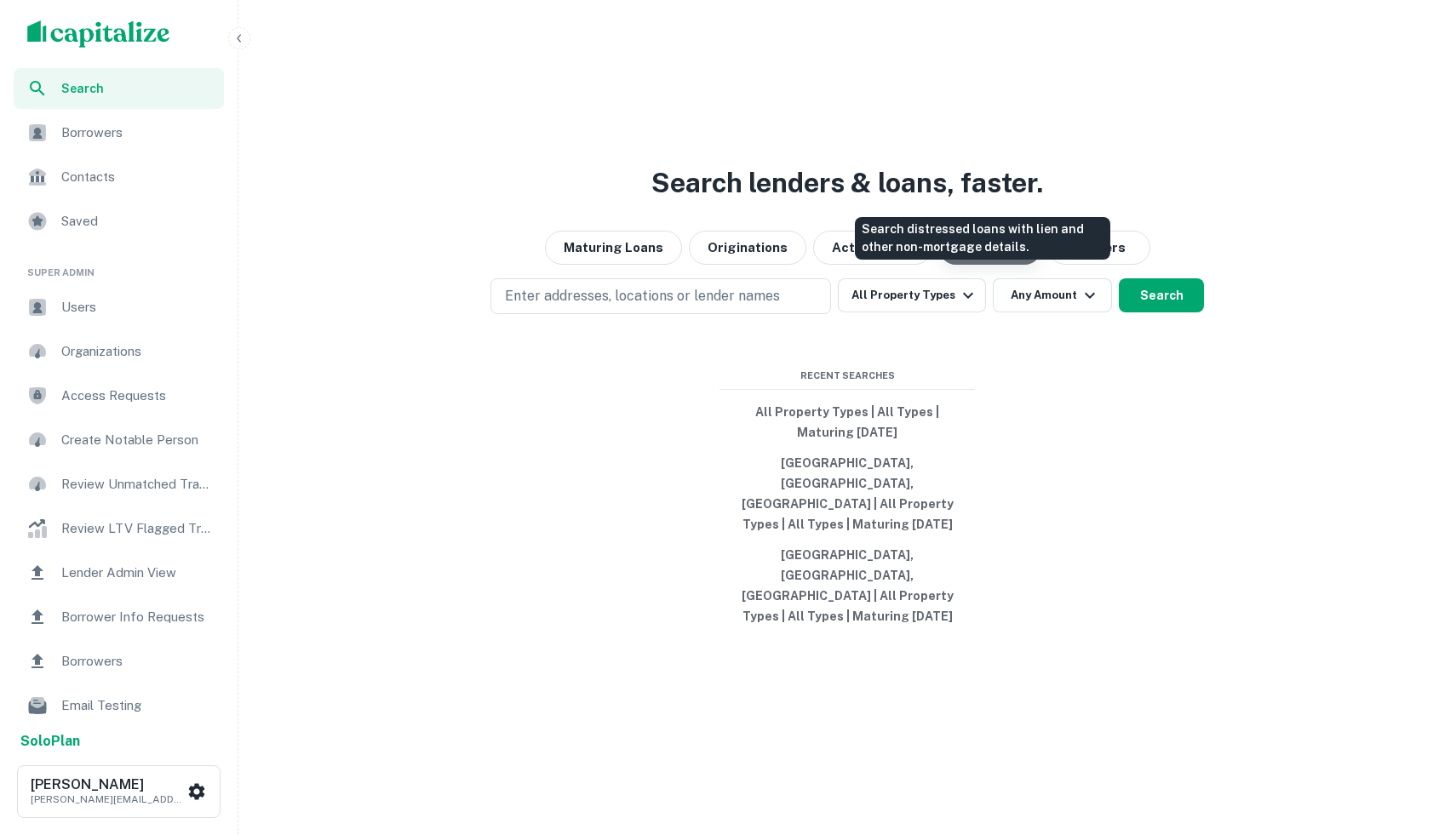
click at [987, 265] on button "Distress" at bounding box center [990, 248] width 103 height 34
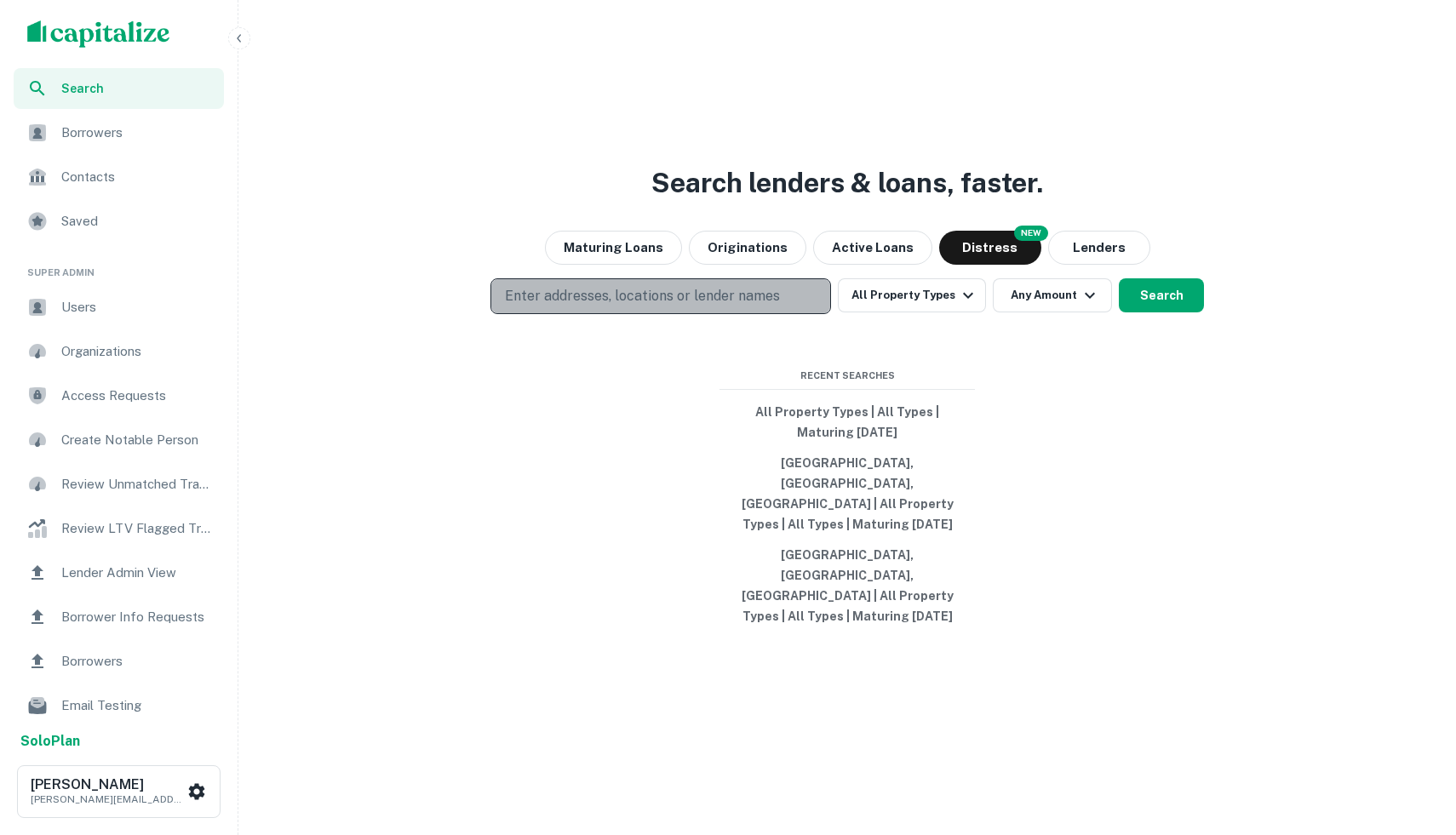
click at [741, 307] on p "Enter addresses, locations or lender names" at bounding box center [643, 296] width 275 height 21
type input "*"
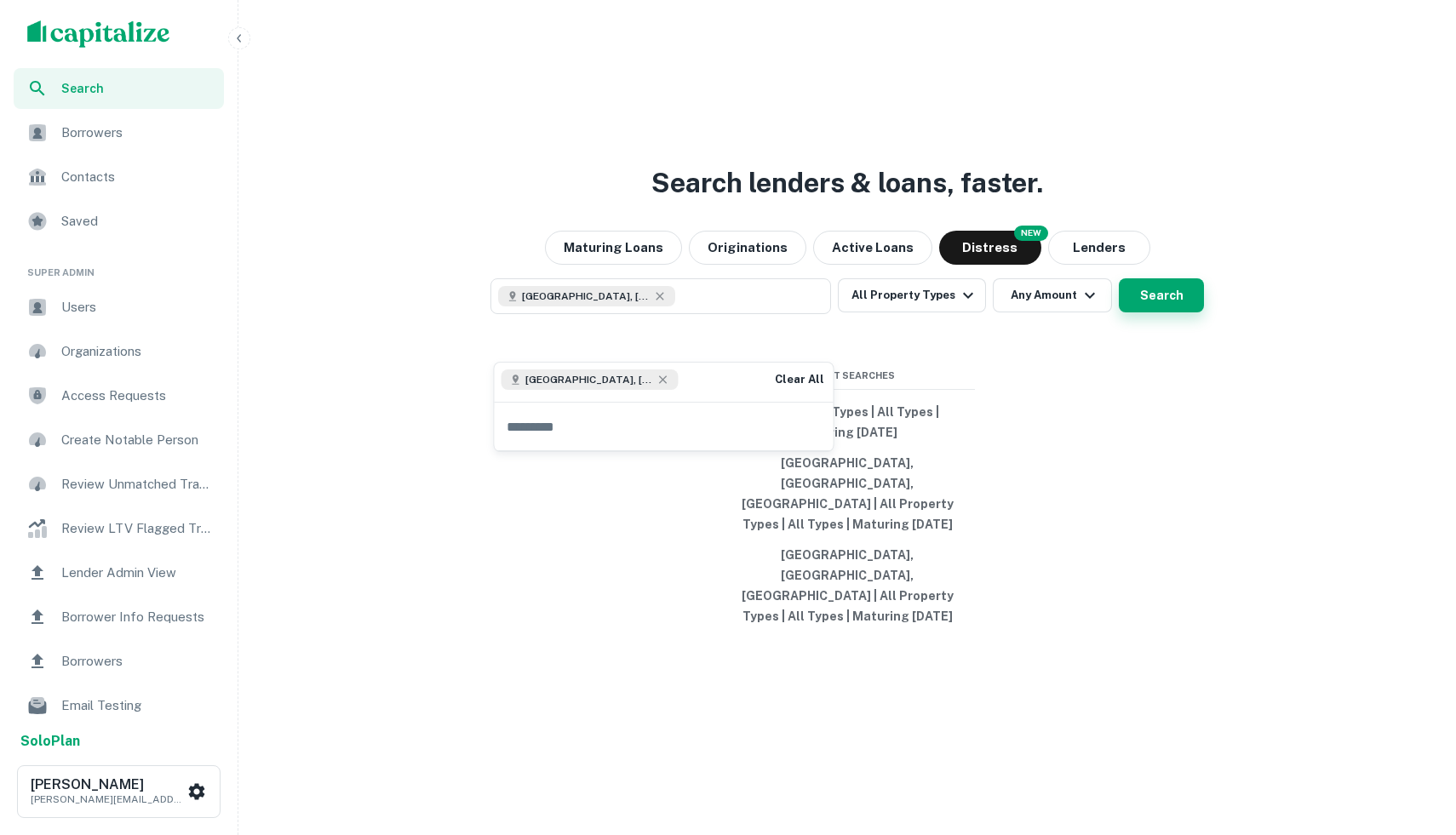
click at [1124, 313] on button "Search" at bounding box center [1161, 295] width 85 height 34
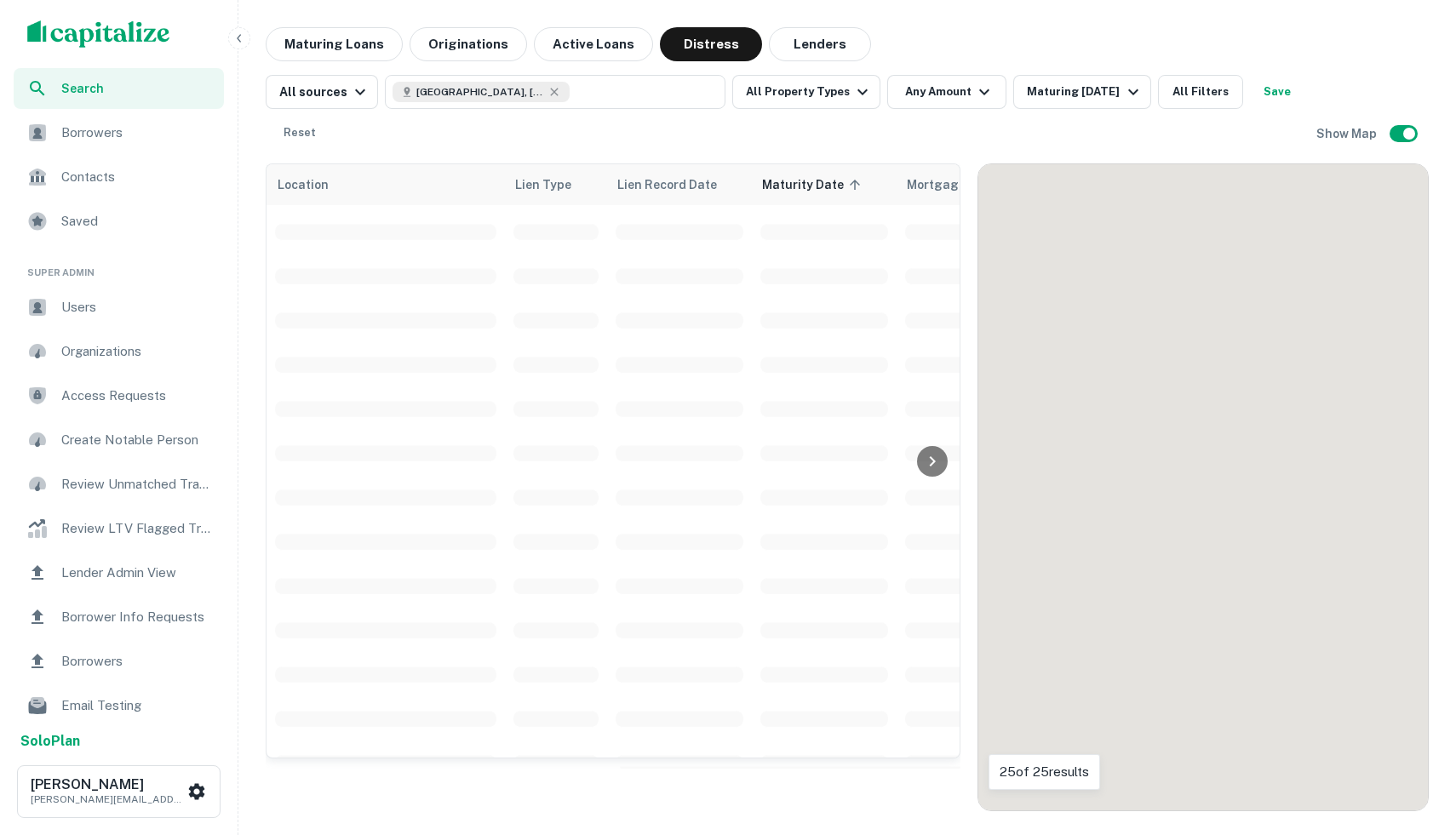
scroll to position [763, 0]
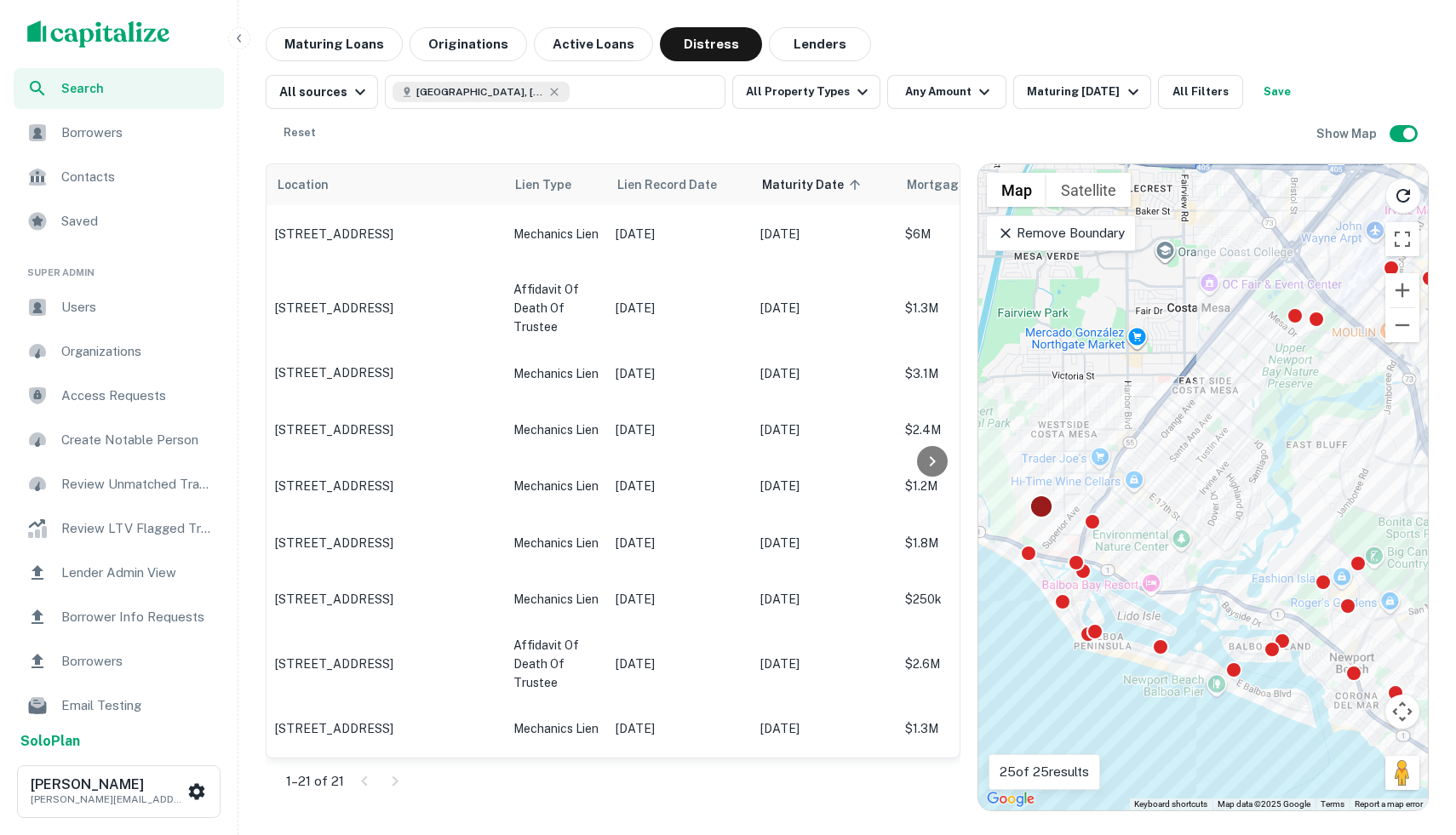
click at [1038, 503] on div at bounding box center [1041, 506] width 25 height 25
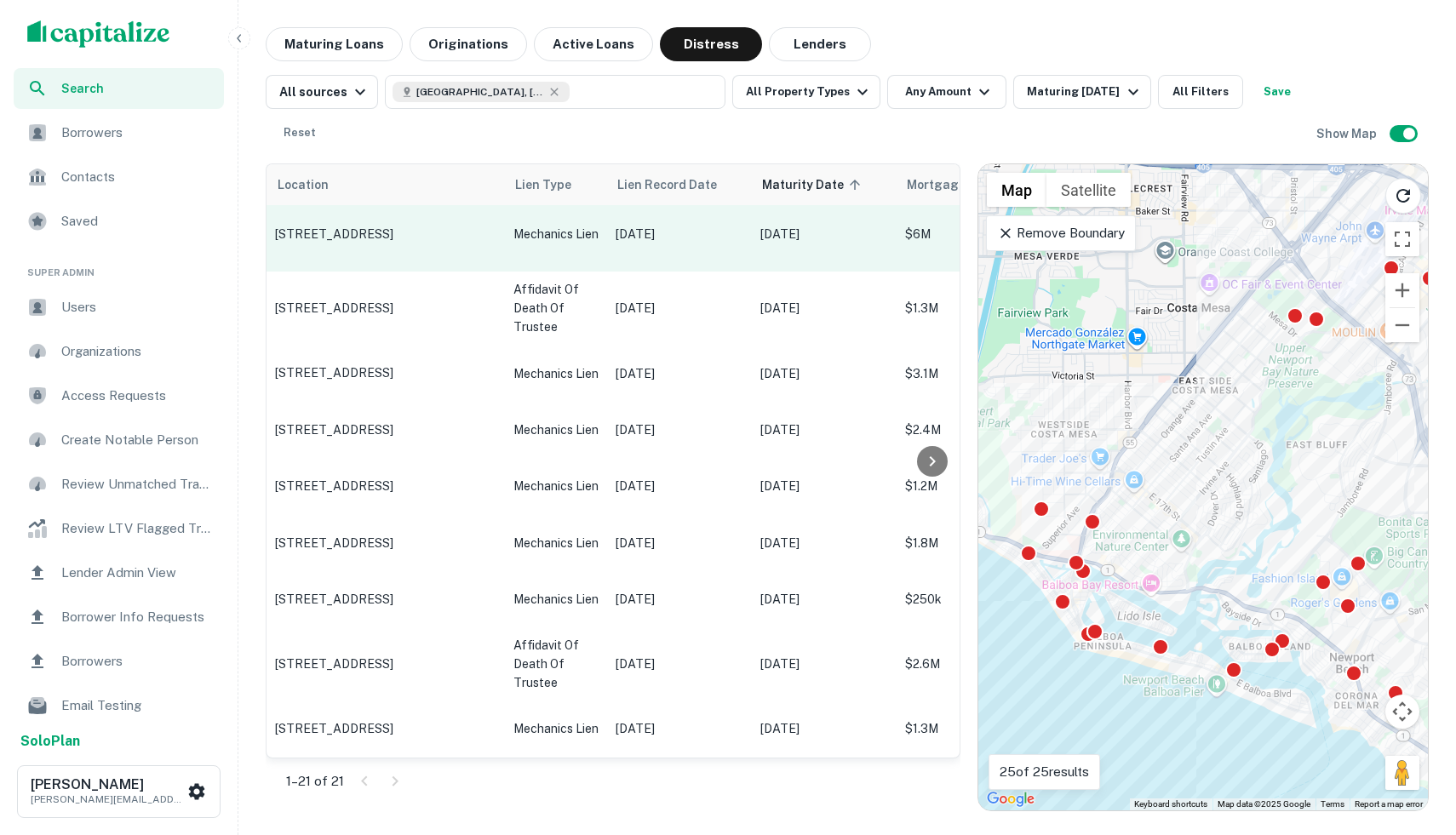
click at [472, 263] on td "[STREET_ADDRESS]" at bounding box center [385, 233] width 238 height 75
